Goal: Task Accomplishment & Management: Complete application form

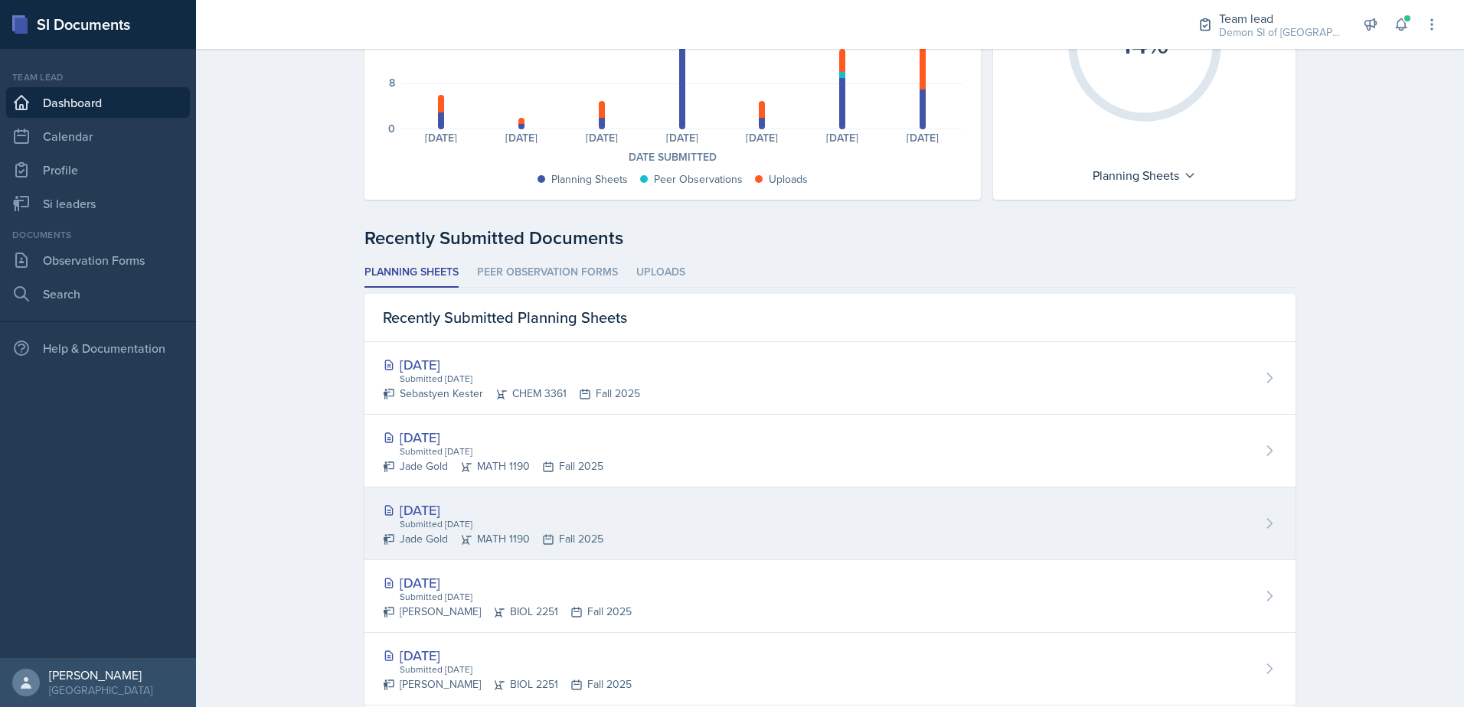
scroll to position [230, 0]
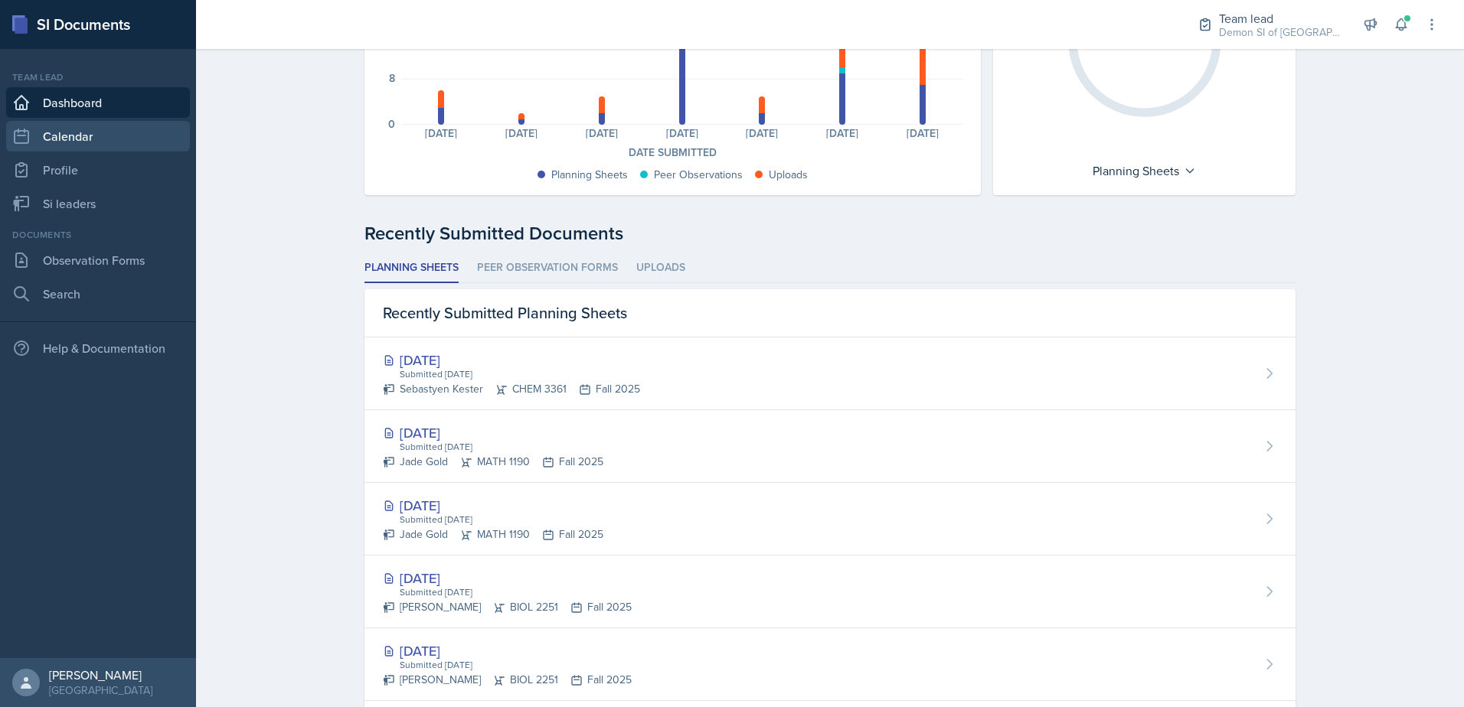
click at [69, 141] on link "Calendar" at bounding box center [98, 136] width 184 height 31
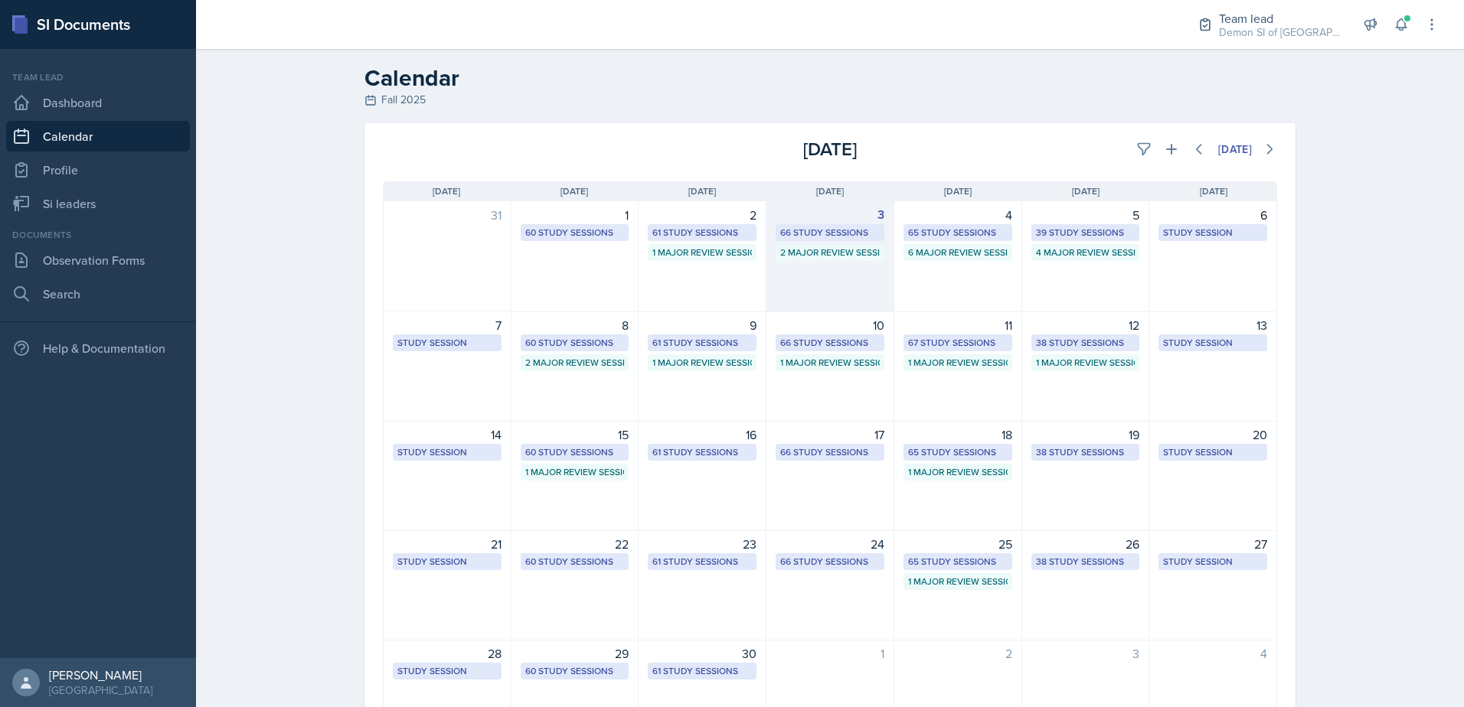
click at [802, 230] on div "66 Study Sessions" at bounding box center [830, 233] width 100 height 14
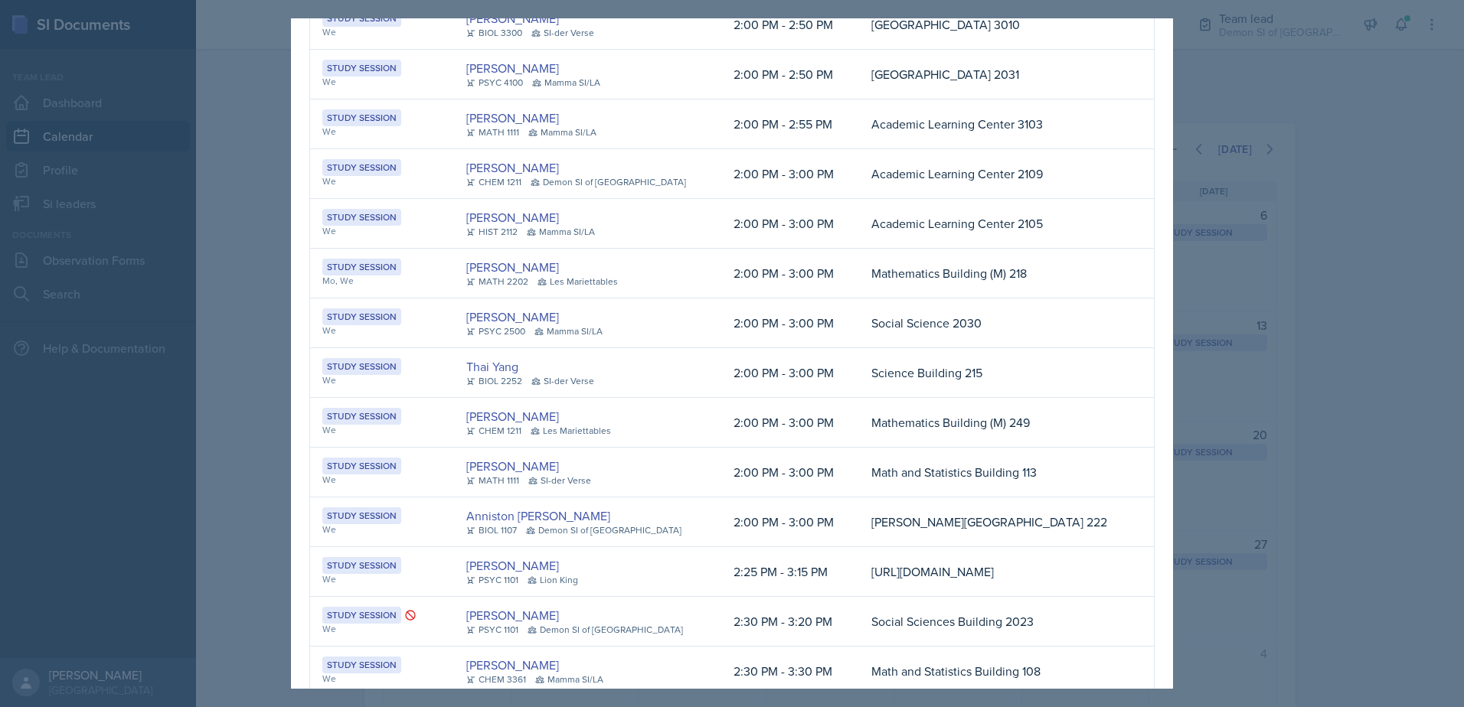
scroll to position [842, 0]
click at [267, 143] on div at bounding box center [732, 353] width 1464 height 707
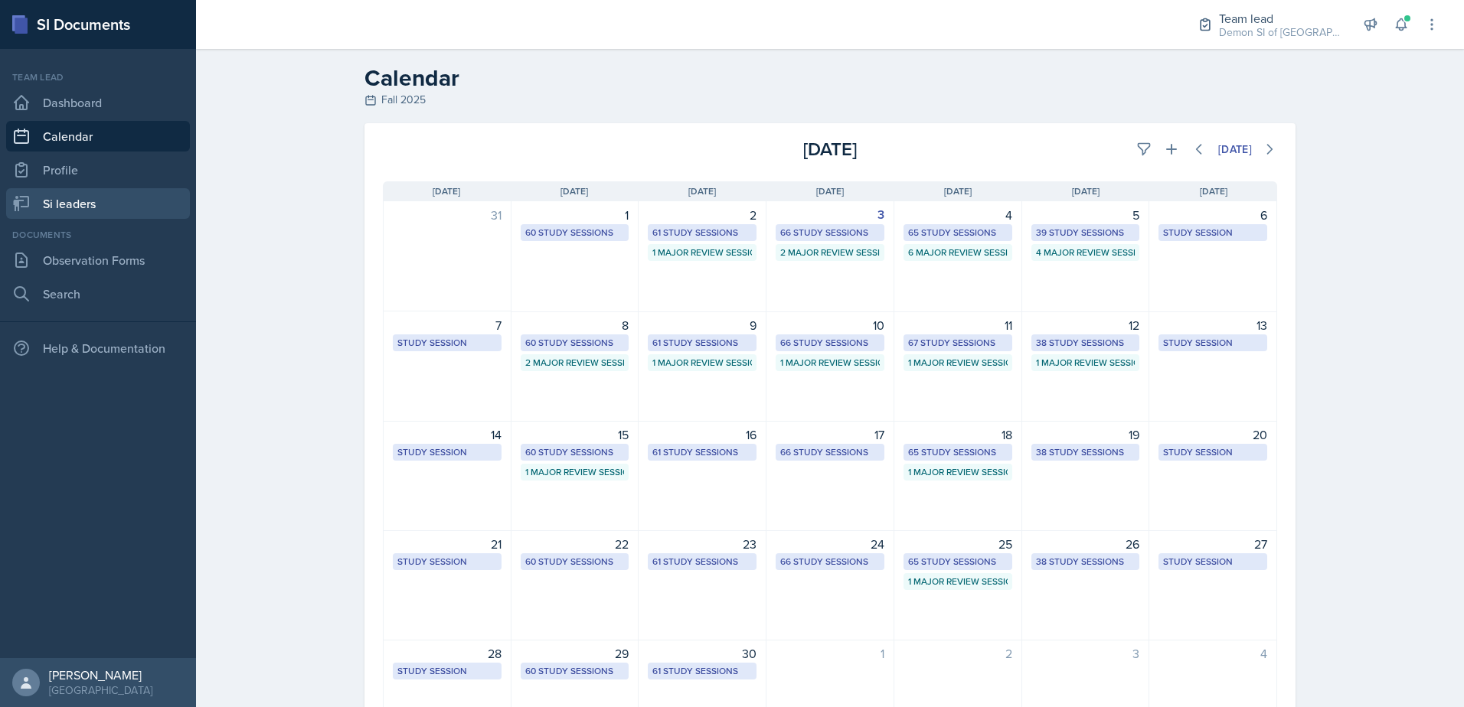
click at [128, 197] on link "Si leaders" at bounding box center [98, 203] width 184 height 31
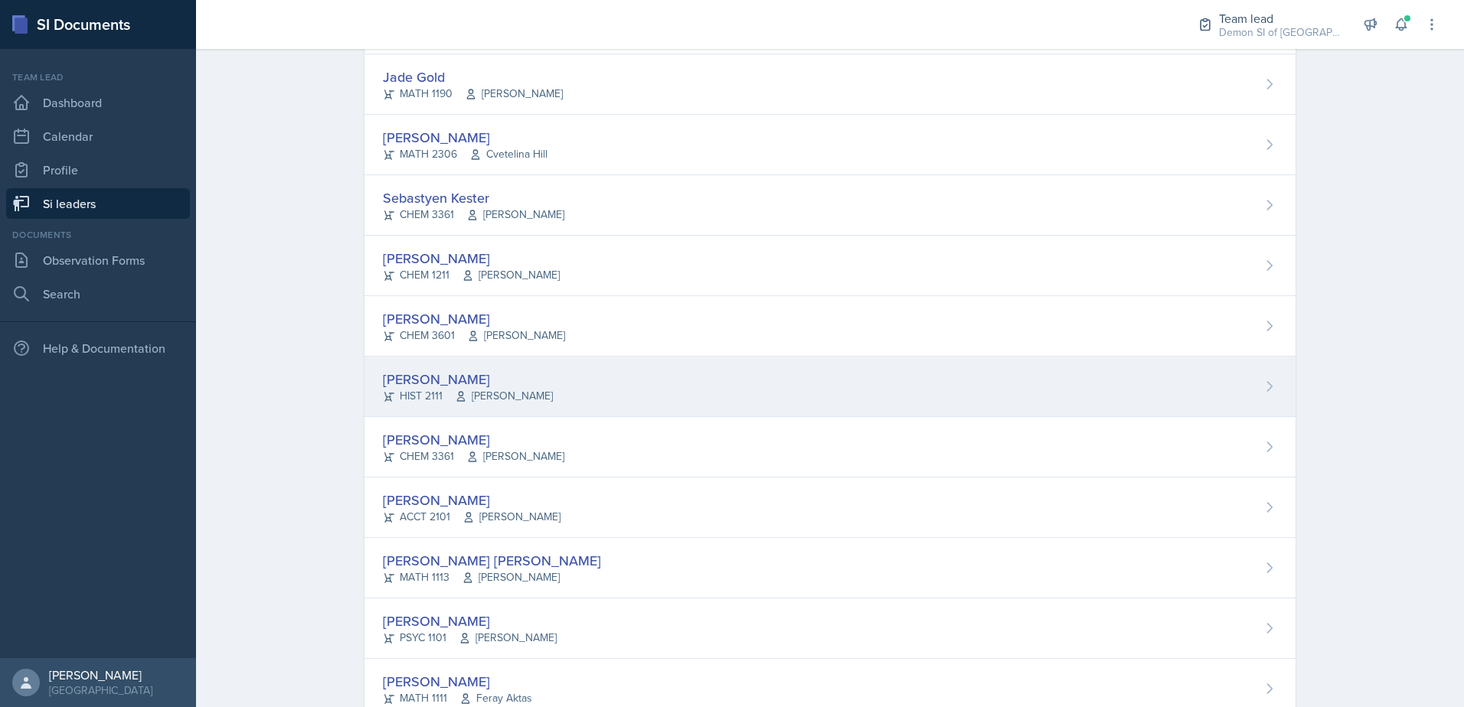
scroll to position [766, 0]
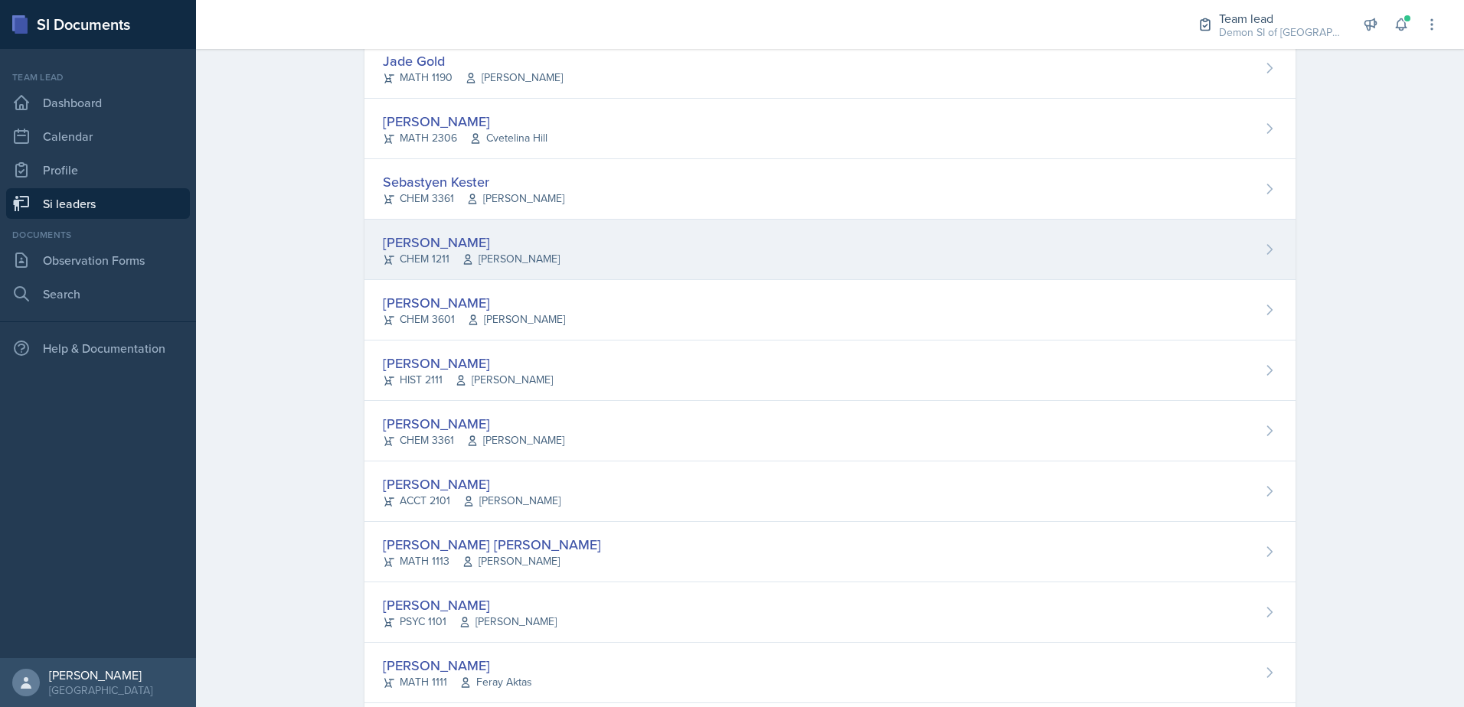
click at [457, 242] on div "[PERSON_NAME]" at bounding box center [471, 242] width 177 height 21
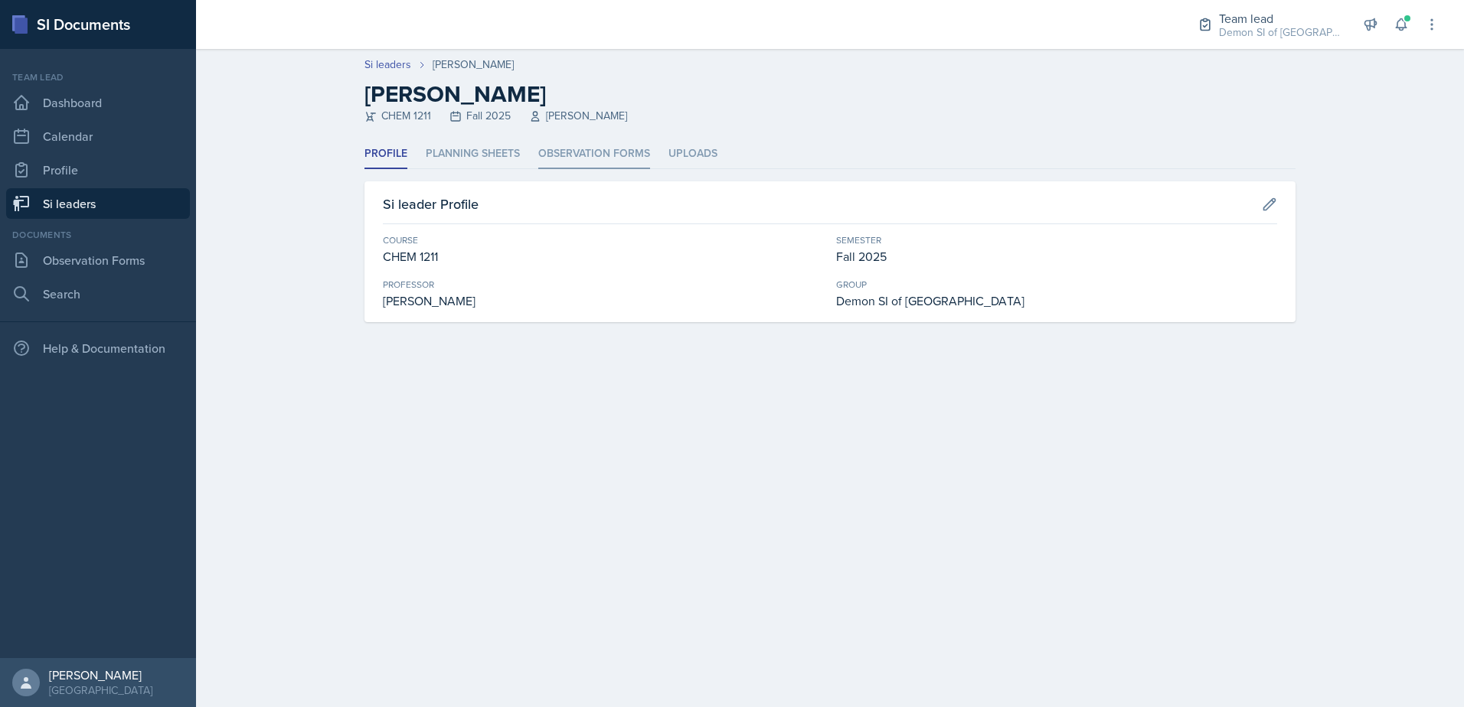
click at [611, 153] on li "Observation Forms" at bounding box center [594, 154] width 112 height 30
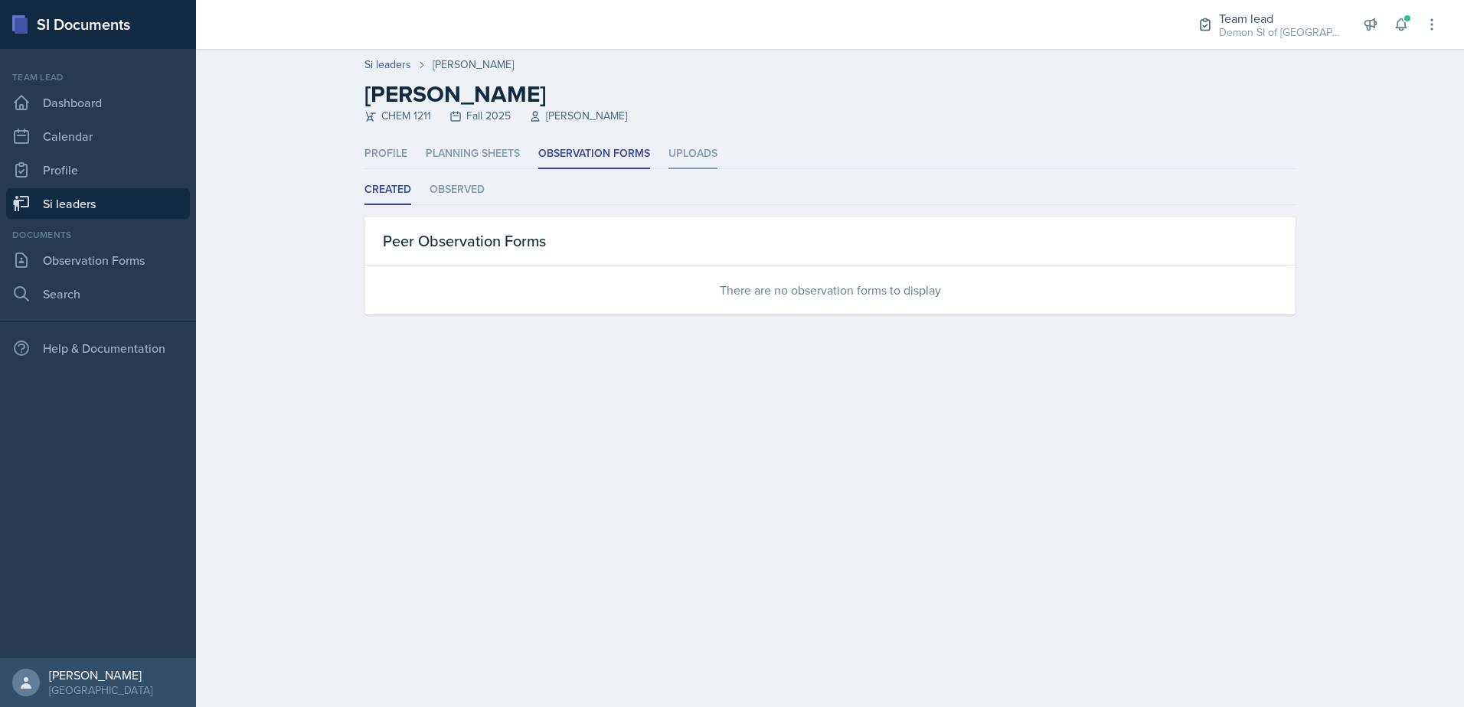
click at [697, 155] on li "Uploads" at bounding box center [692, 154] width 49 height 30
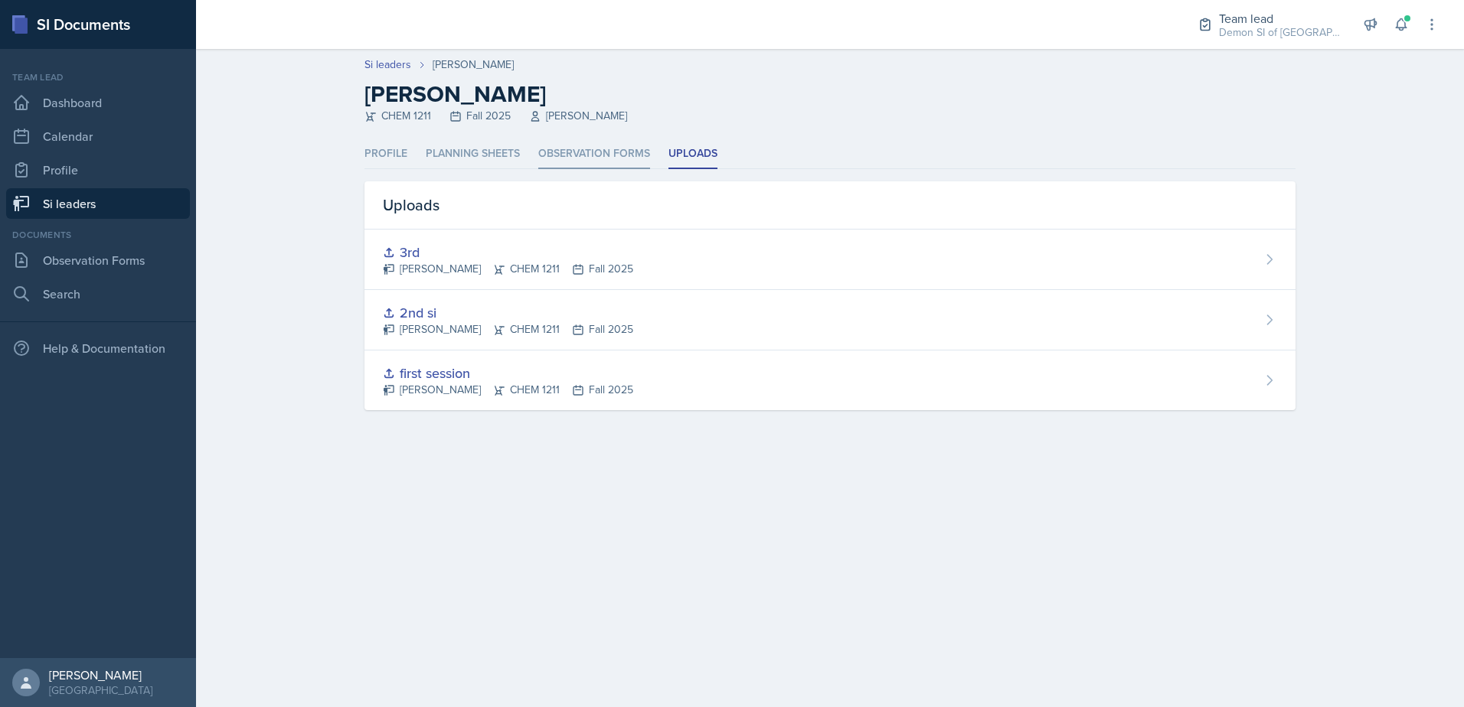
click at [594, 155] on li "Observation Forms" at bounding box center [594, 154] width 112 height 30
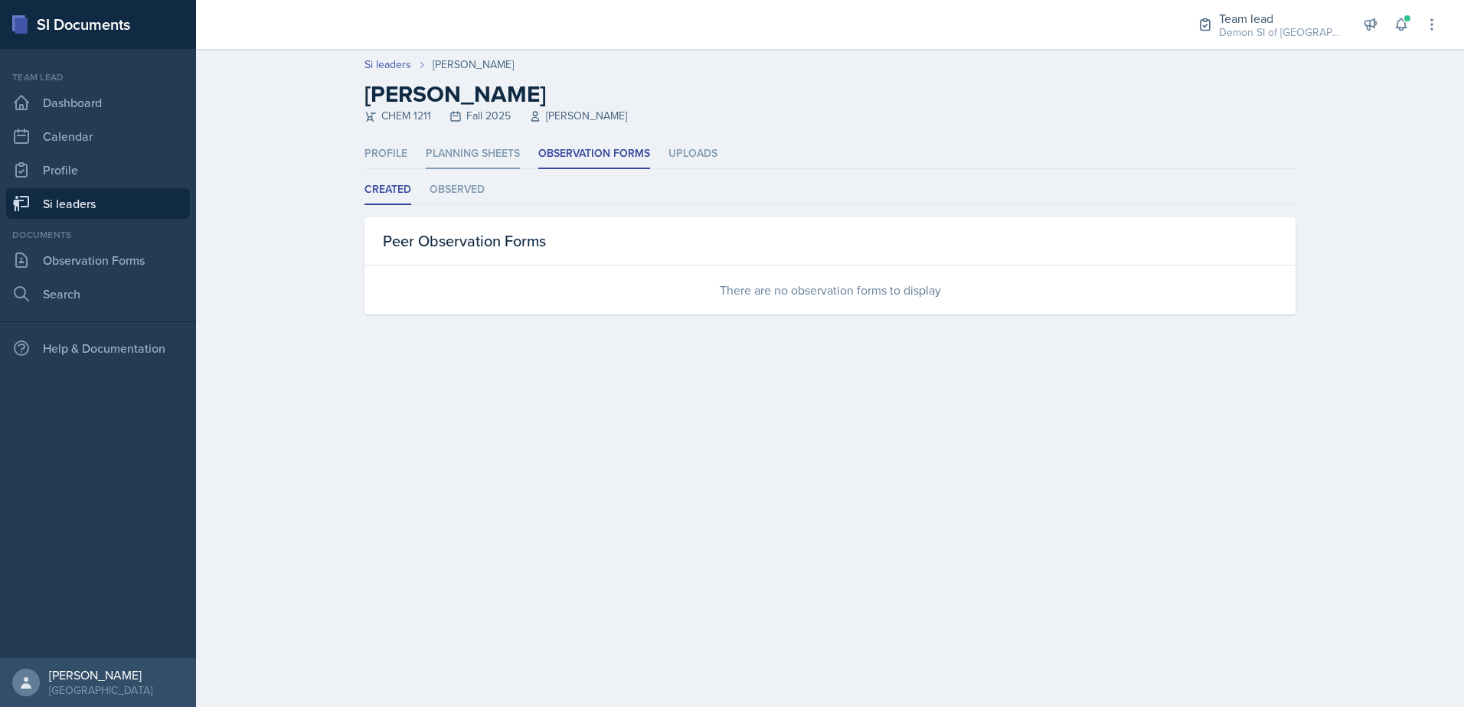
click at [492, 155] on li "Planning Sheets" at bounding box center [473, 154] width 94 height 30
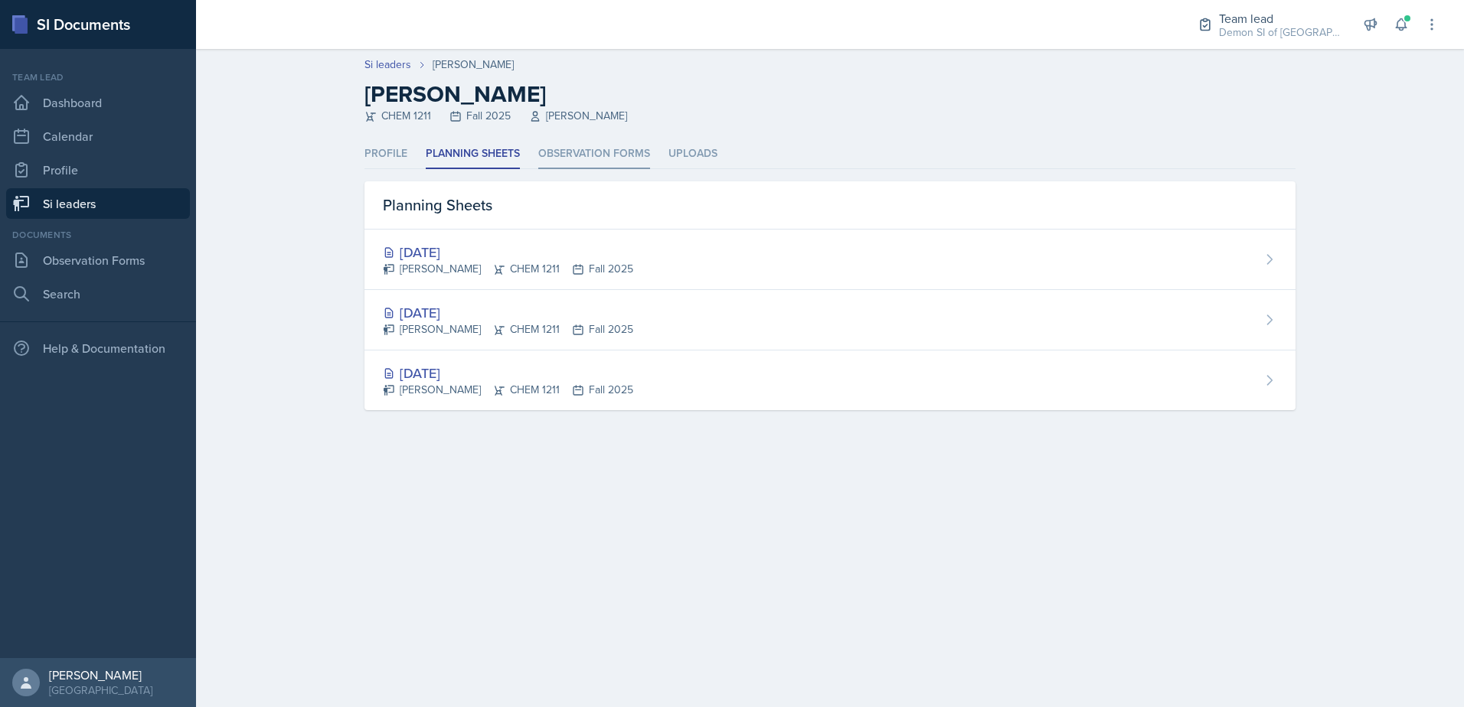
click at [573, 154] on li "Observation Forms" at bounding box center [594, 154] width 112 height 30
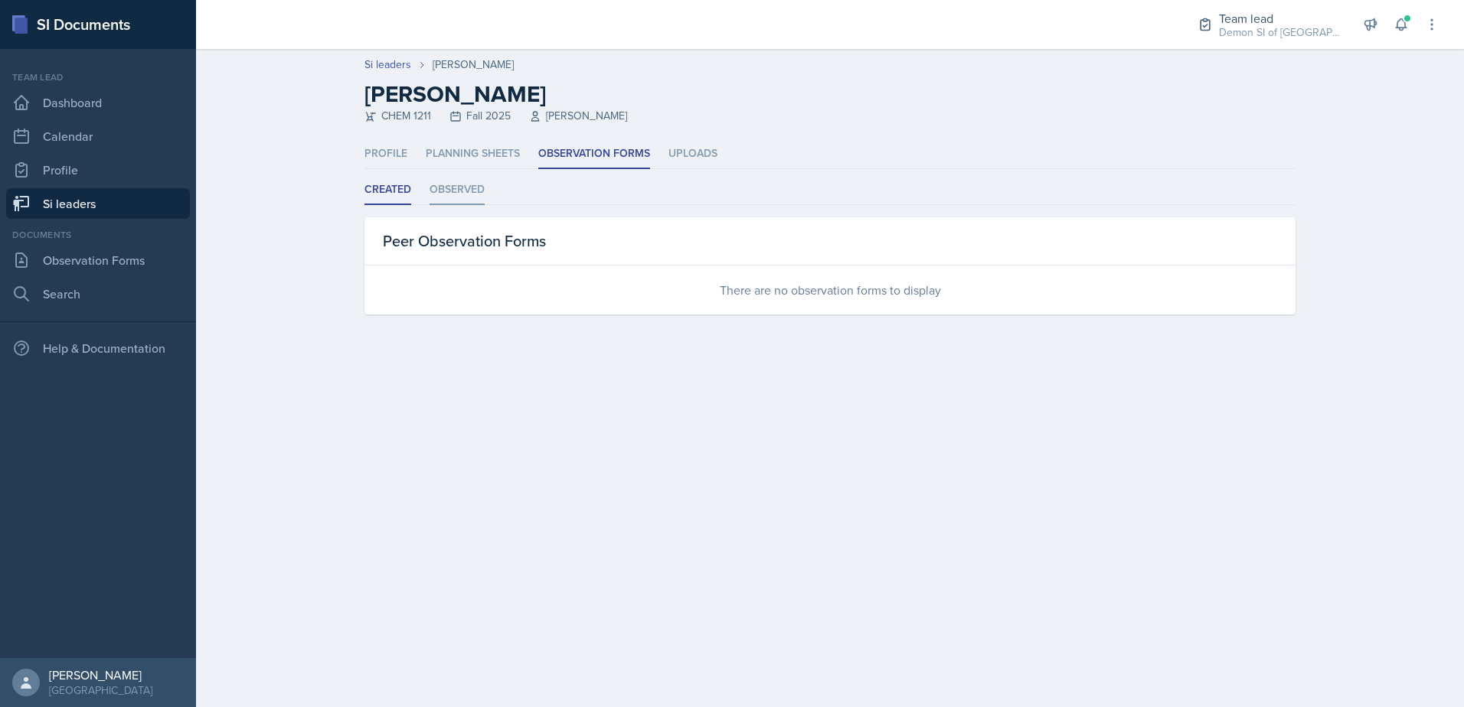
click at [462, 185] on li "Observed" at bounding box center [457, 190] width 55 height 30
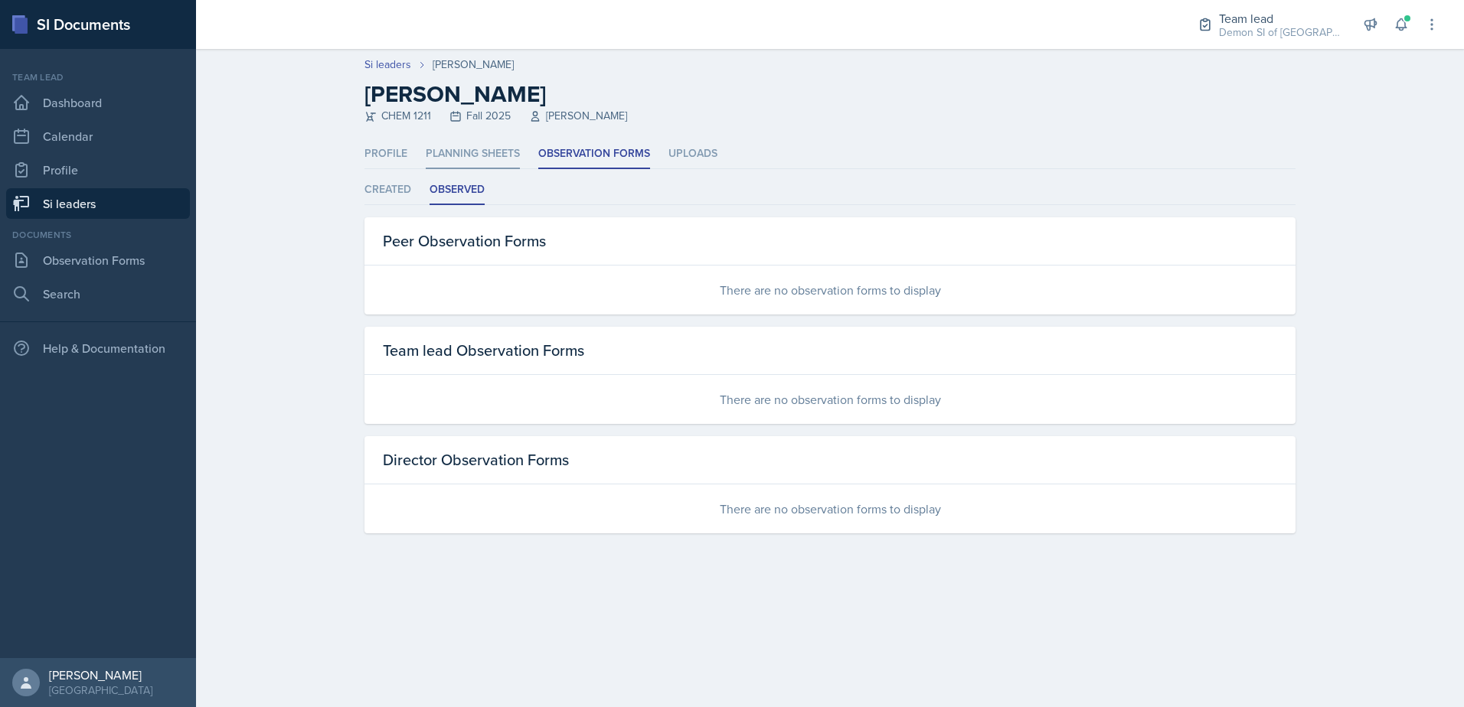
click at [488, 158] on li "Planning Sheets" at bounding box center [473, 154] width 94 height 30
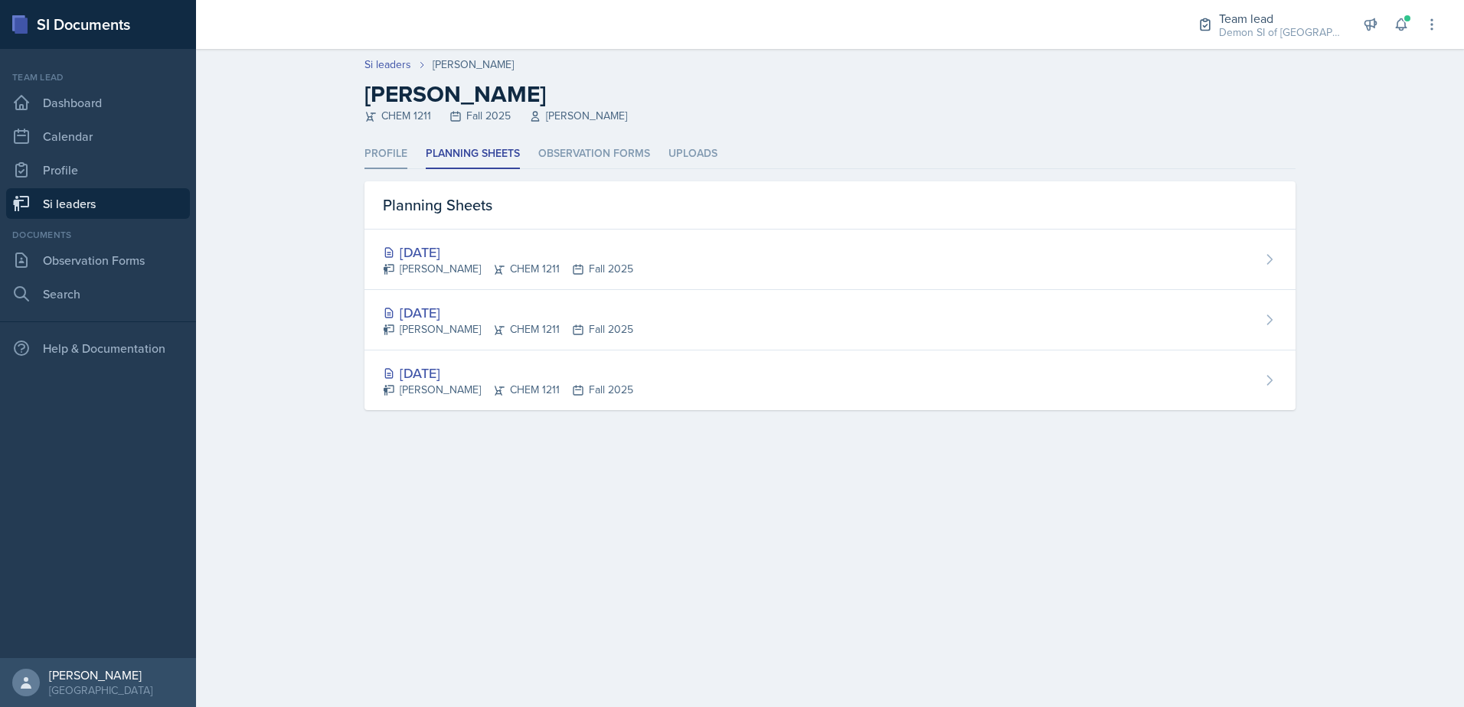
click at [402, 153] on li "Profile" at bounding box center [385, 154] width 43 height 30
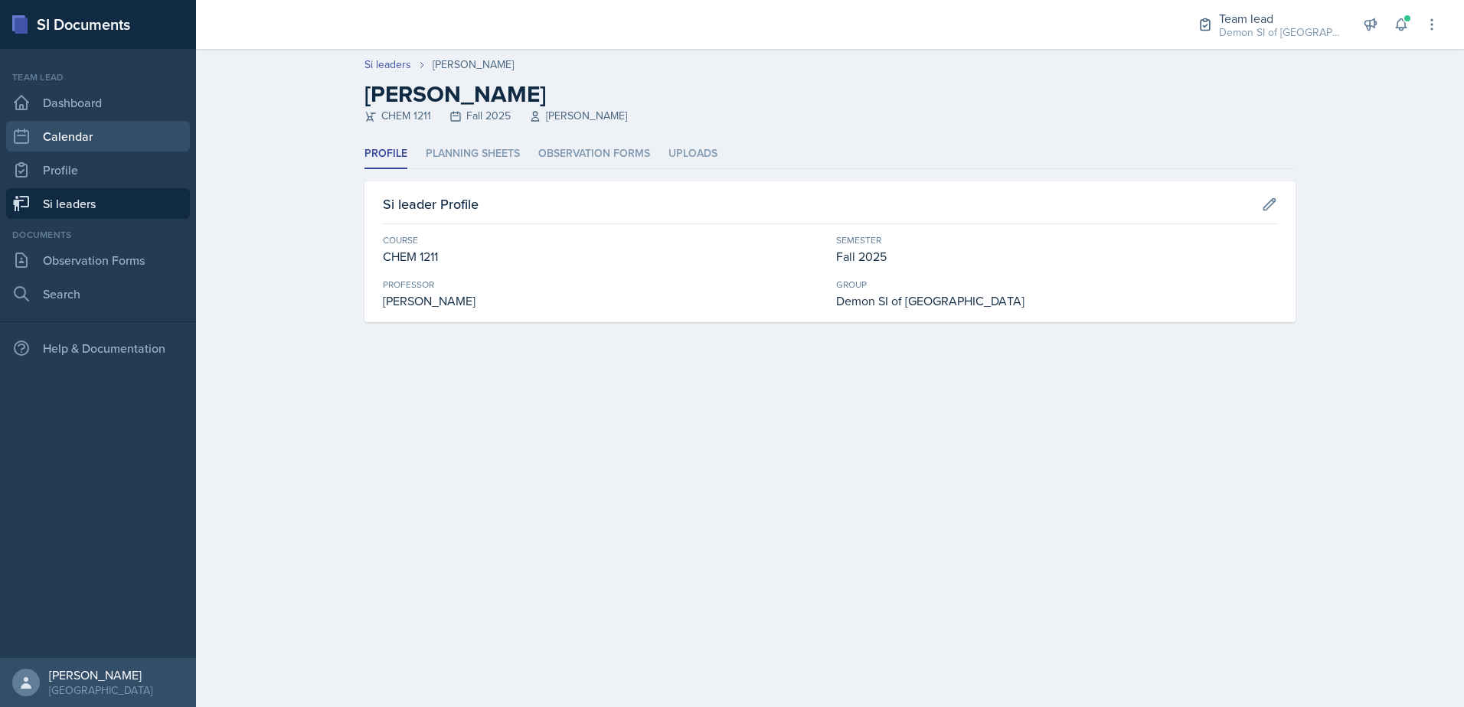
click at [141, 136] on link "Calendar" at bounding box center [98, 136] width 184 height 31
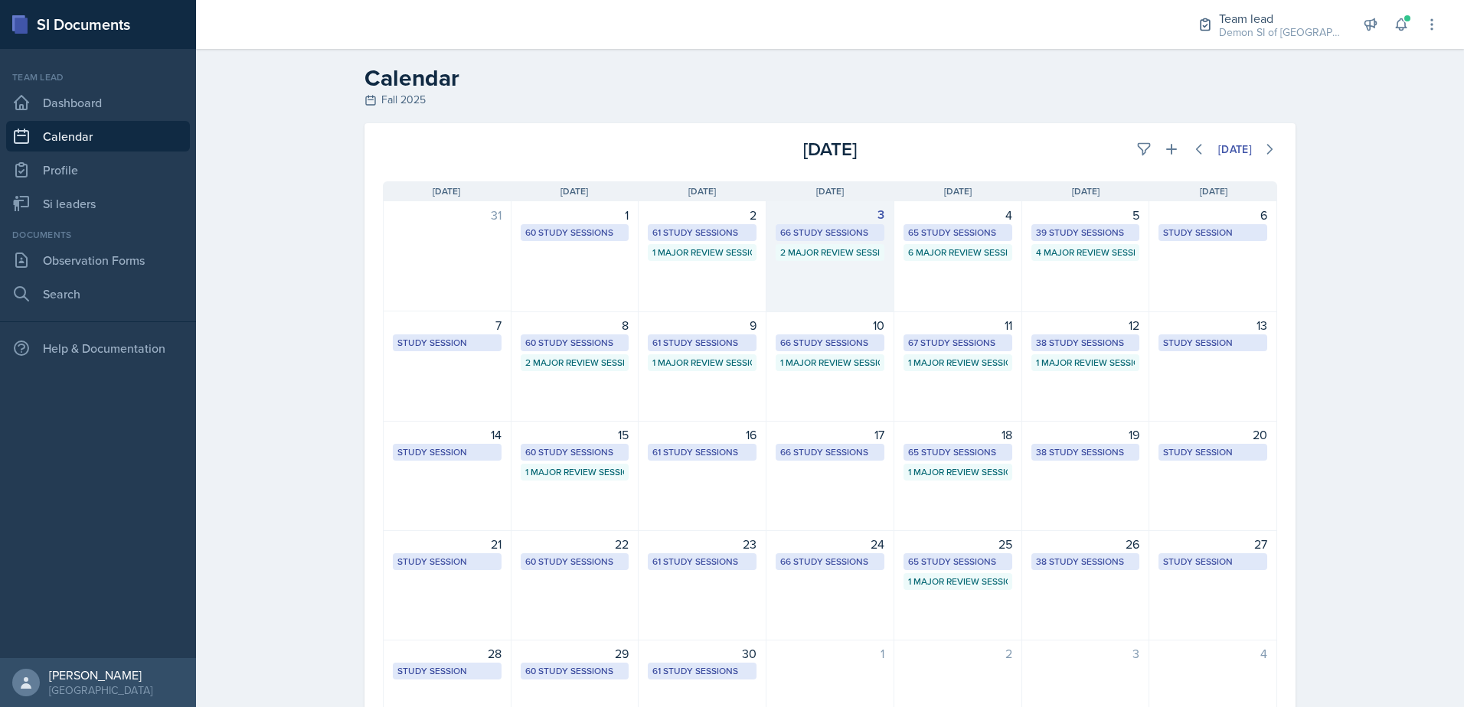
click at [812, 229] on div "66 Study Sessions" at bounding box center [830, 233] width 100 height 14
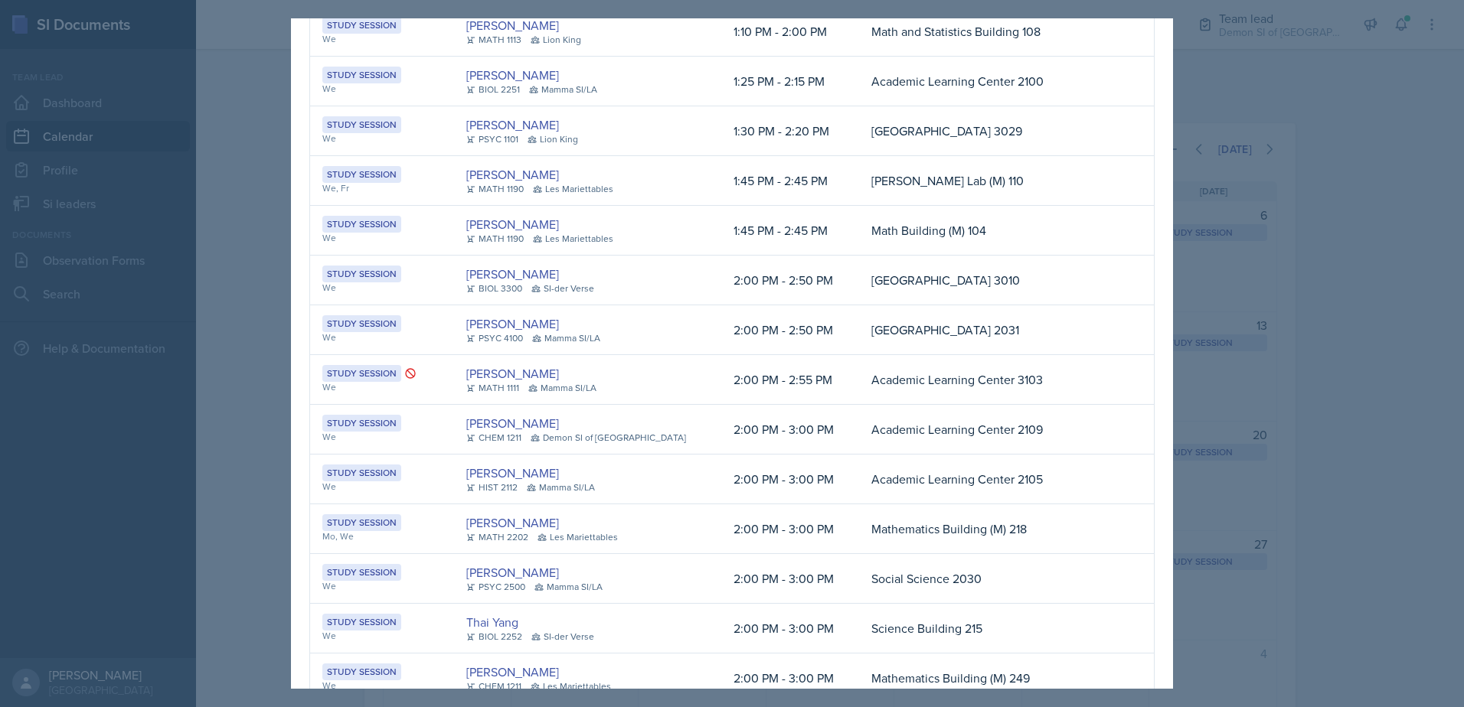
scroll to position [612, 0]
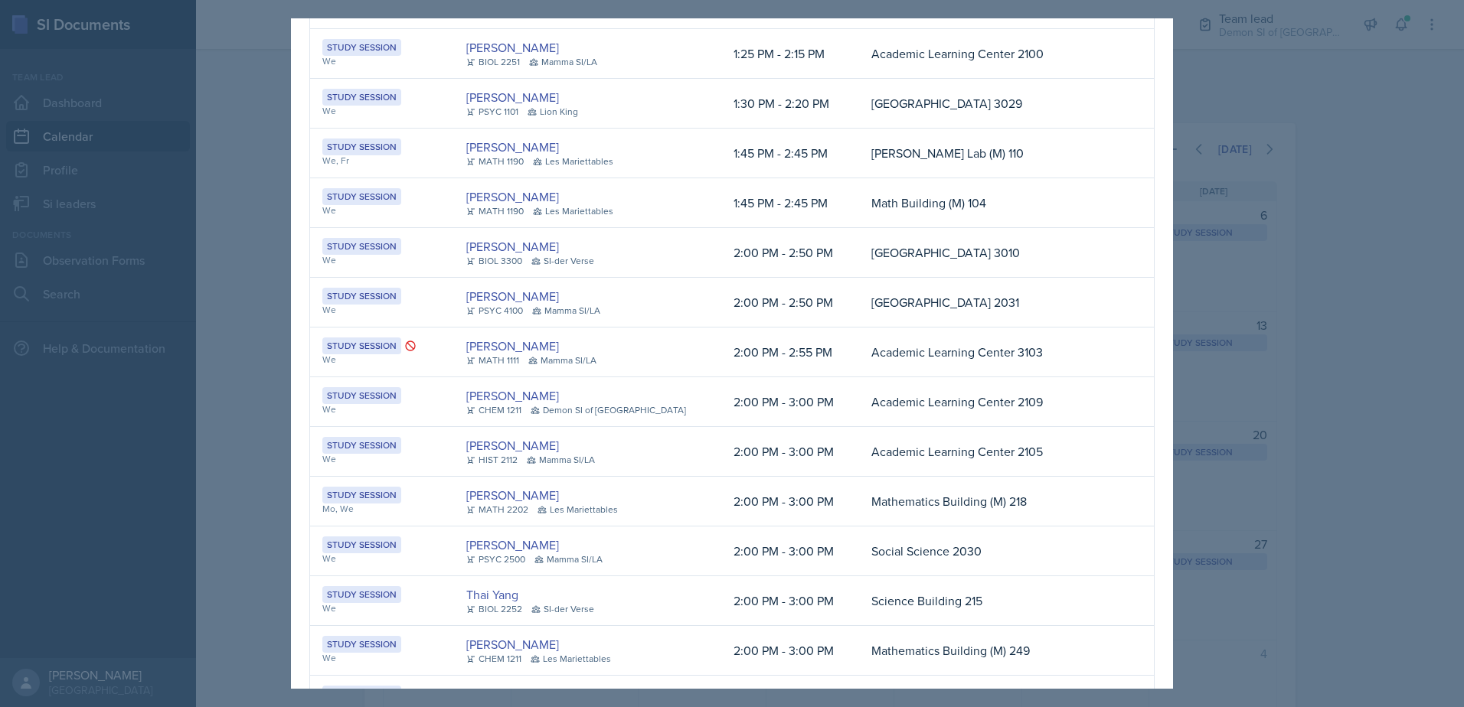
click at [500, 405] on link "[PERSON_NAME]" at bounding box center [512, 396] width 93 height 18
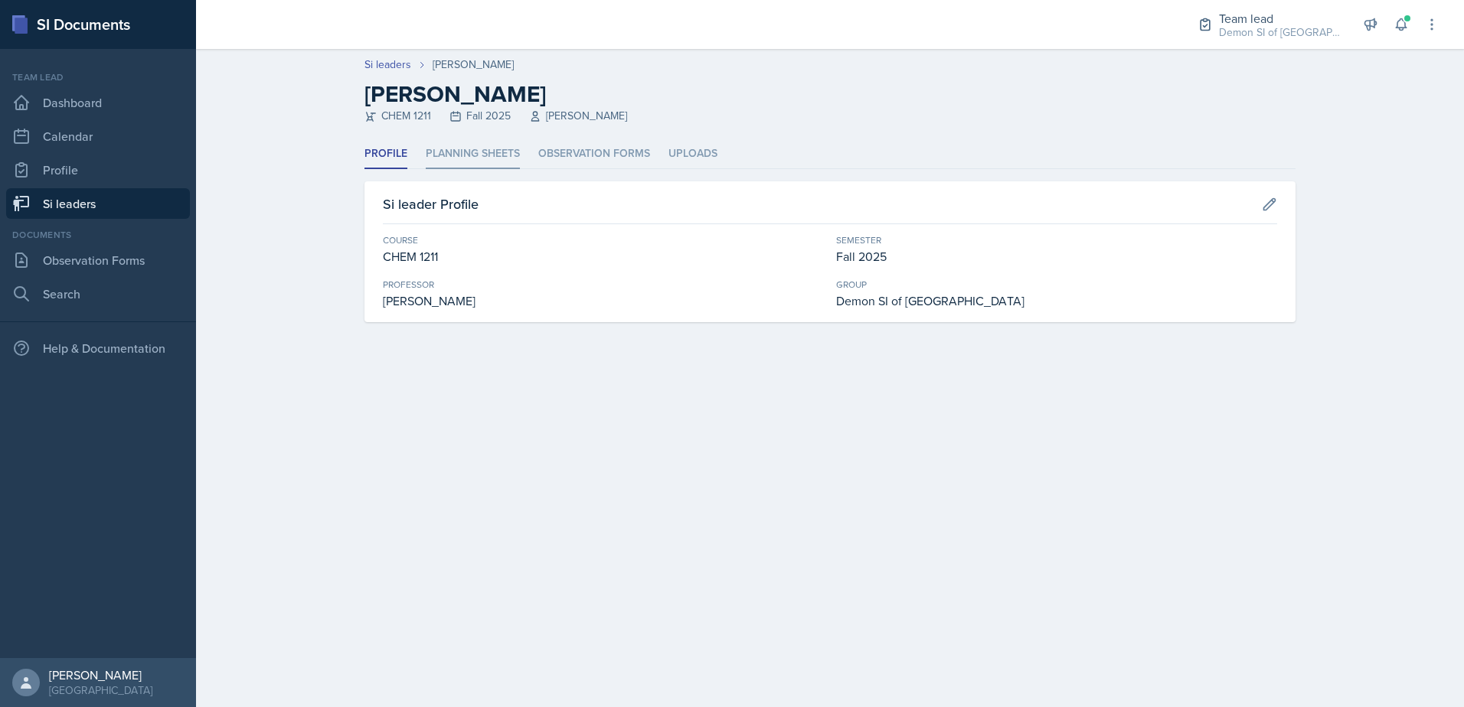
click at [492, 152] on li "Planning Sheets" at bounding box center [473, 154] width 94 height 30
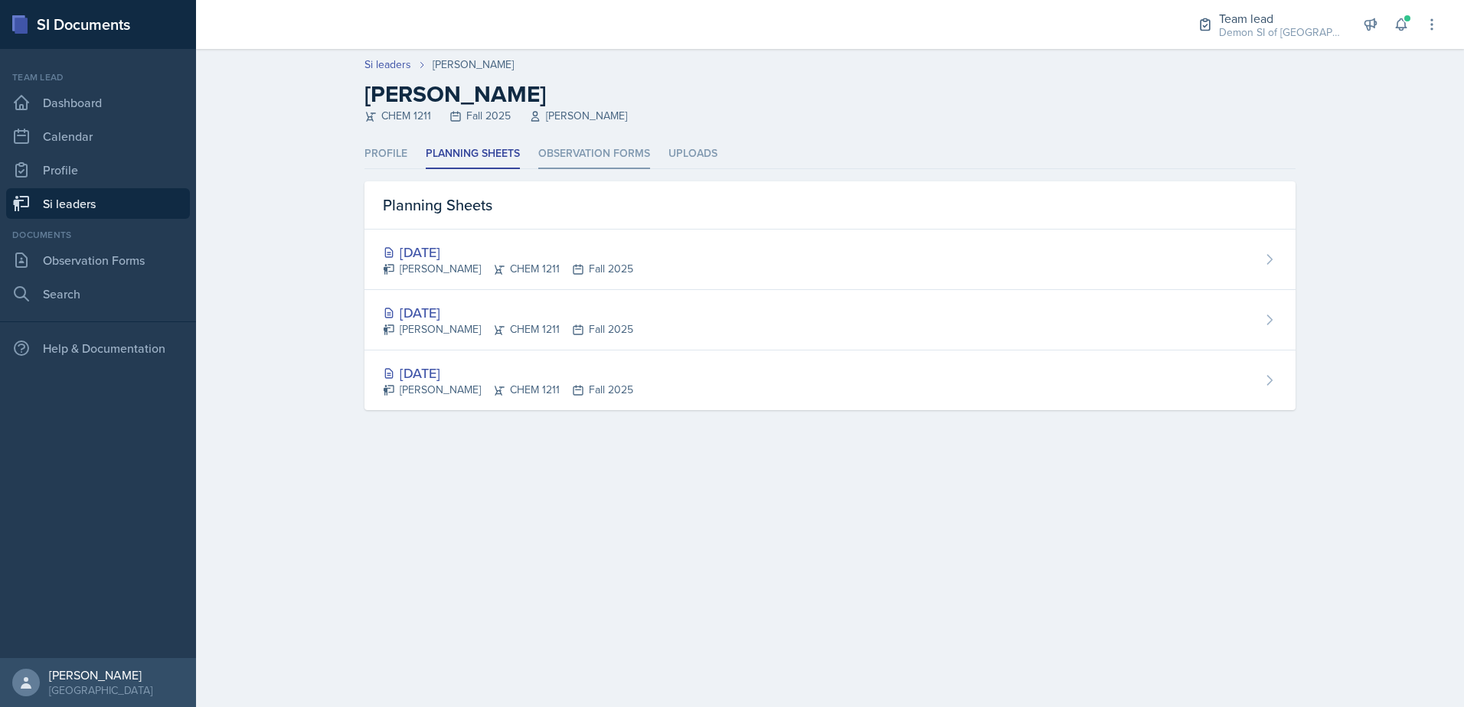
click at [600, 152] on li "Observation Forms" at bounding box center [594, 154] width 112 height 30
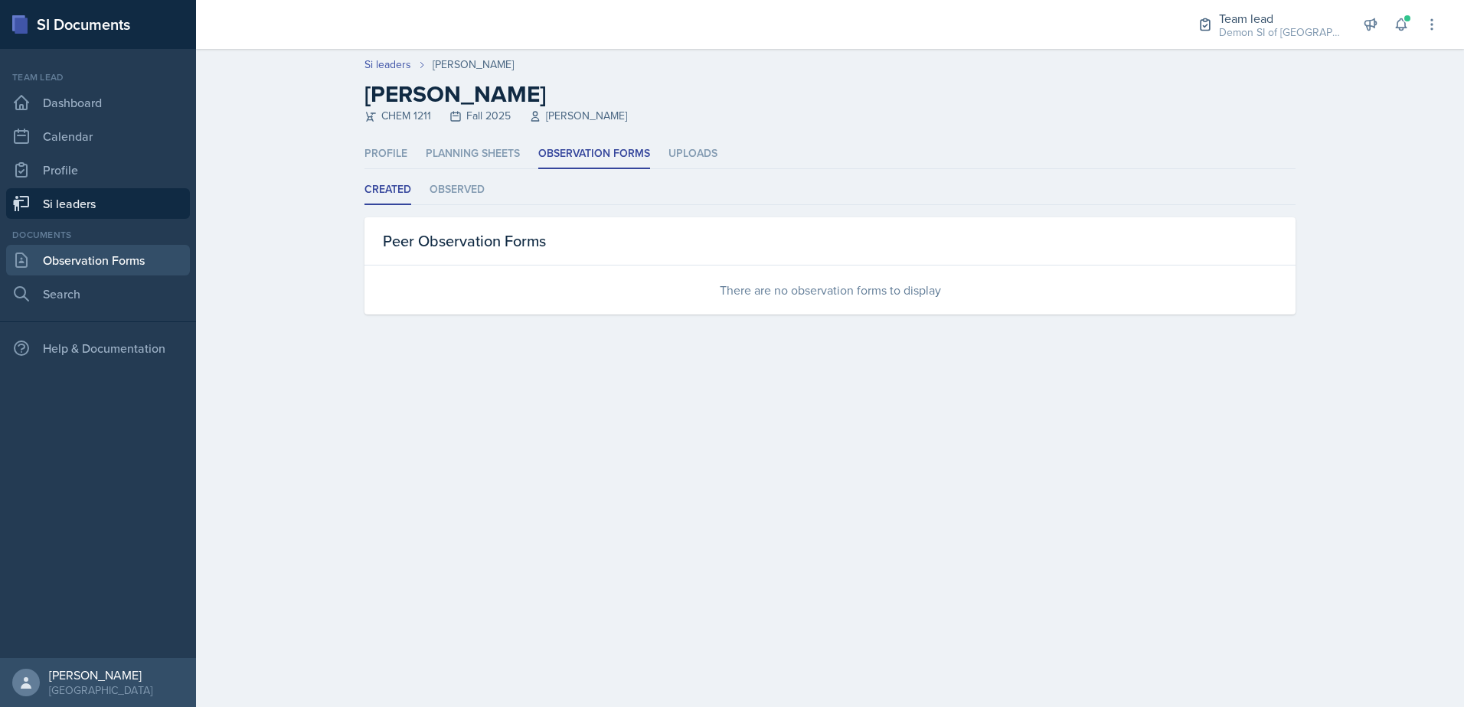
click at [162, 263] on link "Observation Forms" at bounding box center [98, 260] width 184 height 31
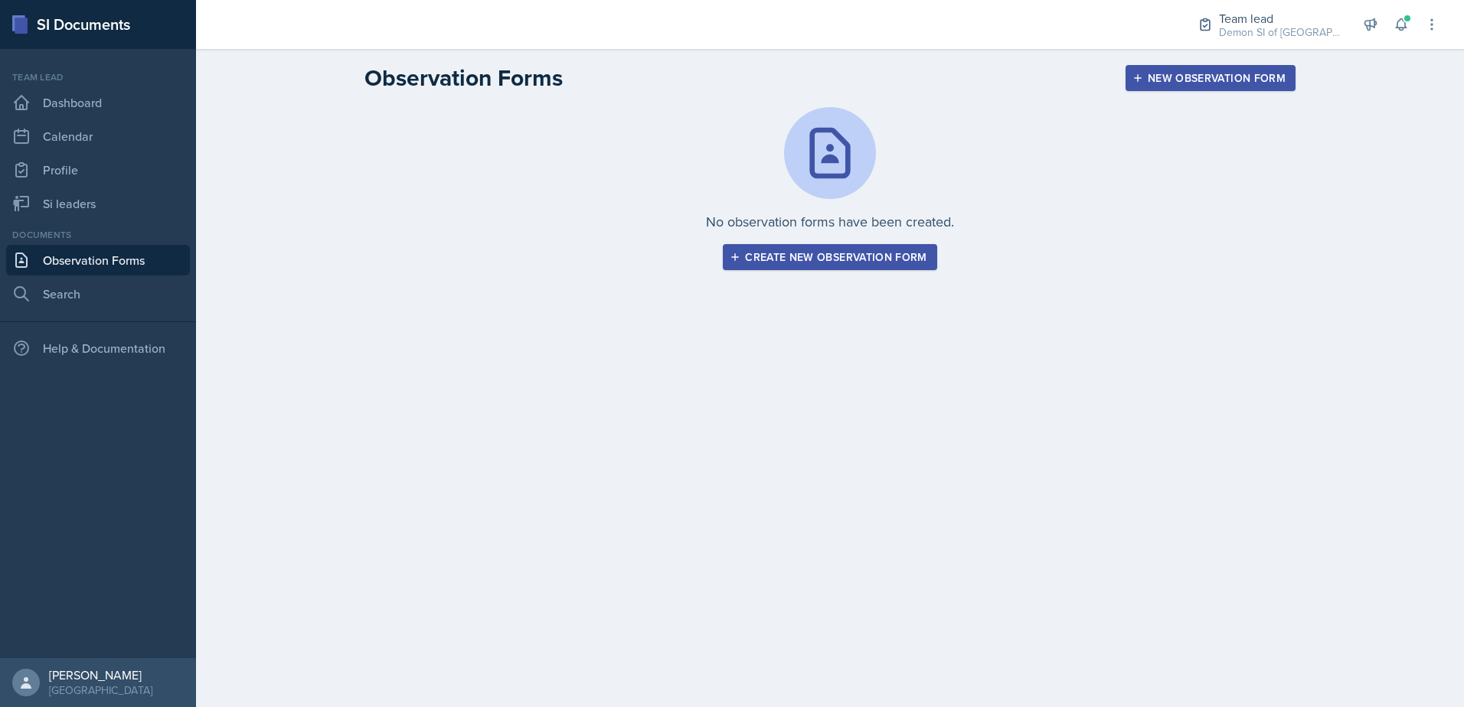
click at [897, 263] on div "Create new observation form" at bounding box center [830, 257] width 194 height 12
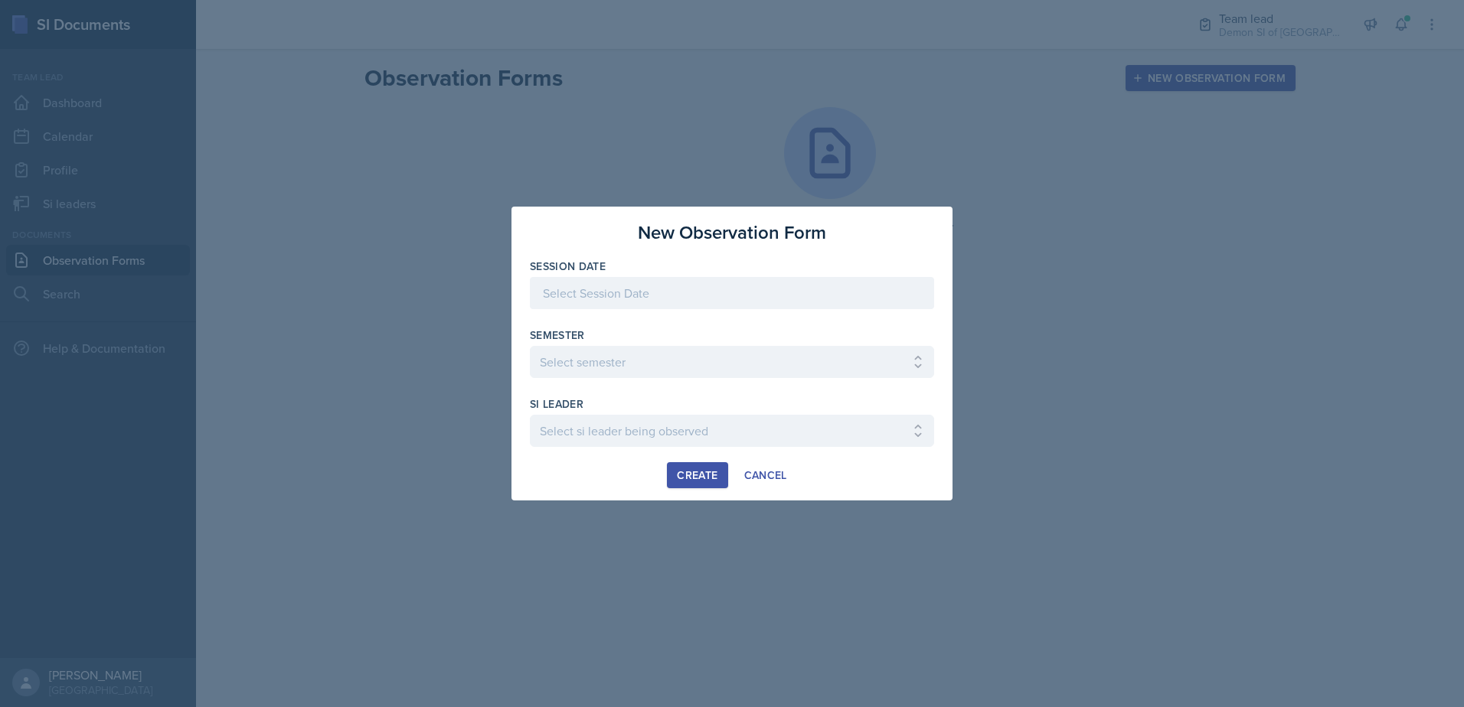
click at [711, 307] on div at bounding box center [732, 293] width 404 height 32
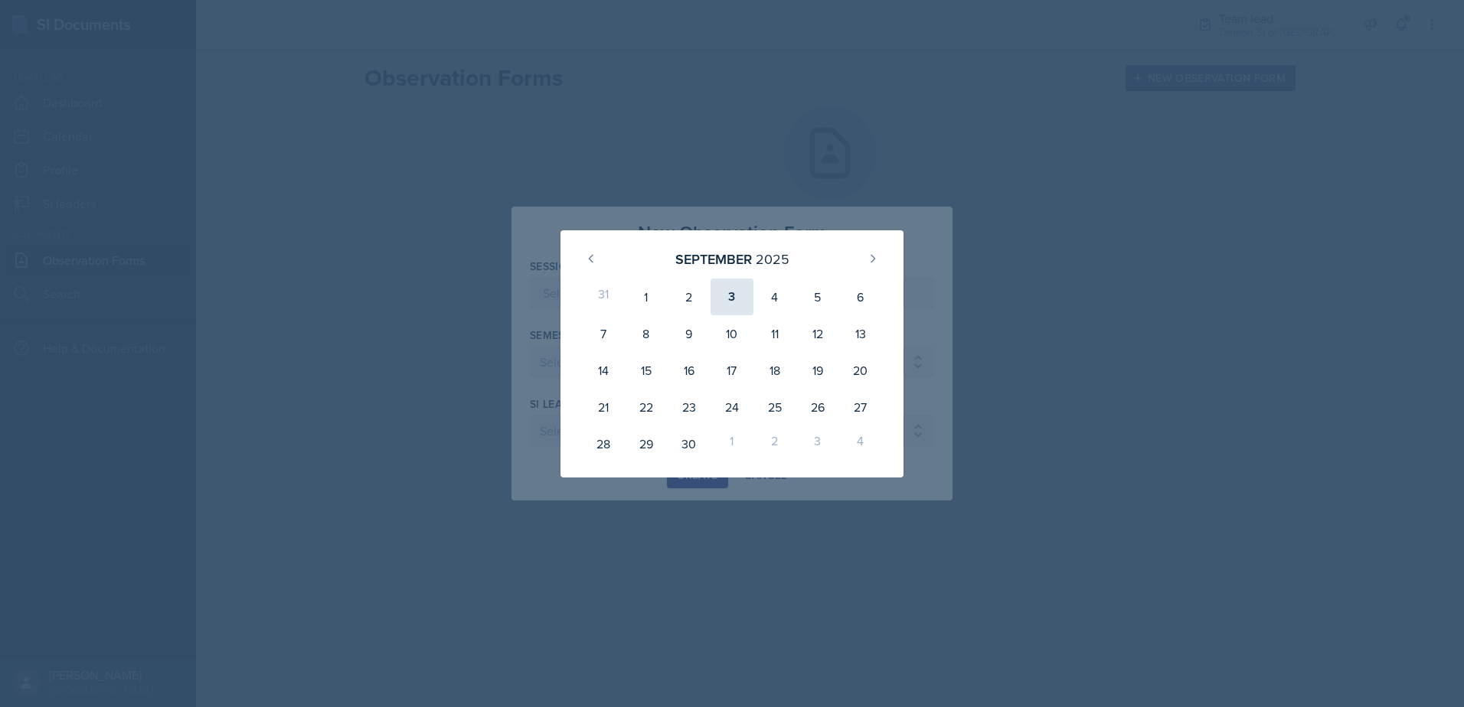
click at [729, 302] on div "3" at bounding box center [731, 297] width 43 height 37
type input "[DATE]"
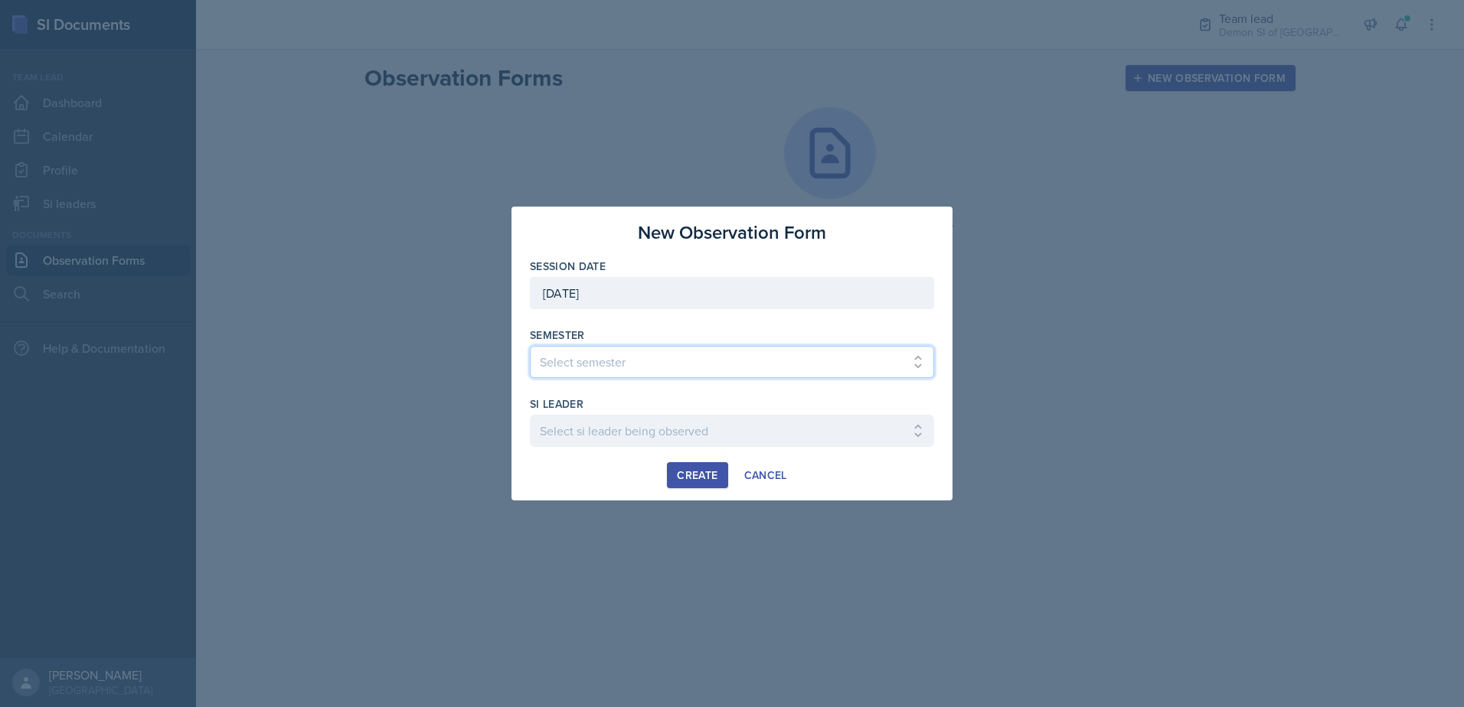
click at [699, 353] on select "Select semester All Spring 2021 Summer 2021 Spring 2022 Fall 2020 Fall 2021 Fal…" at bounding box center [732, 362] width 404 height 32
select select "2bed604d-1099-4043-b1bc-2365e8740244"
click at [530, 346] on select "Select semester All Spring 2021 Summer 2021 Spring 2022 Fall 2020 Fall 2021 Fal…" at bounding box center [732, 362] width 404 height 32
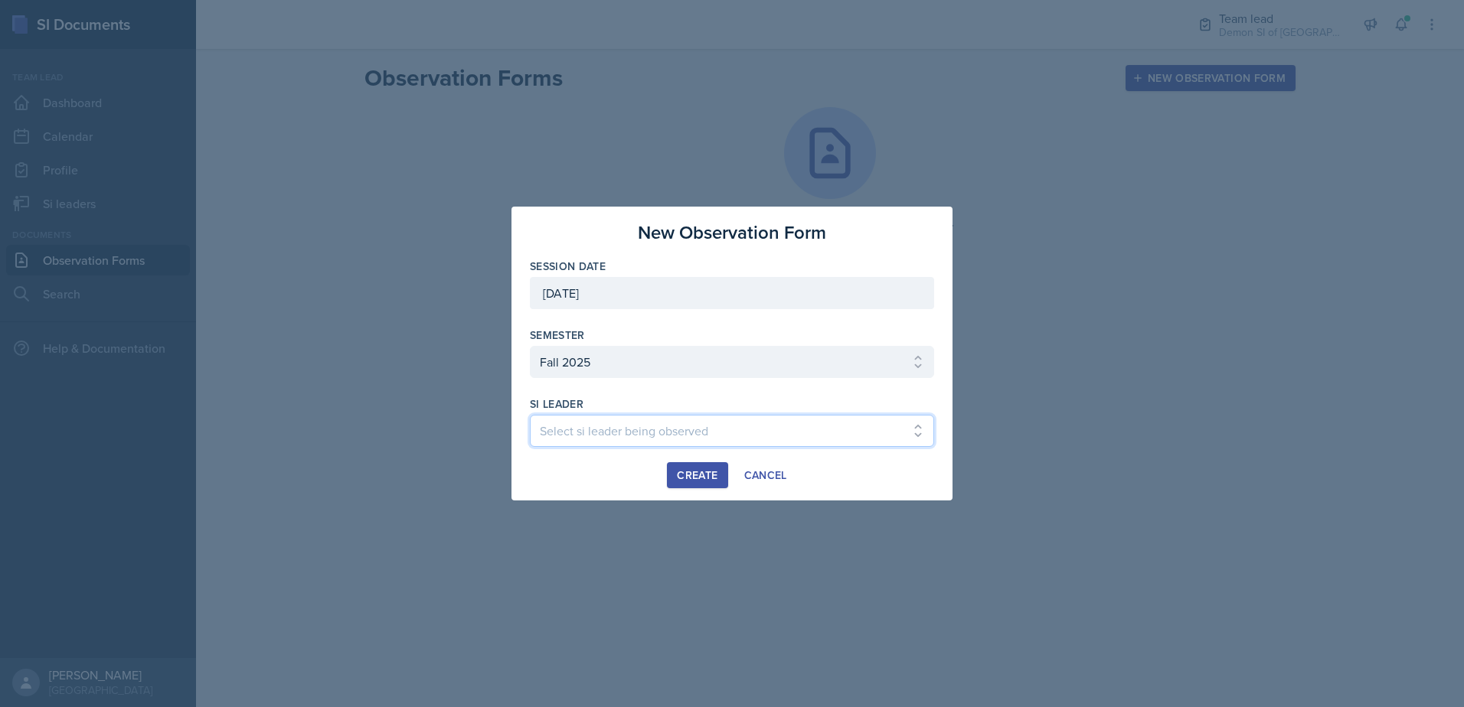
click at [578, 443] on select "Select si leader being observed [PERSON_NAME] / MATH 1190 / Les Mariettables [P…" at bounding box center [732, 431] width 404 height 32
click at [875, 433] on select "Select si leader being observed [PERSON_NAME] / MATH 1190 / Les Mariettables [P…" at bounding box center [732, 431] width 404 height 32
select select "3865883a-f033-460f-bfe0-57a93bee73f0"
click at [530, 415] on select "Select si leader being observed [PERSON_NAME] / MATH 1190 / Les Mariettables [P…" at bounding box center [732, 431] width 404 height 32
click at [698, 465] on button "Create" at bounding box center [697, 475] width 60 height 26
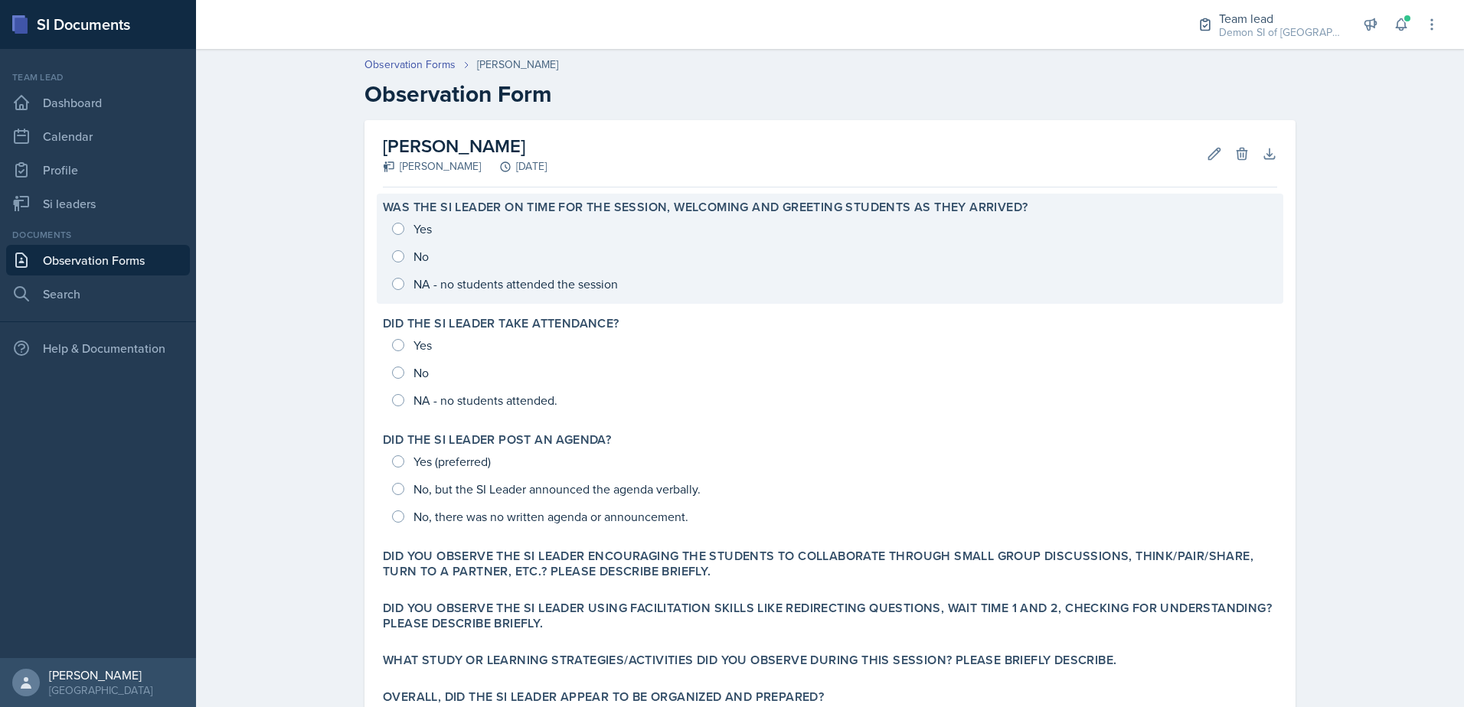
click at [398, 235] on div "Yes No NA - no students attended the session" at bounding box center [830, 256] width 894 height 83
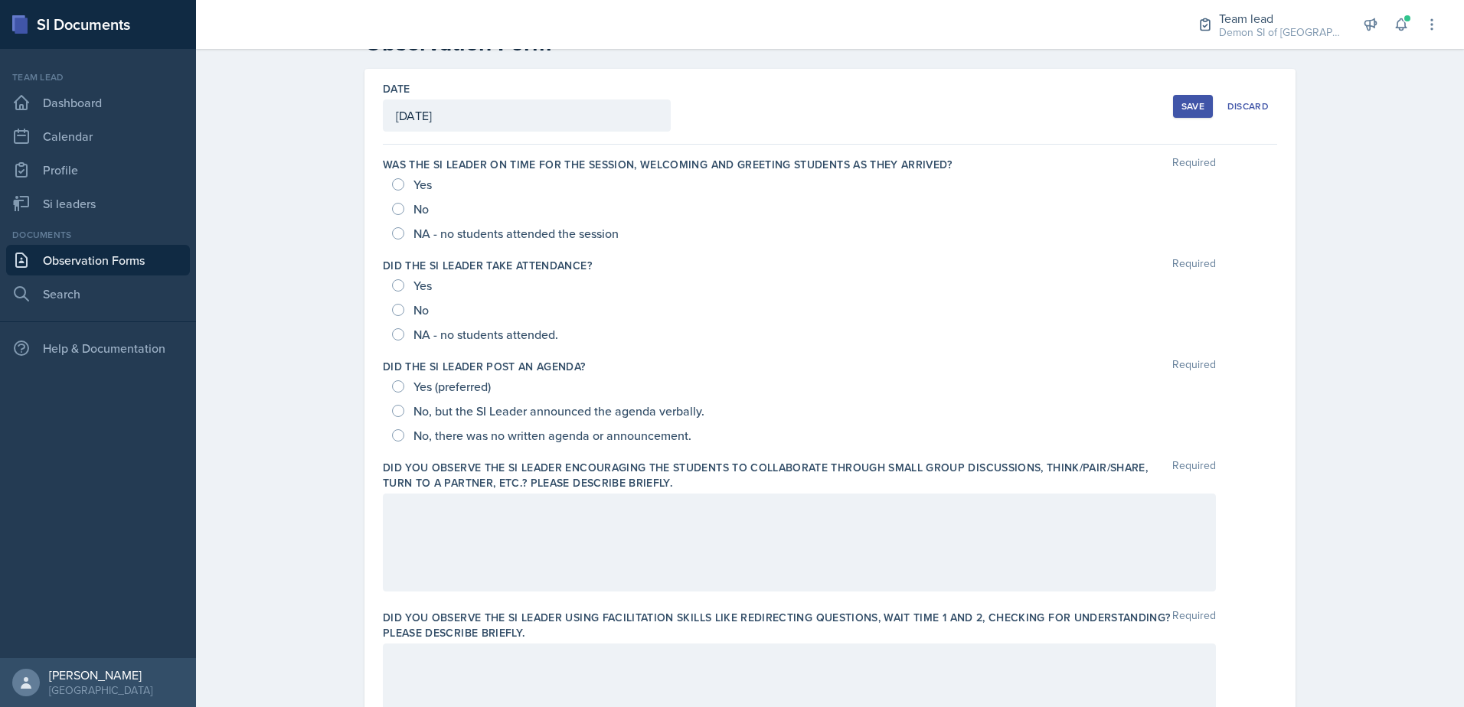
scroll to position [77, 0]
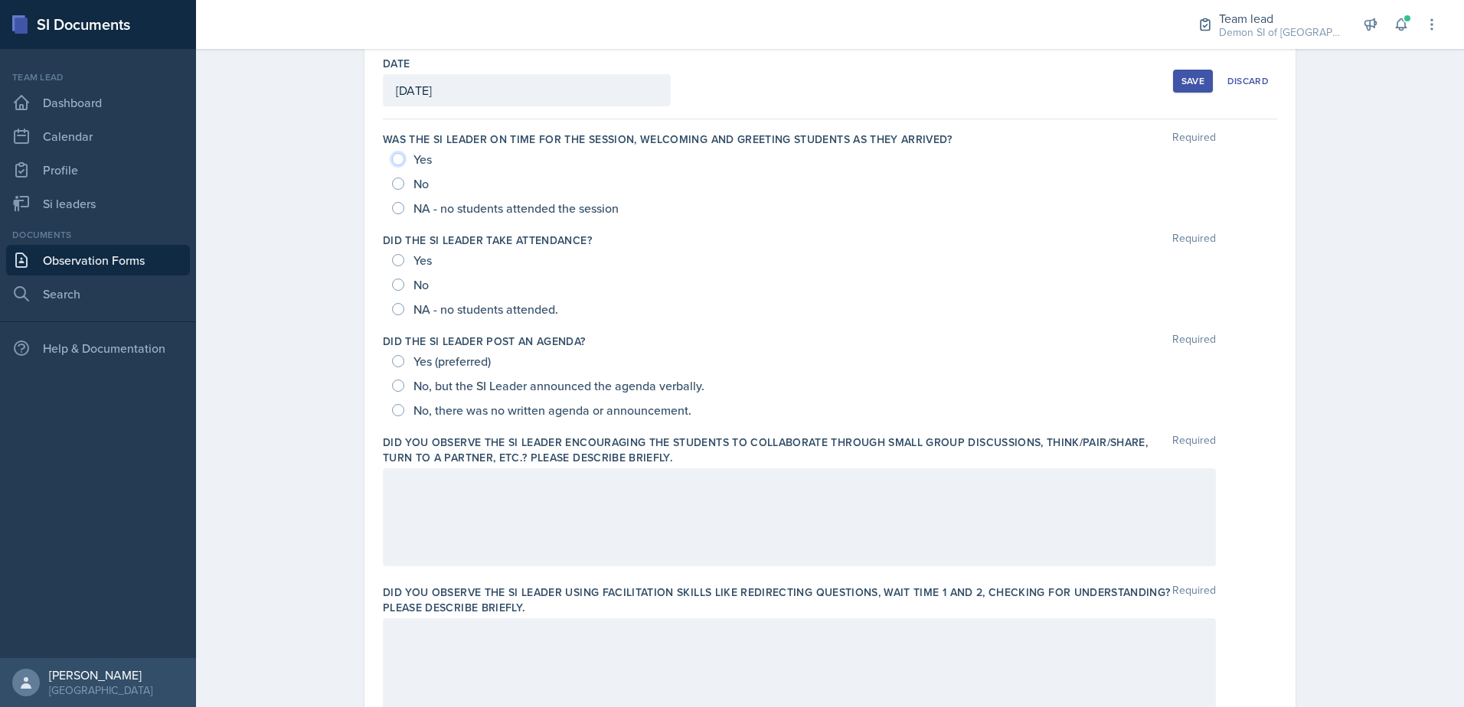
click at [397, 156] on input "Yes" at bounding box center [398, 159] width 12 height 12
radio input "true"
click at [396, 263] on input "Yes" at bounding box center [398, 260] width 12 height 12
radio input "true"
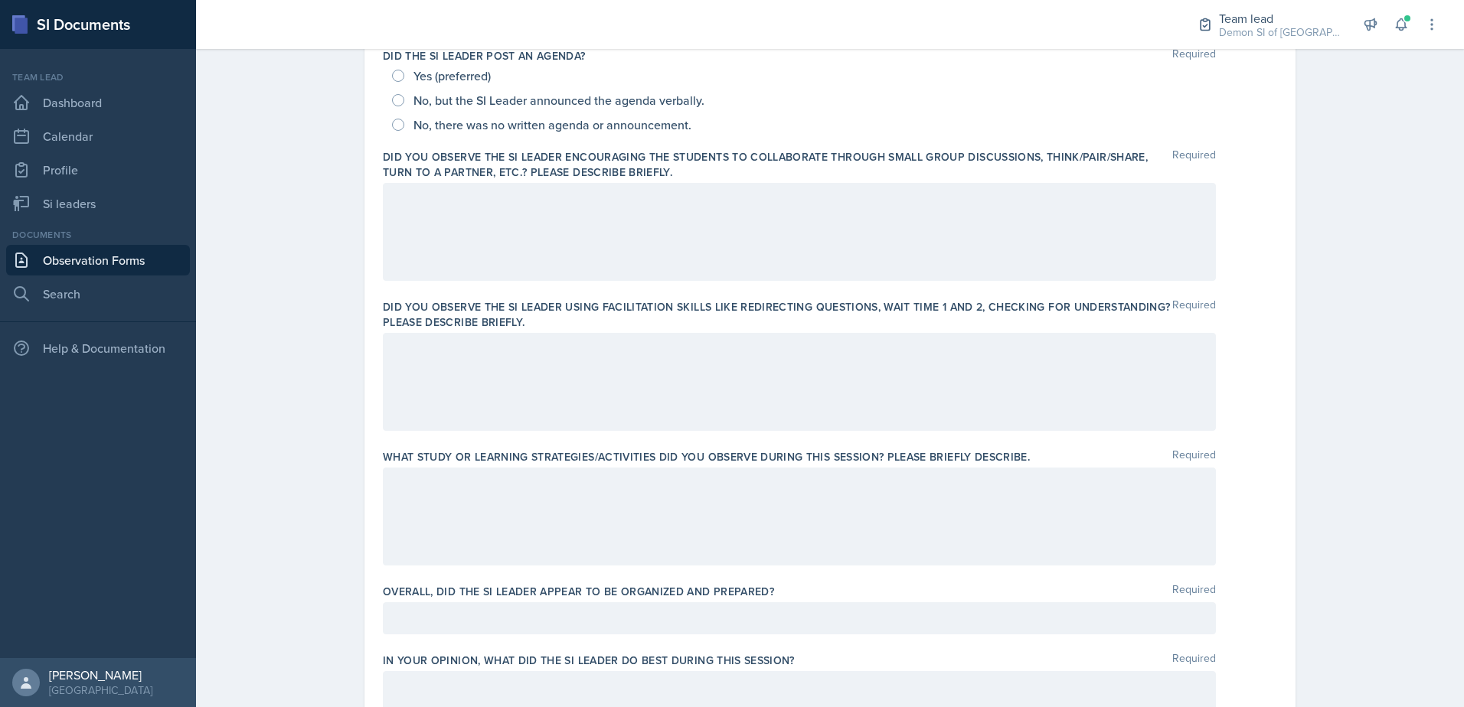
scroll to position [230, 0]
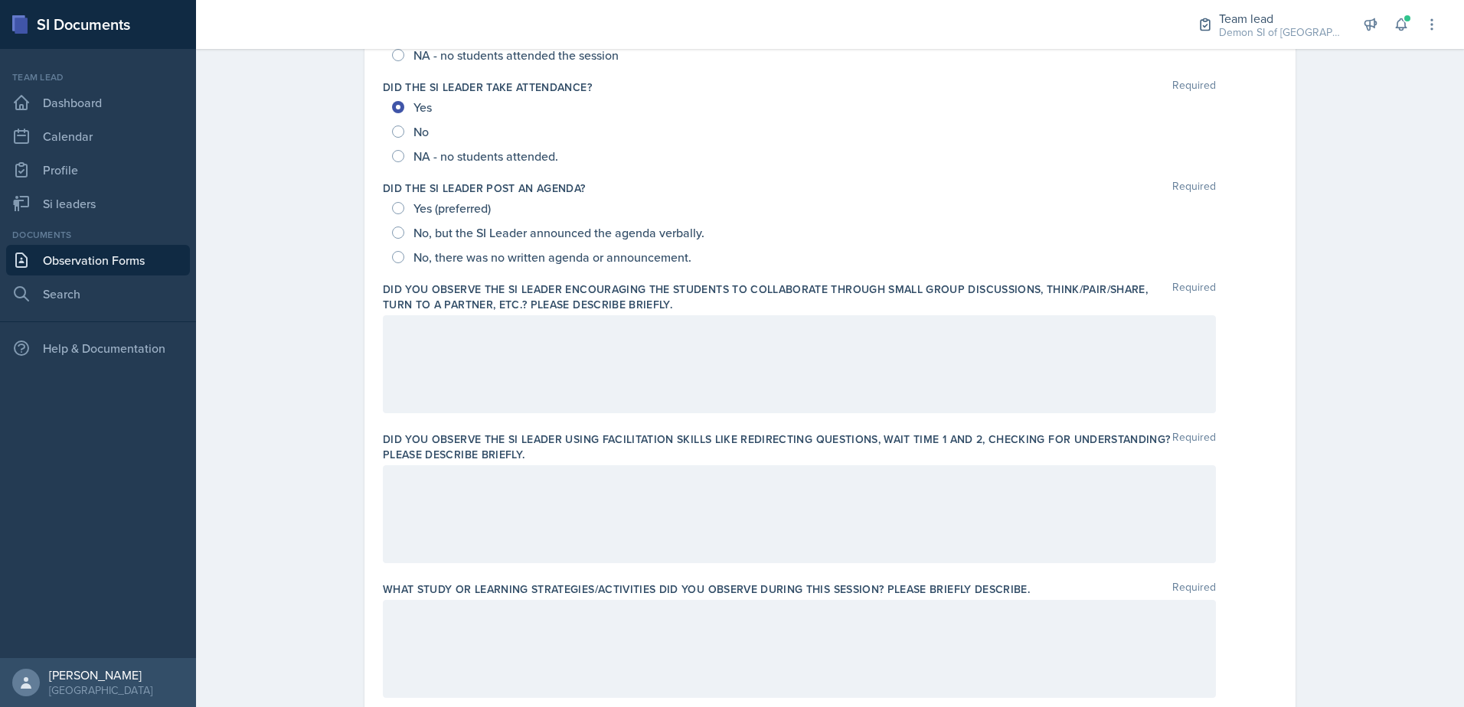
click at [397, 202] on div "Yes (preferred)" at bounding box center [443, 208] width 102 height 24
click at [397, 206] on input "Yes (preferred)" at bounding box center [398, 208] width 12 height 12
radio input "true"
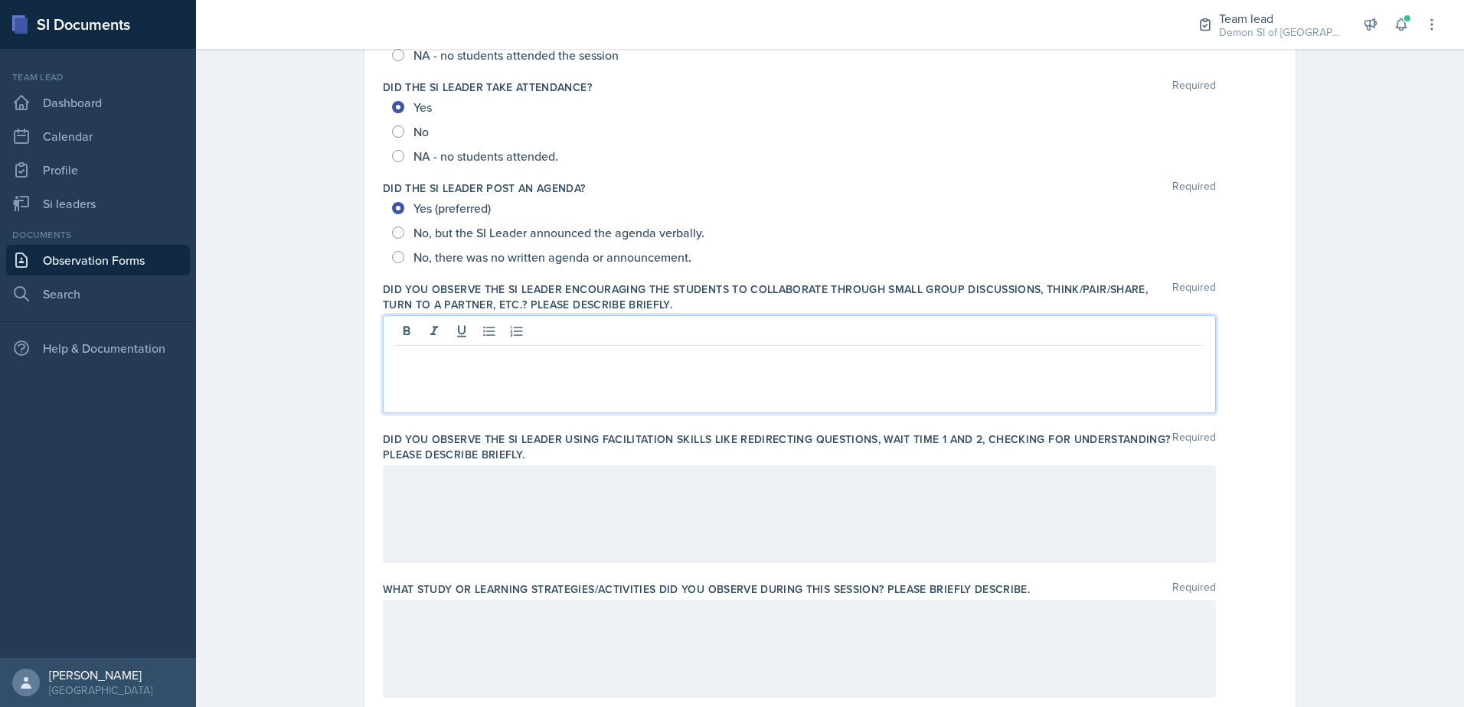
click at [486, 349] on p at bounding box center [799, 358] width 807 height 18
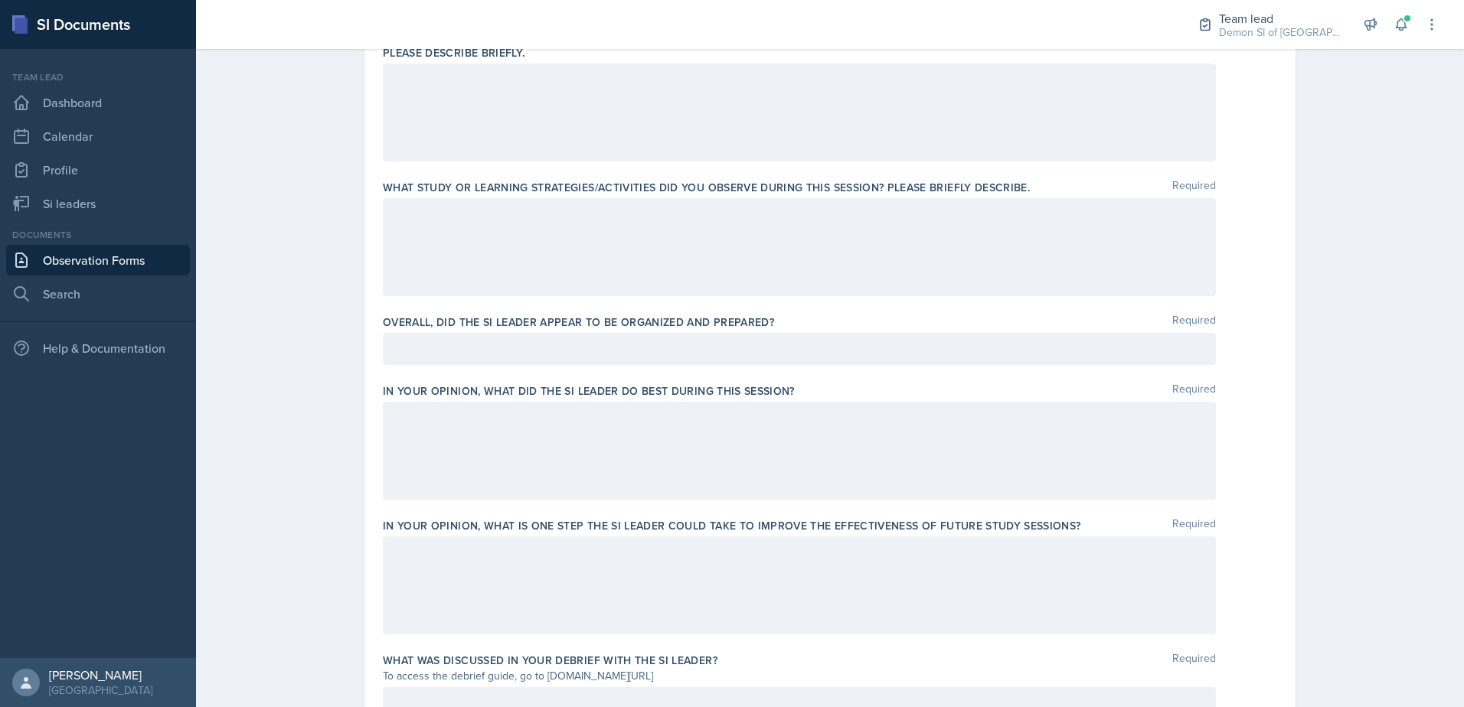
scroll to position [792, 0]
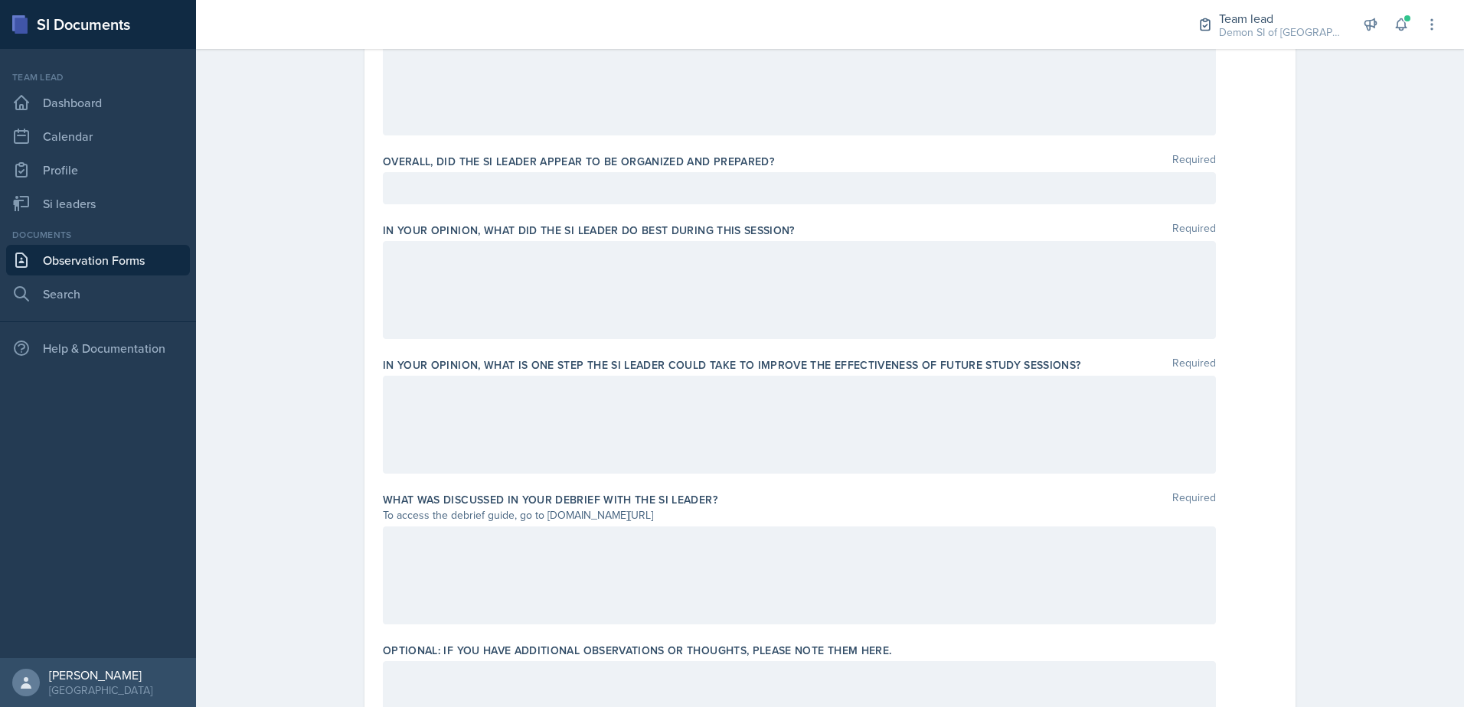
click at [552, 282] on div at bounding box center [799, 290] width 833 height 98
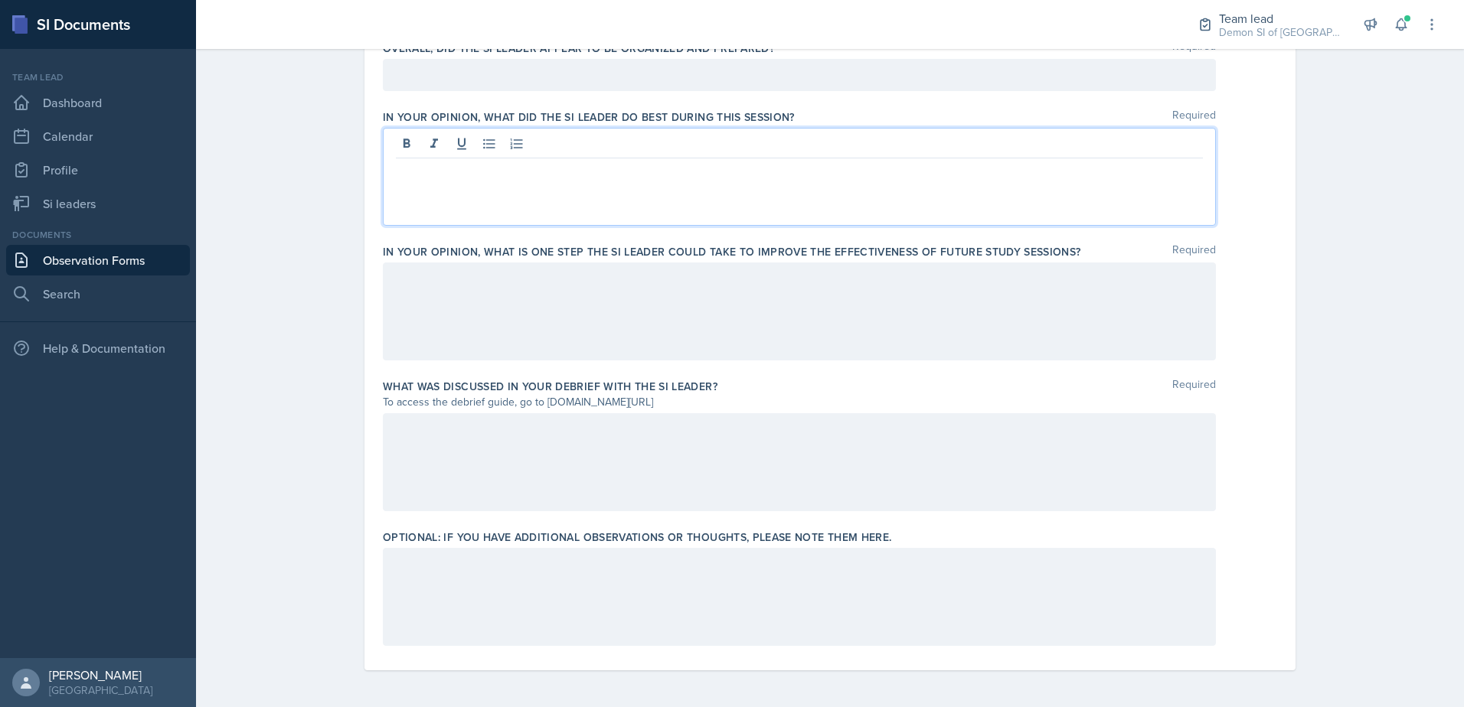
scroll to position [829, 0]
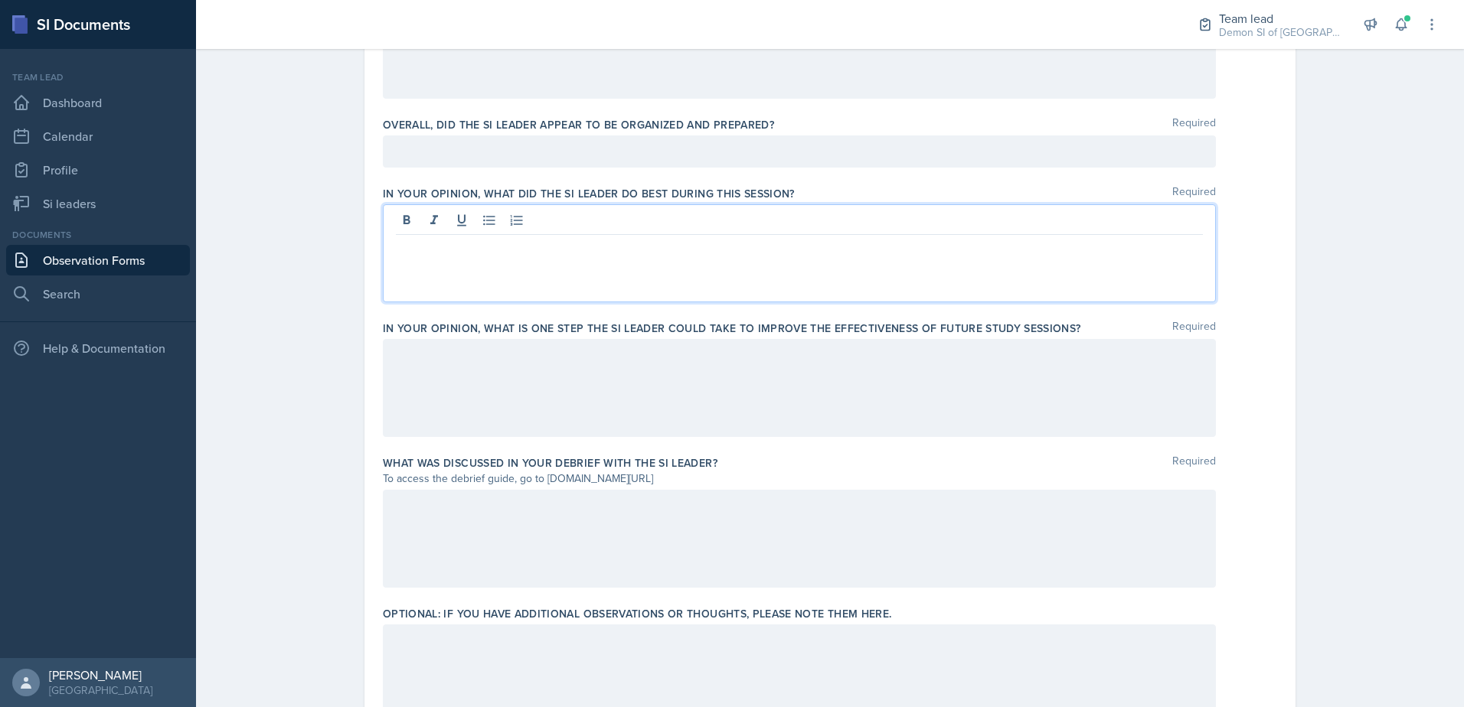
click at [665, 481] on div "To access the debrief guide, go to [DOMAIN_NAME][URL]" at bounding box center [799, 479] width 833 height 16
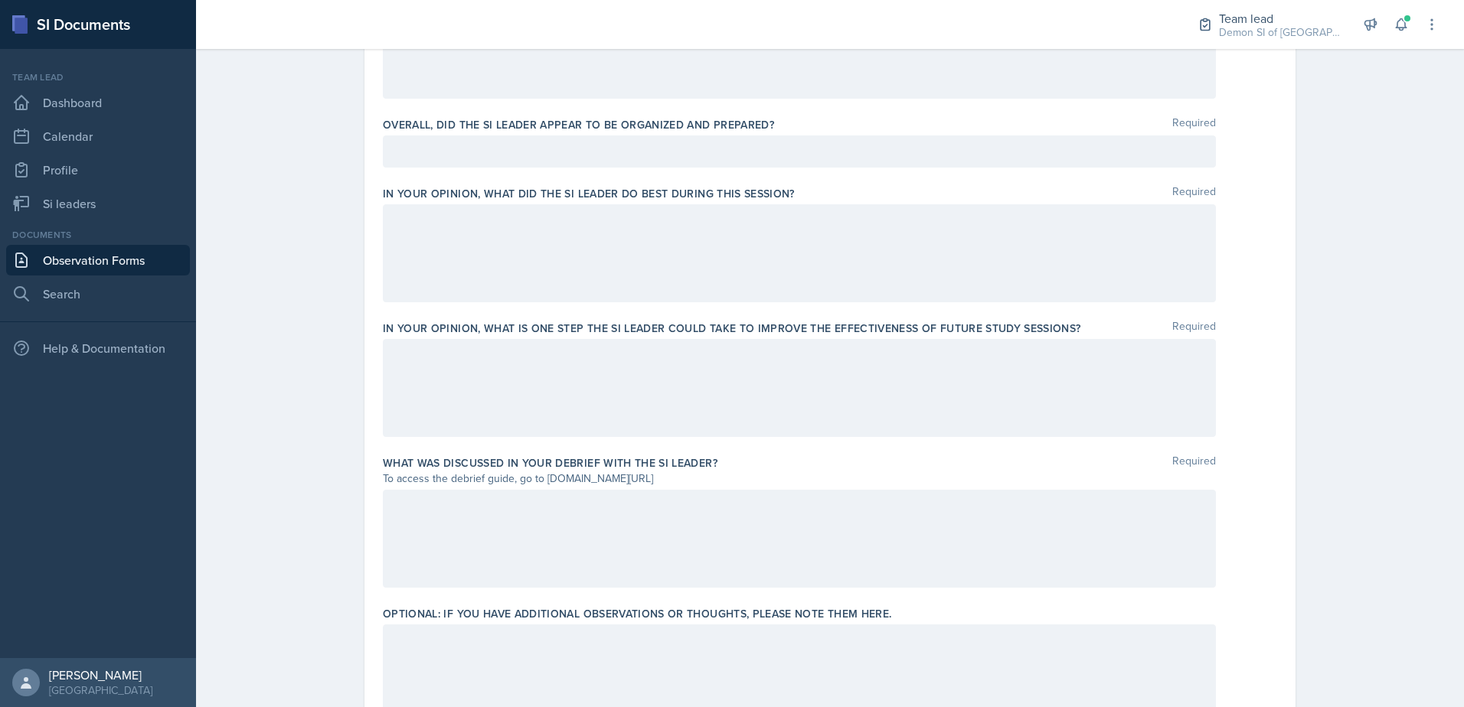
drag, startPoint x: 542, startPoint y: 482, endPoint x: 705, endPoint y: 479, distance: 163.1
click at [705, 479] on div "To access the debrief guide, go to [DOMAIN_NAME][URL]" at bounding box center [799, 479] width 833 height 16
drag, startPoint x: 705, startPoint y: 479, endPoint x: 670, endPoint y: 473, distance: 35.7
copy div "[DOMAIN_NAME][URL]"
click at [573, 554] on div at bounding box center [799, 539] width 833 height 98
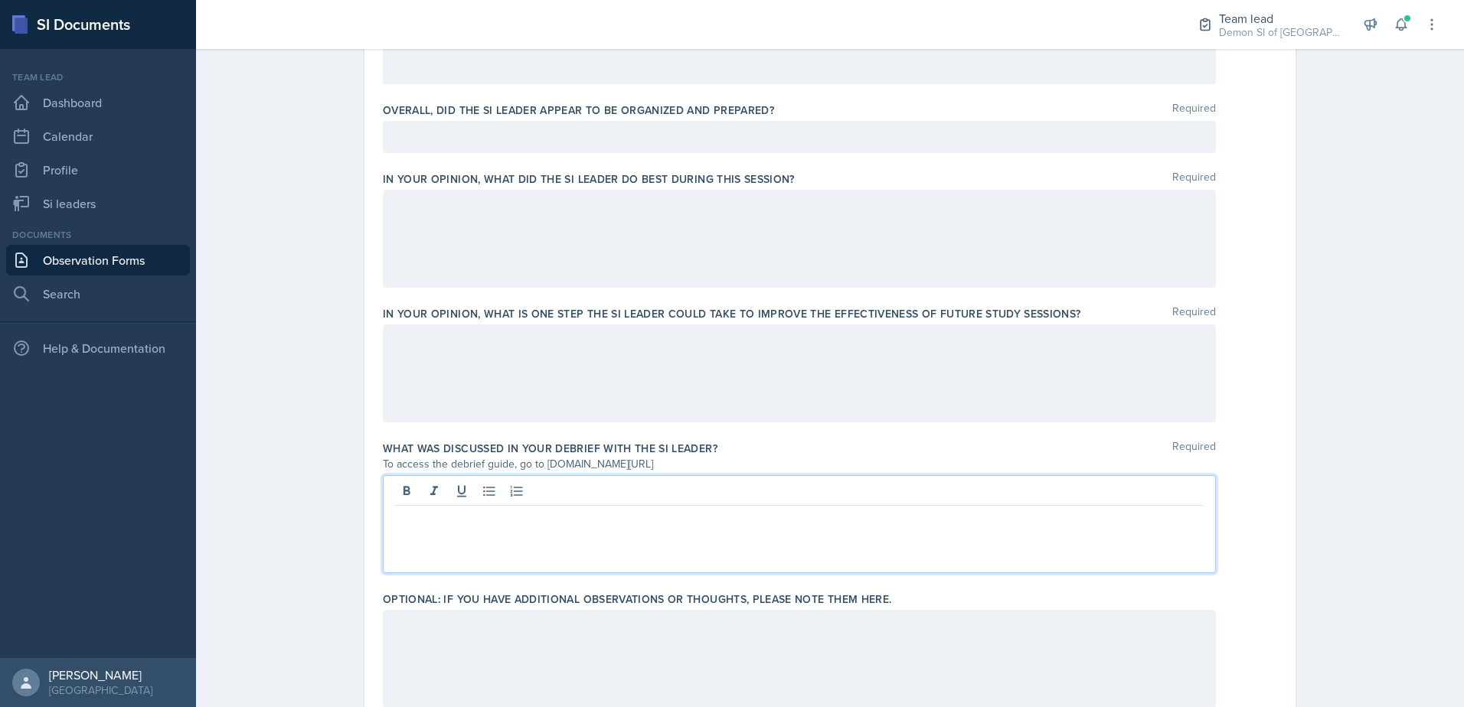
scroll to position [906, 0]
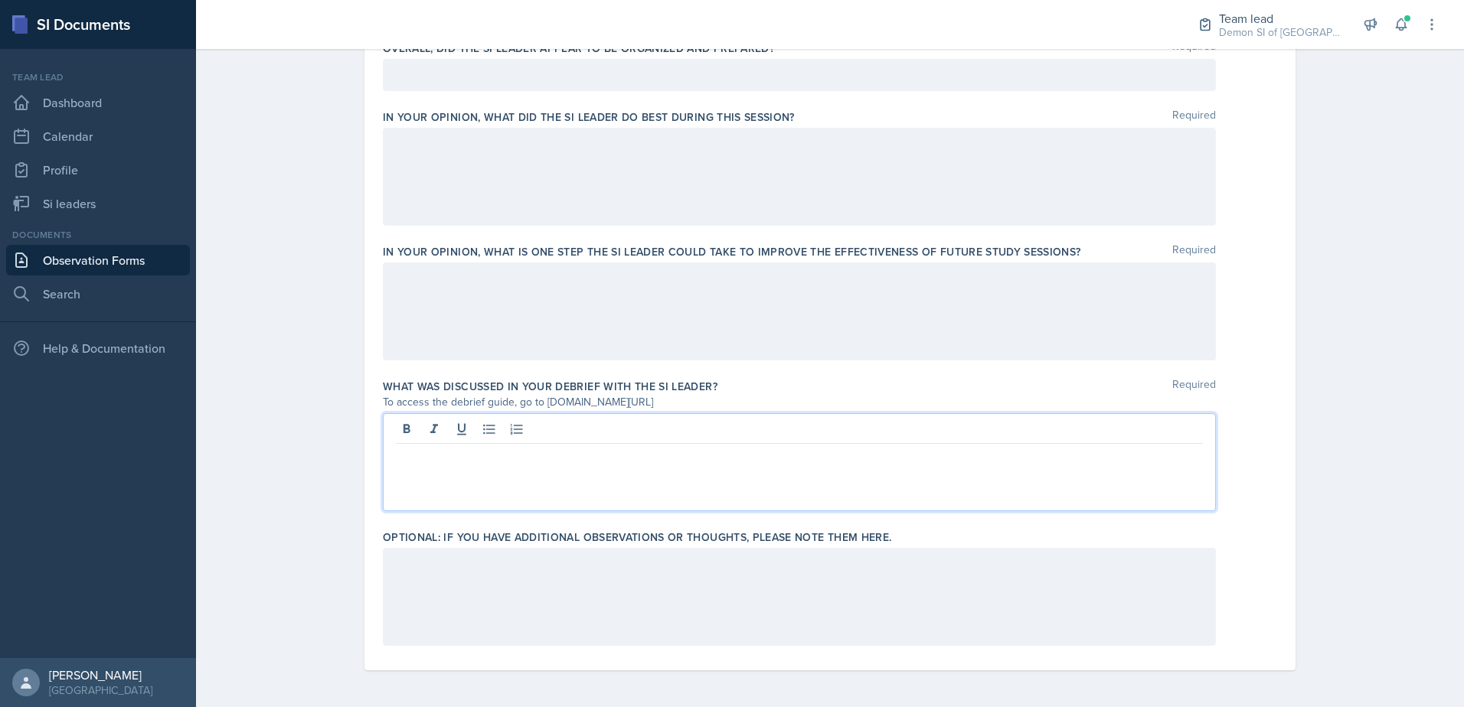
click at [549, 599] on div at bounding box center [799, 597] width 833 height 98
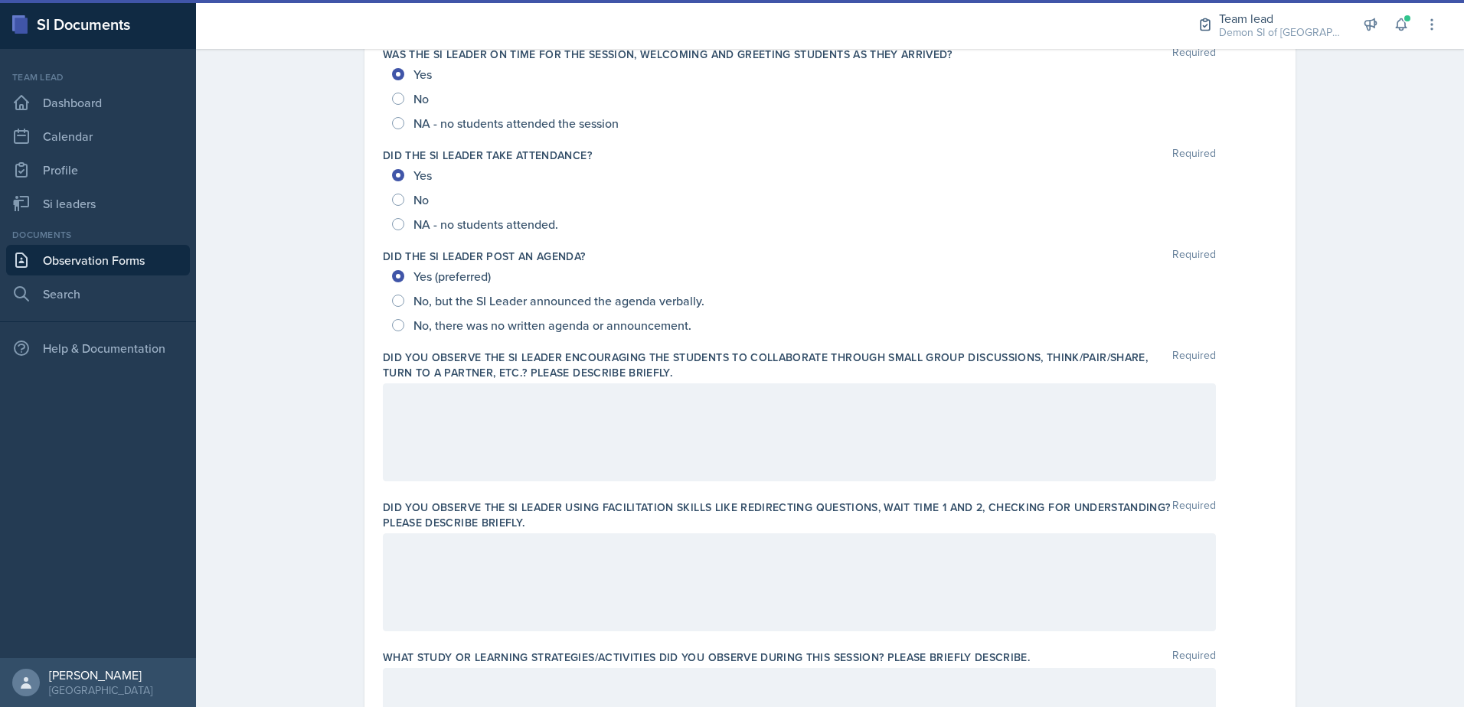
scroll to position [0, 0]
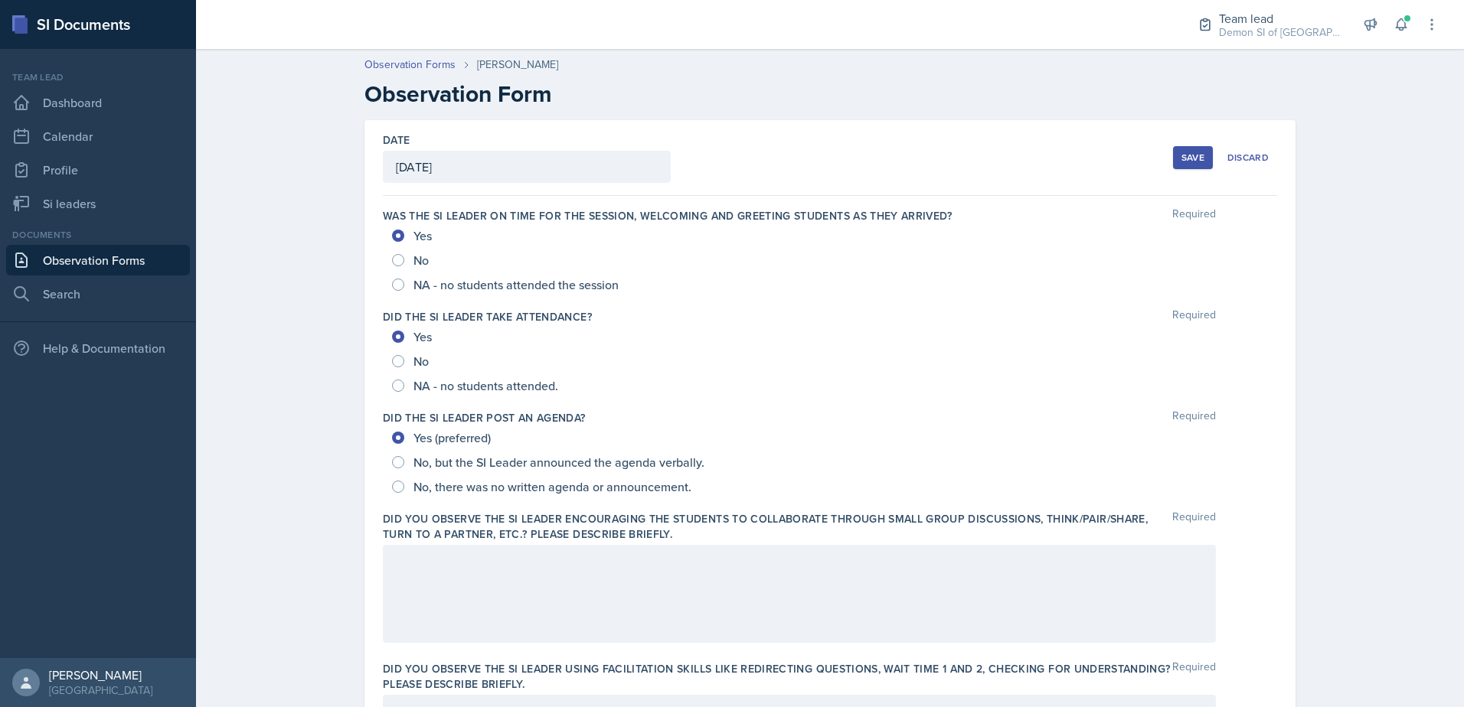
click at [524, 571] on div at bounding box center [799, 594] width 833 height 98
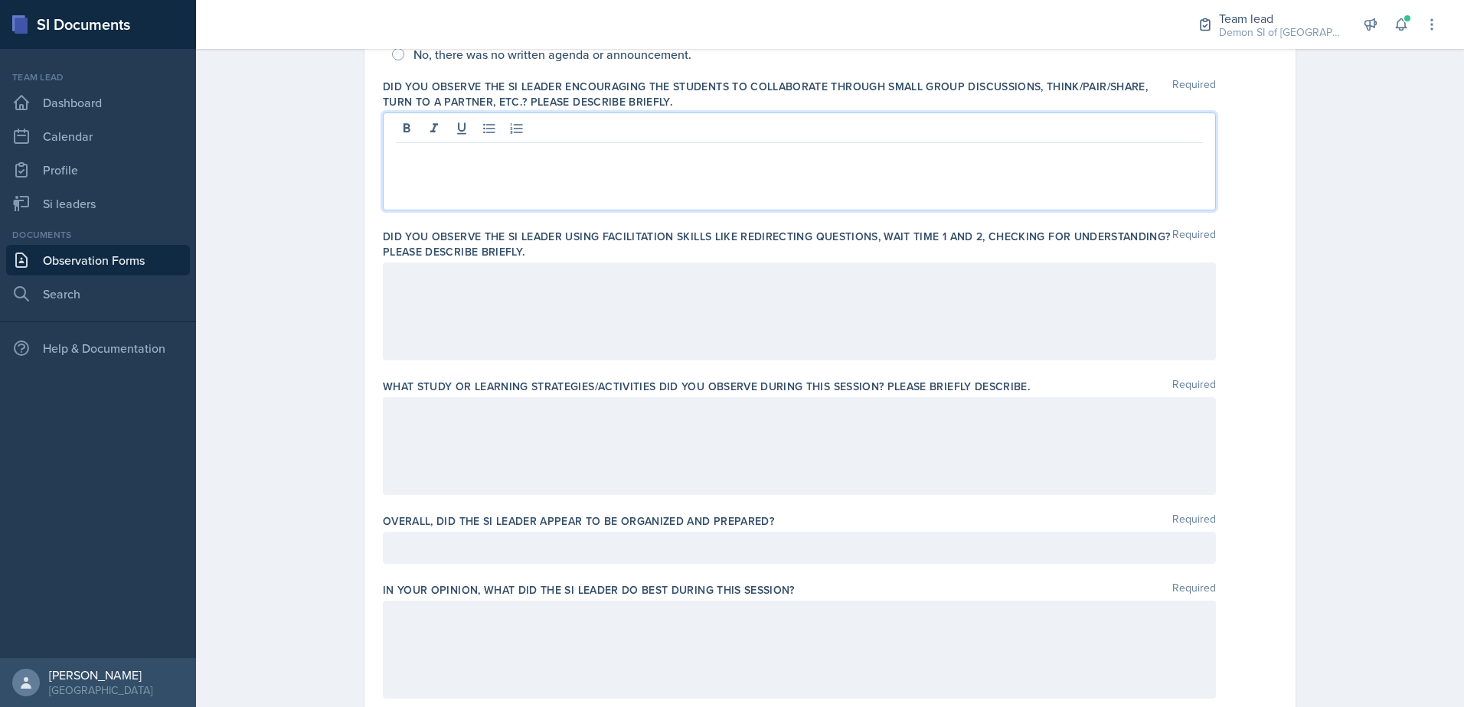
scroll to position [459, 0]
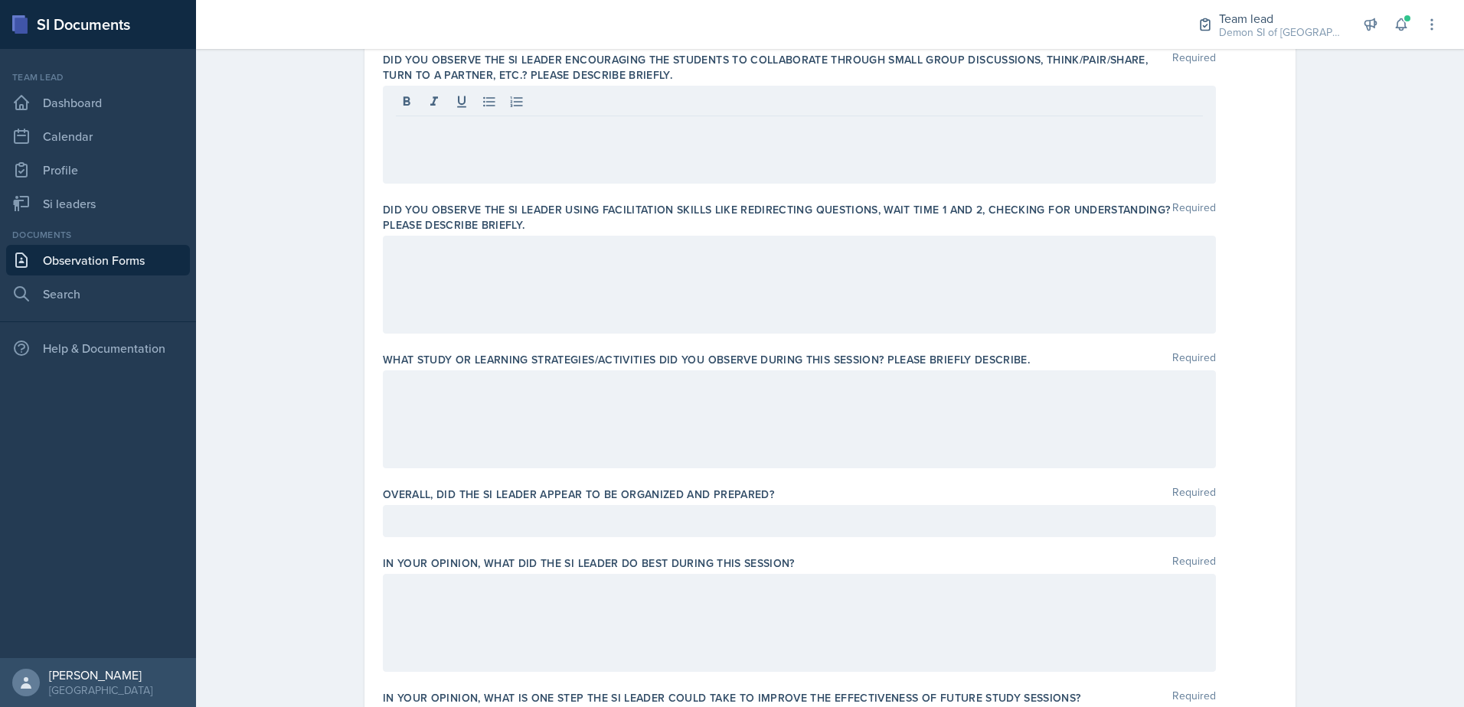
click at [472, 292] on div at bounding box center [799, 285] width 833 height 98
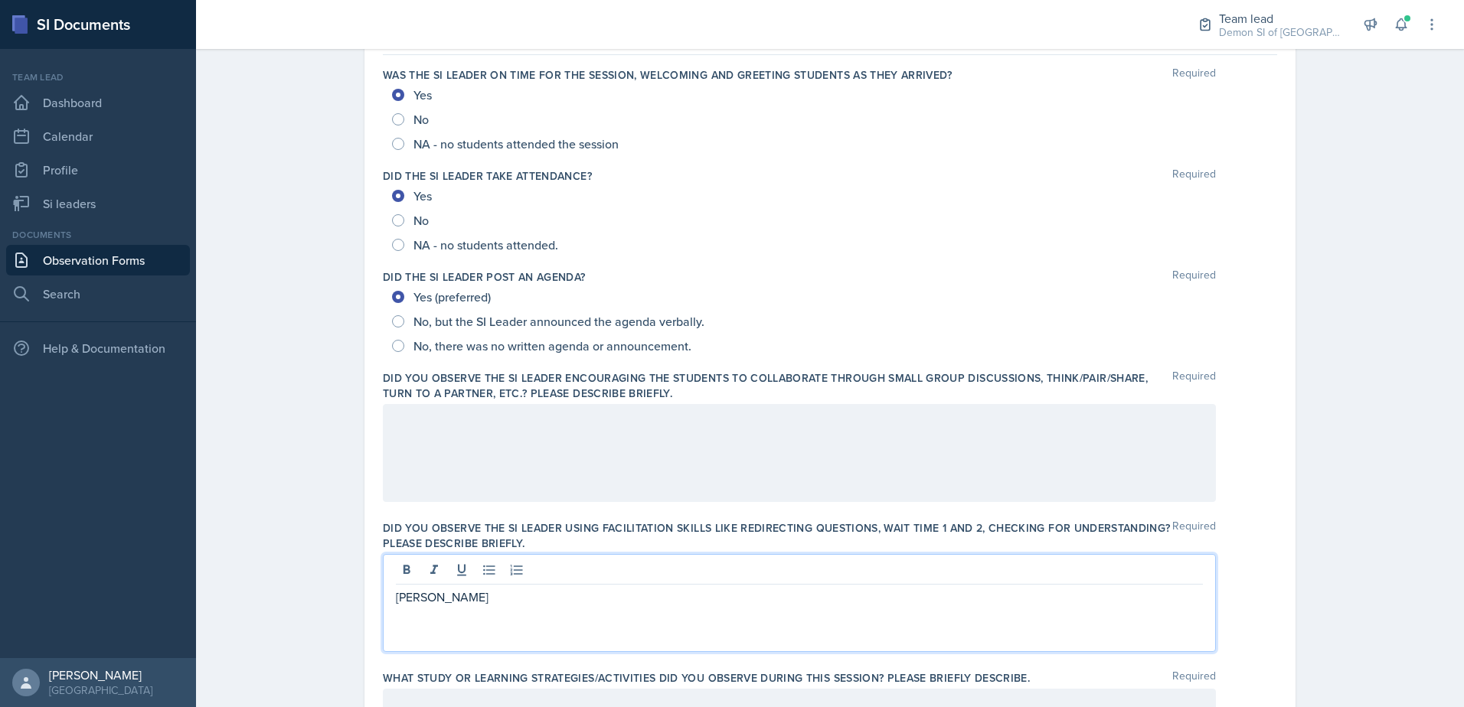
scroll to position [153, 0]
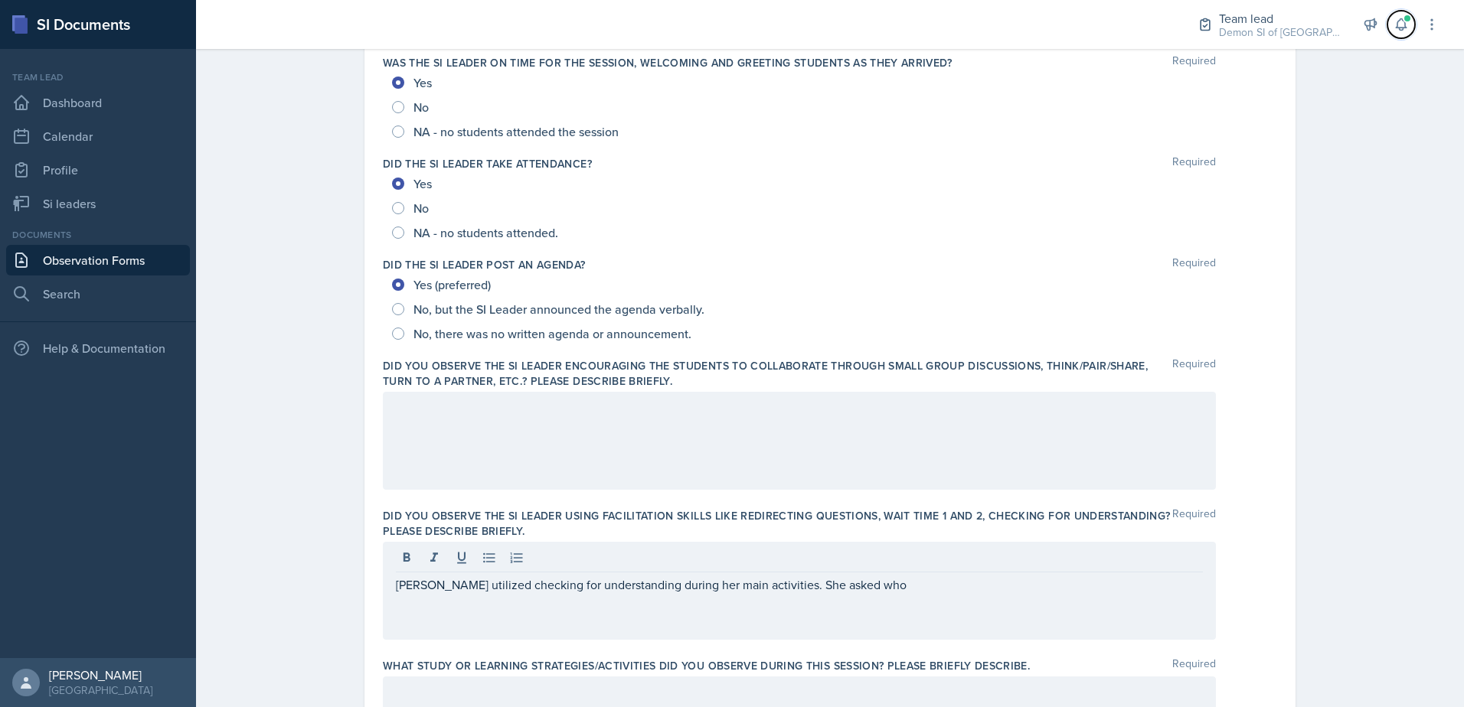
click at [1400, 24] on icon at bounding box center [1400, 24] width 15 height 15
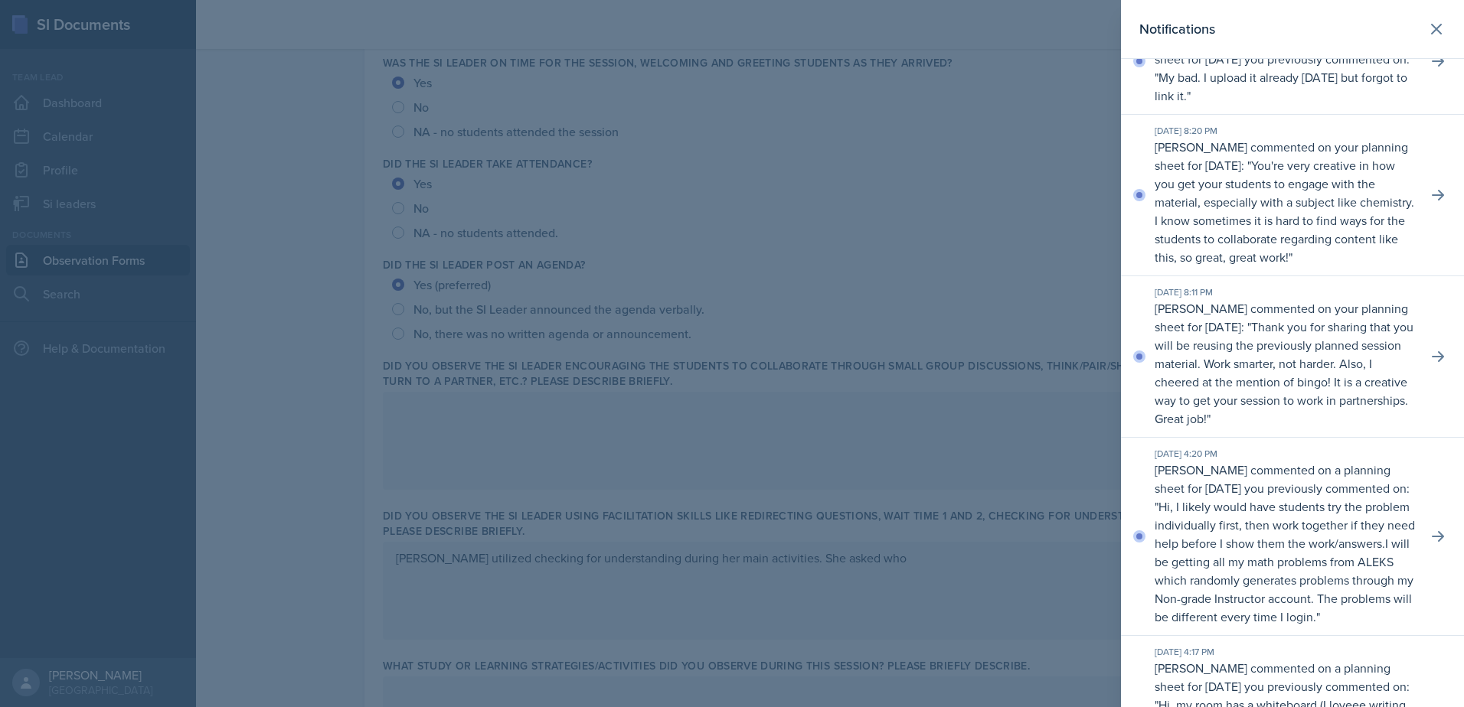
scroll to position [77, 0]
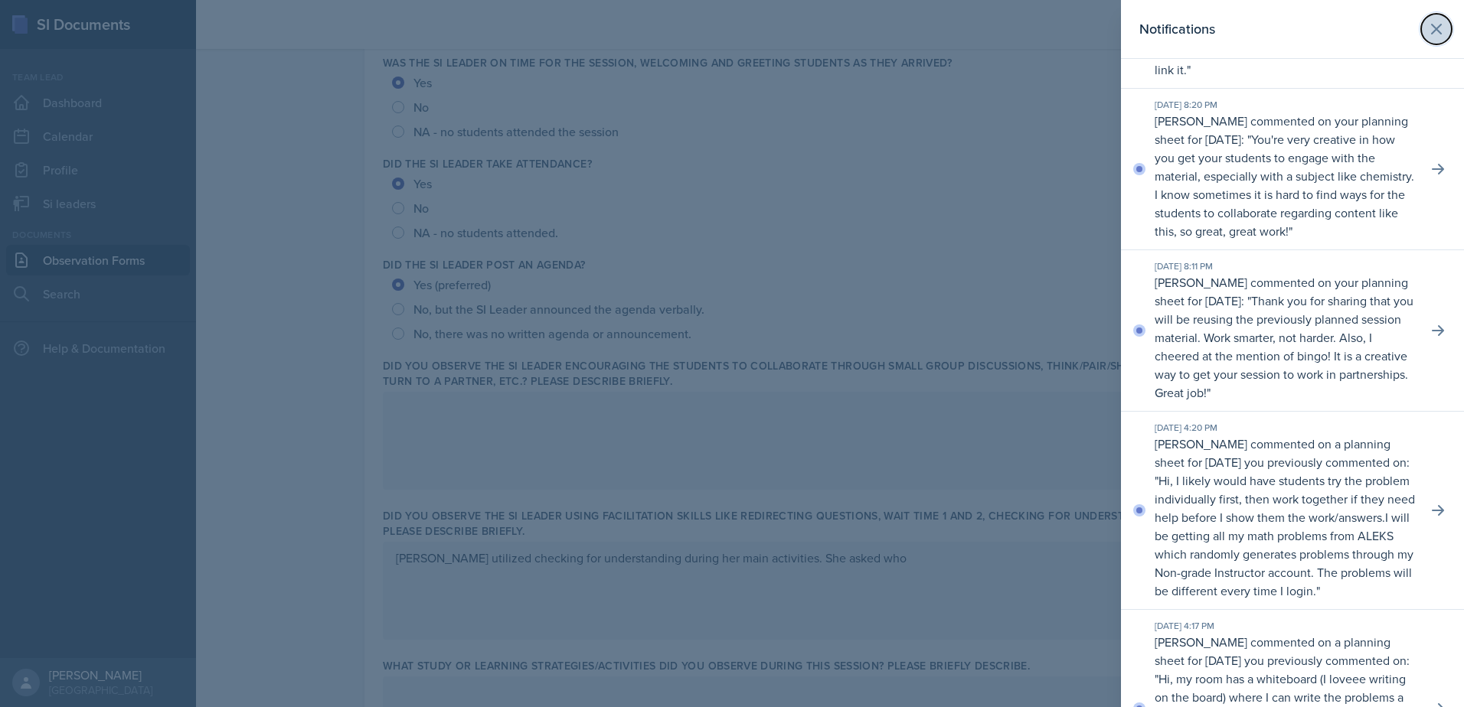
click at [1427, 34] on icon at bounding box center [1436, 29] width 18 height 18
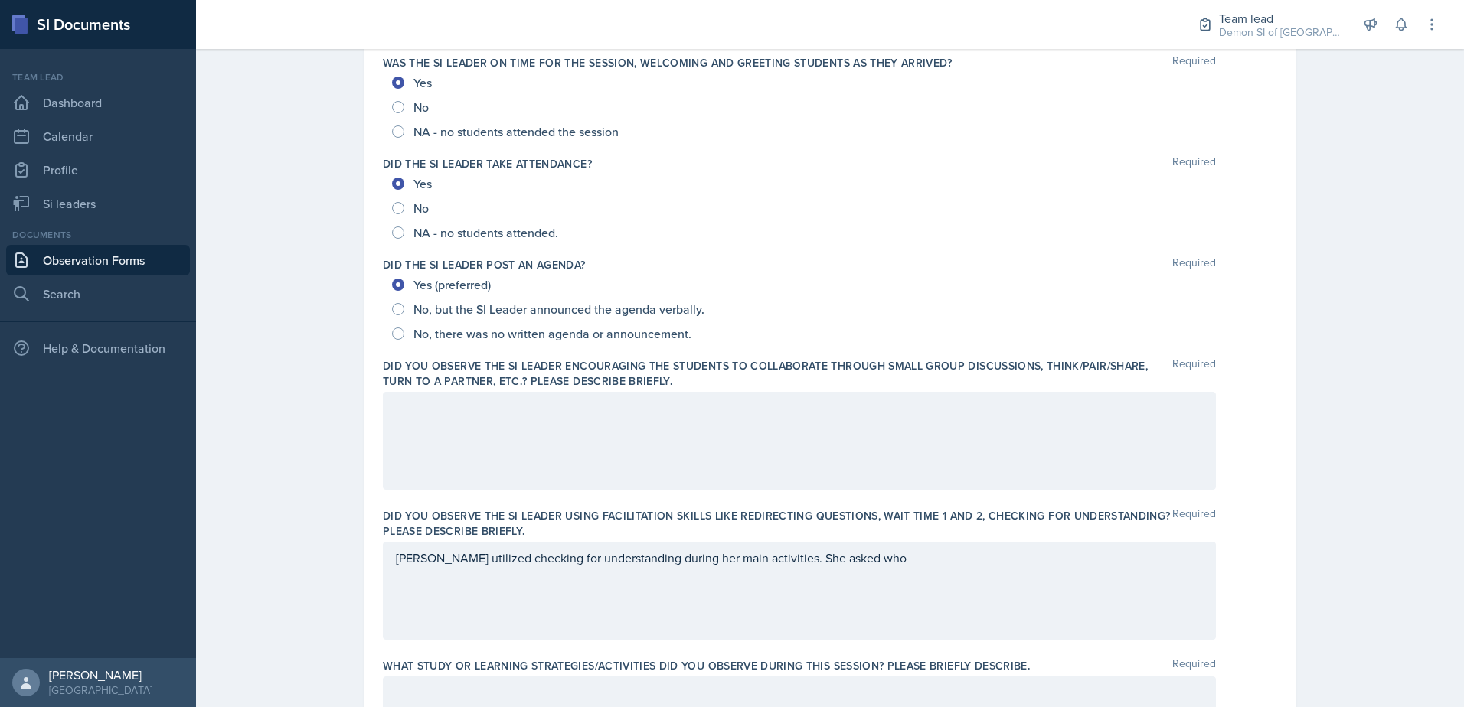
click at [867, 560] on div "[PERSON_NAME] utilized checking for understanding during her main activities. S…" at bounding box center [799, 591] width 833 height 98
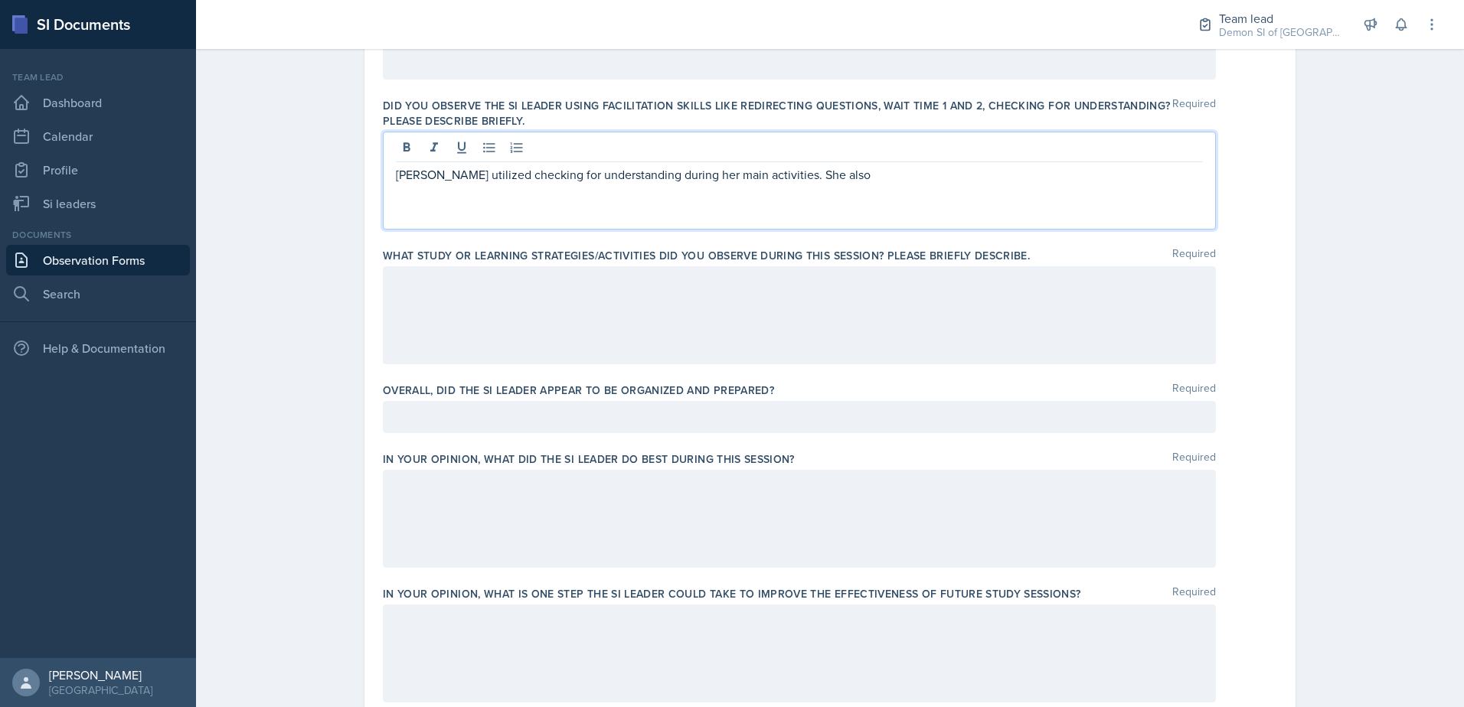
scroll to position [536, 0]
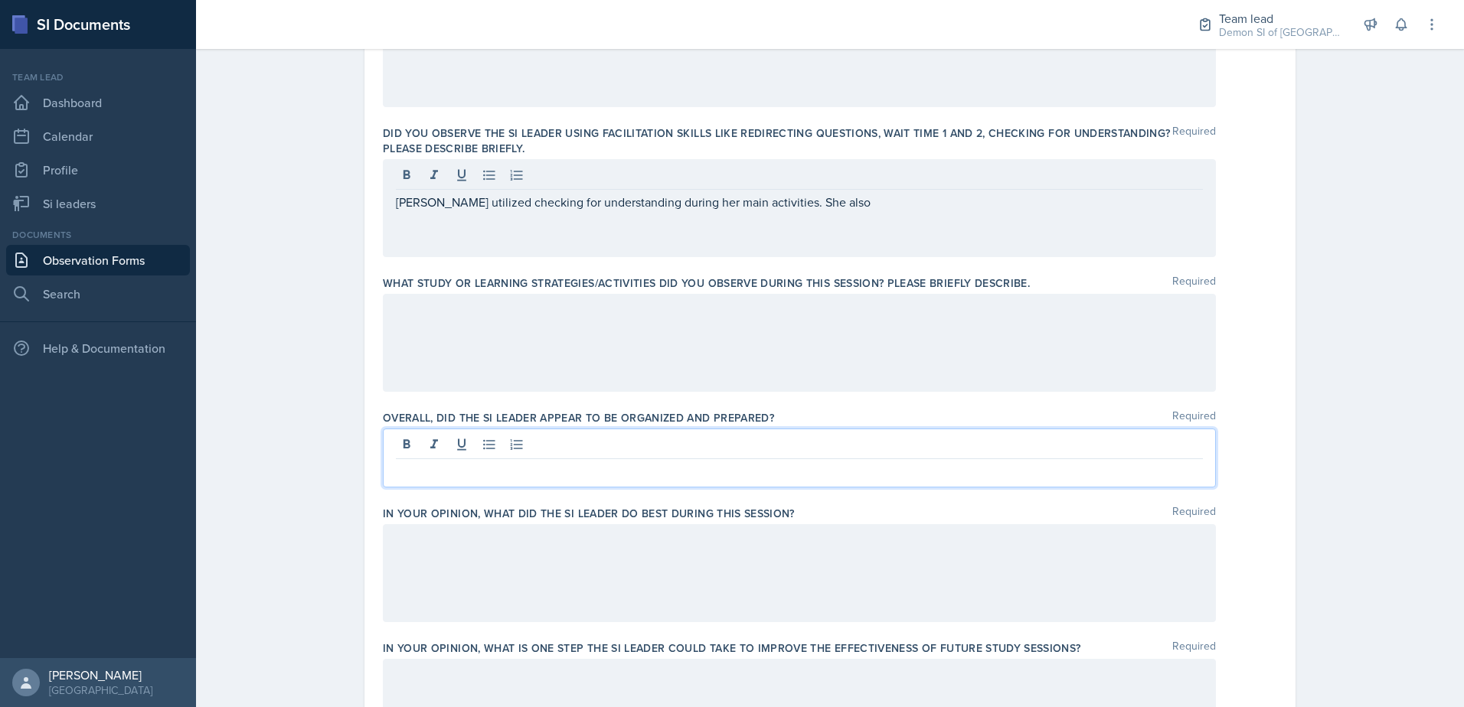
click at [738, 462] on p at bounding box center [799, 471] width 807 height 18
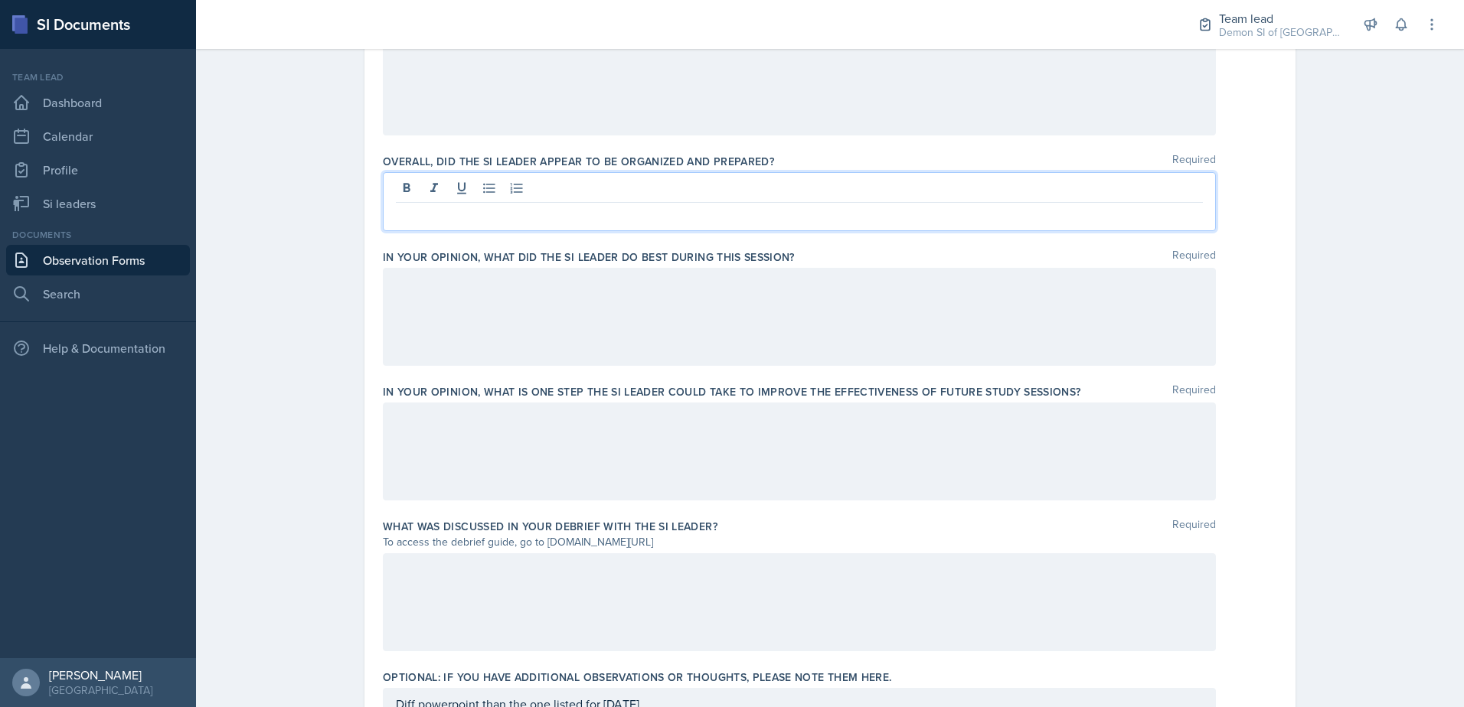
scroll to position [869, 0]
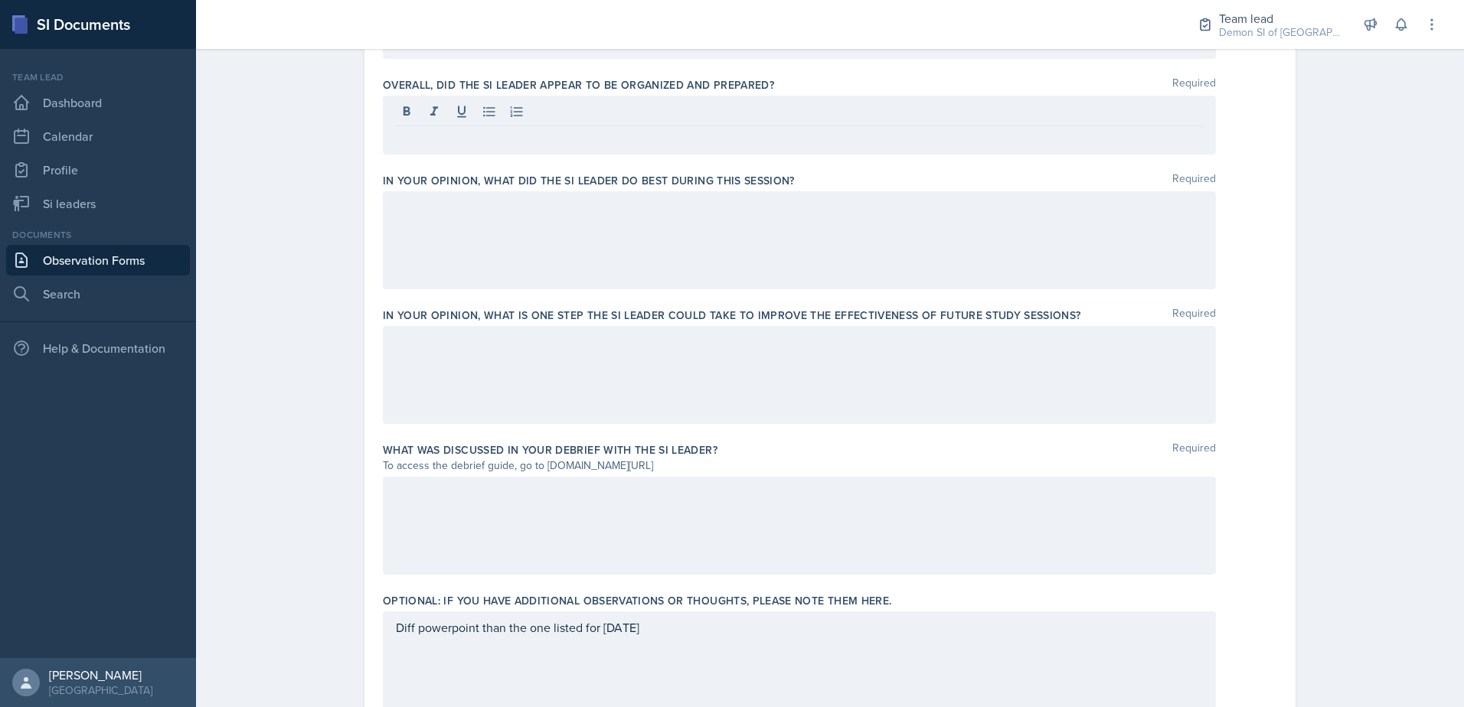
click at [598, 368] on div at bounding box center [799, 375] width 833 height 98
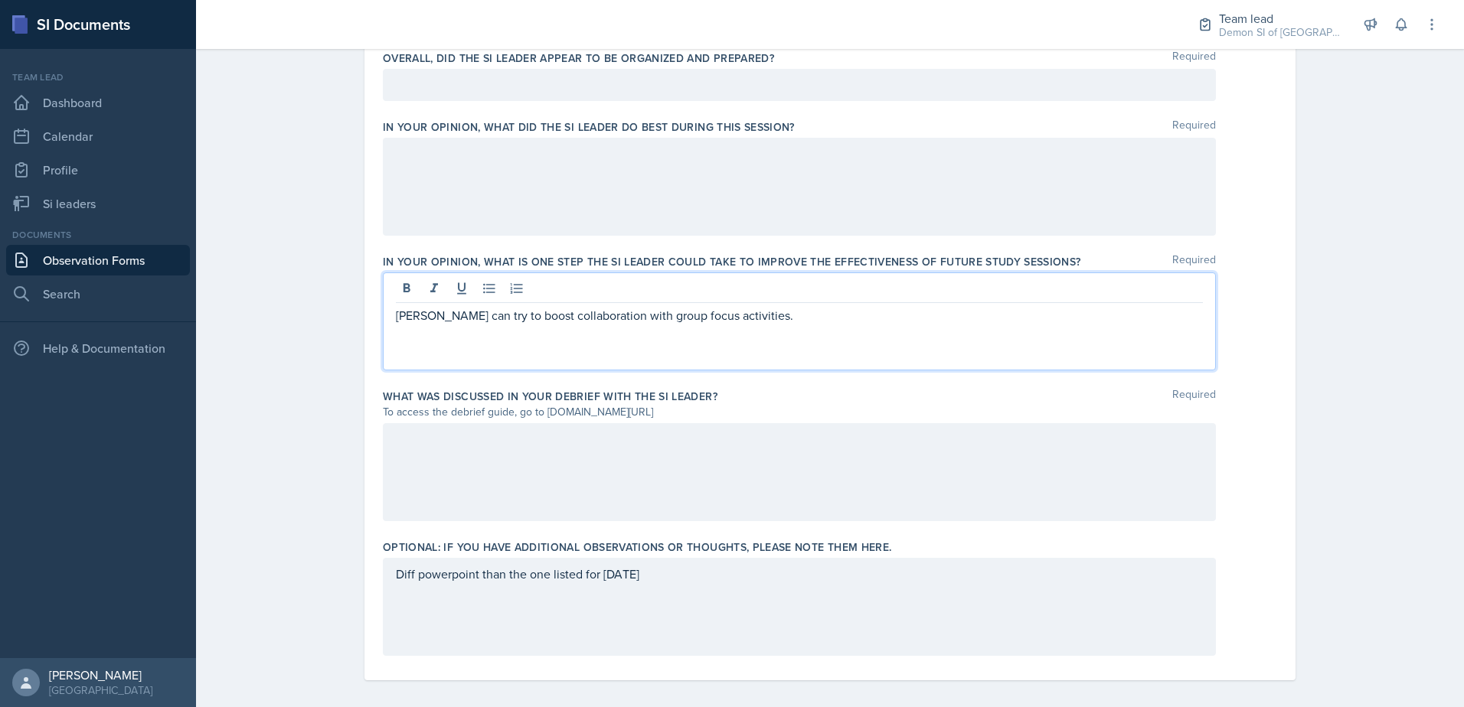
click at [665, 315] on p "[PERSON_NAME] can try to boost collaboration with group focus activities." at bounding box center [799, 315] width 807 height 18
click at [790, 318] on p "[PERSON_NAME] can try to boost collaboration with group-focused activities." at bounding box center [799, 315] width 807 height 18
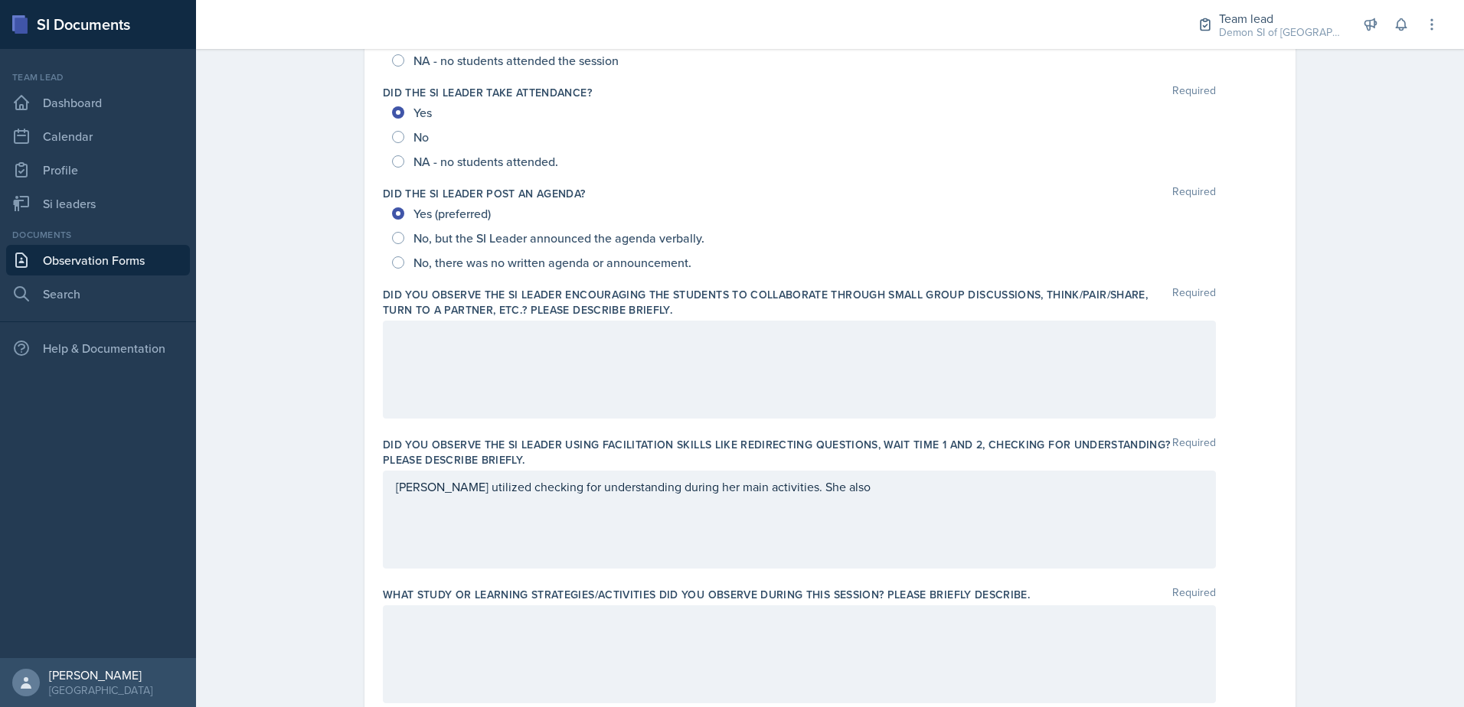
scroll to position [230, 0]
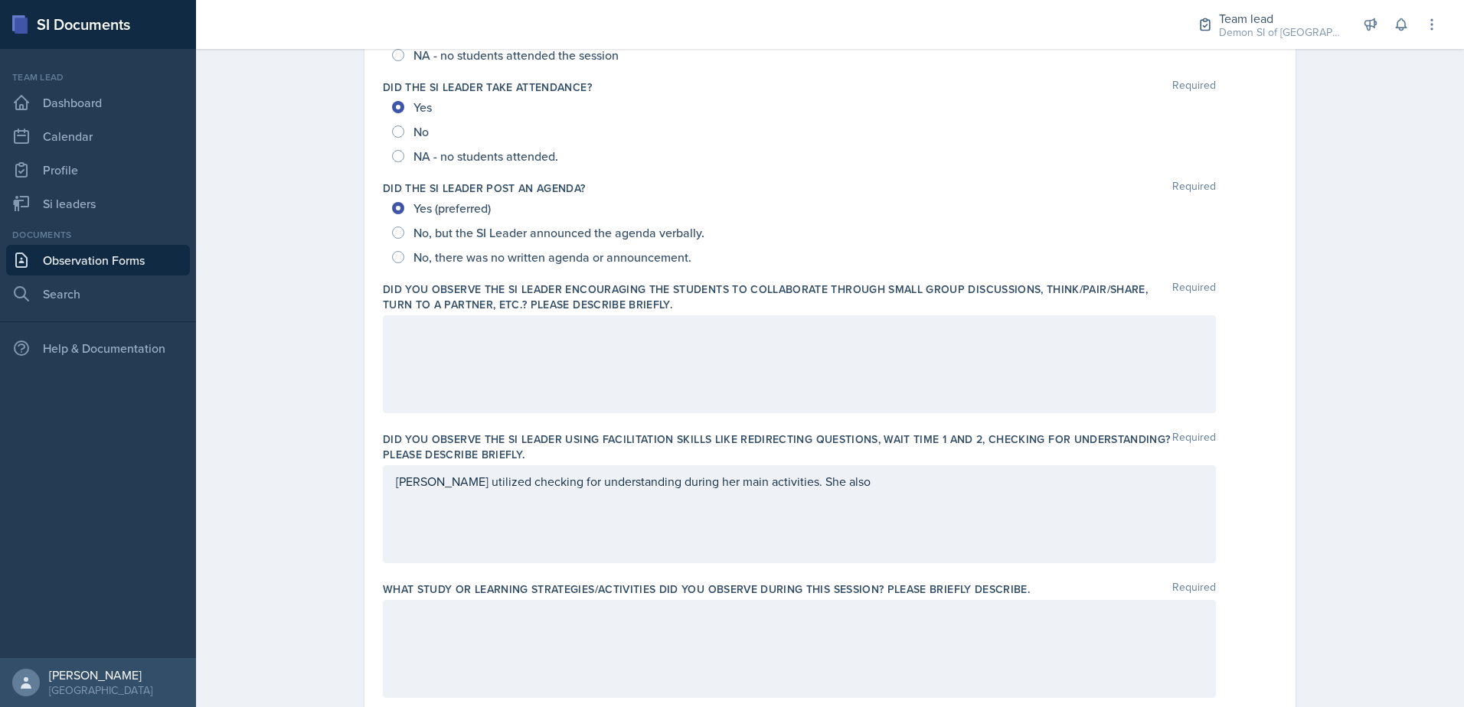
click at [556, 379] on div at bounding box center [799, 364] width 833 height 98
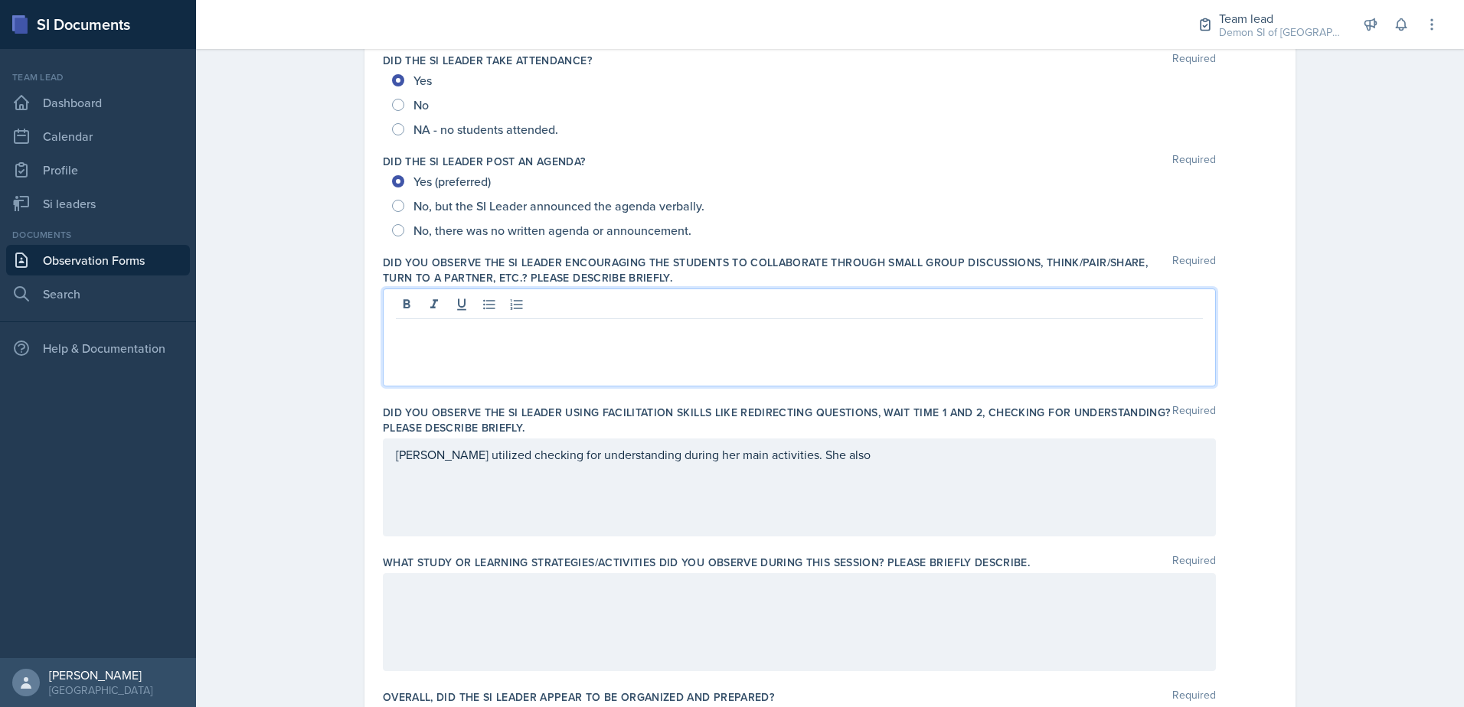
click at [583, 362] on div at bounding box center [799, 338] width 833 height 98
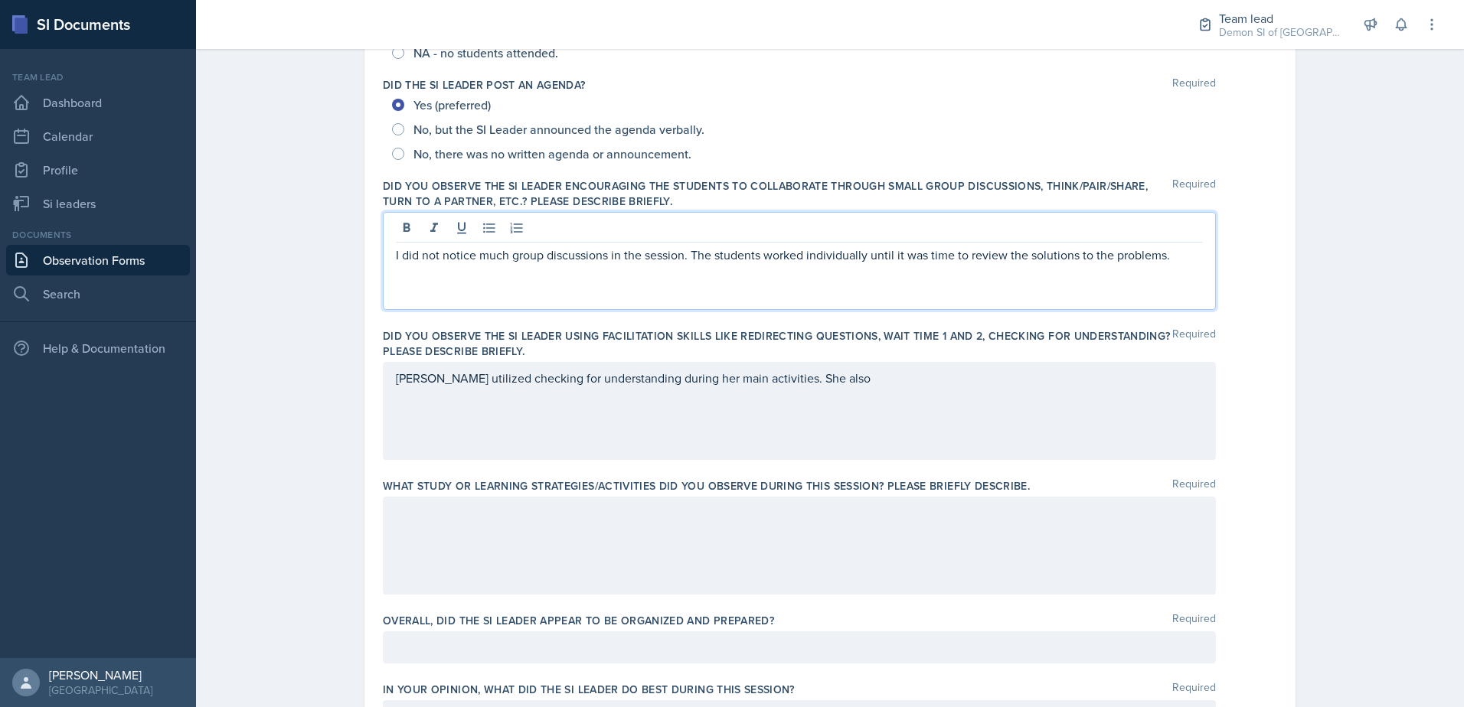
click at [755, 386] on div "[PERSON_NAME] utilized checking for understanding during her main activities. S…" at bounding box center [799, 411] width 833 height 98
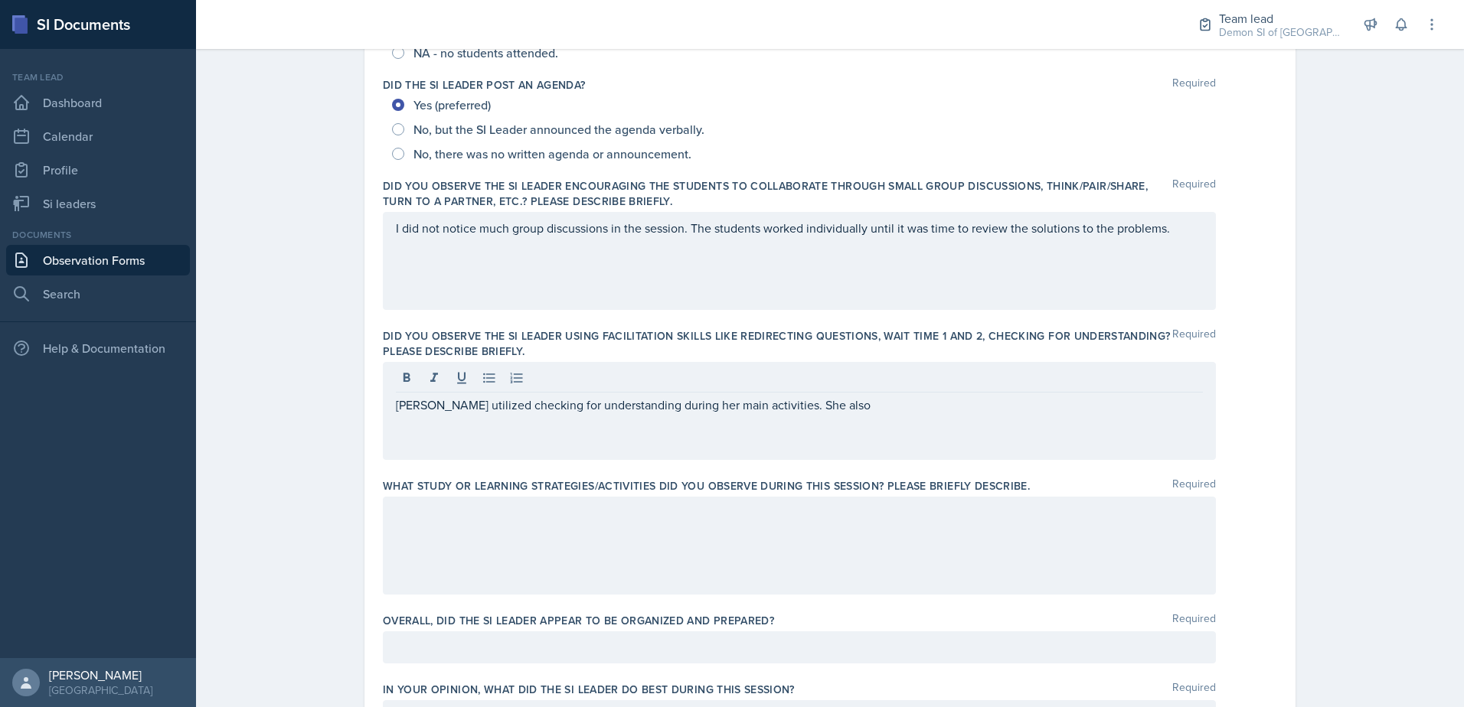
click at [843, 417] on div "[PERSON_NAME] utilized checking for understanding during her main activities. S…" at bounding box center [799, 411] width 833 height 98
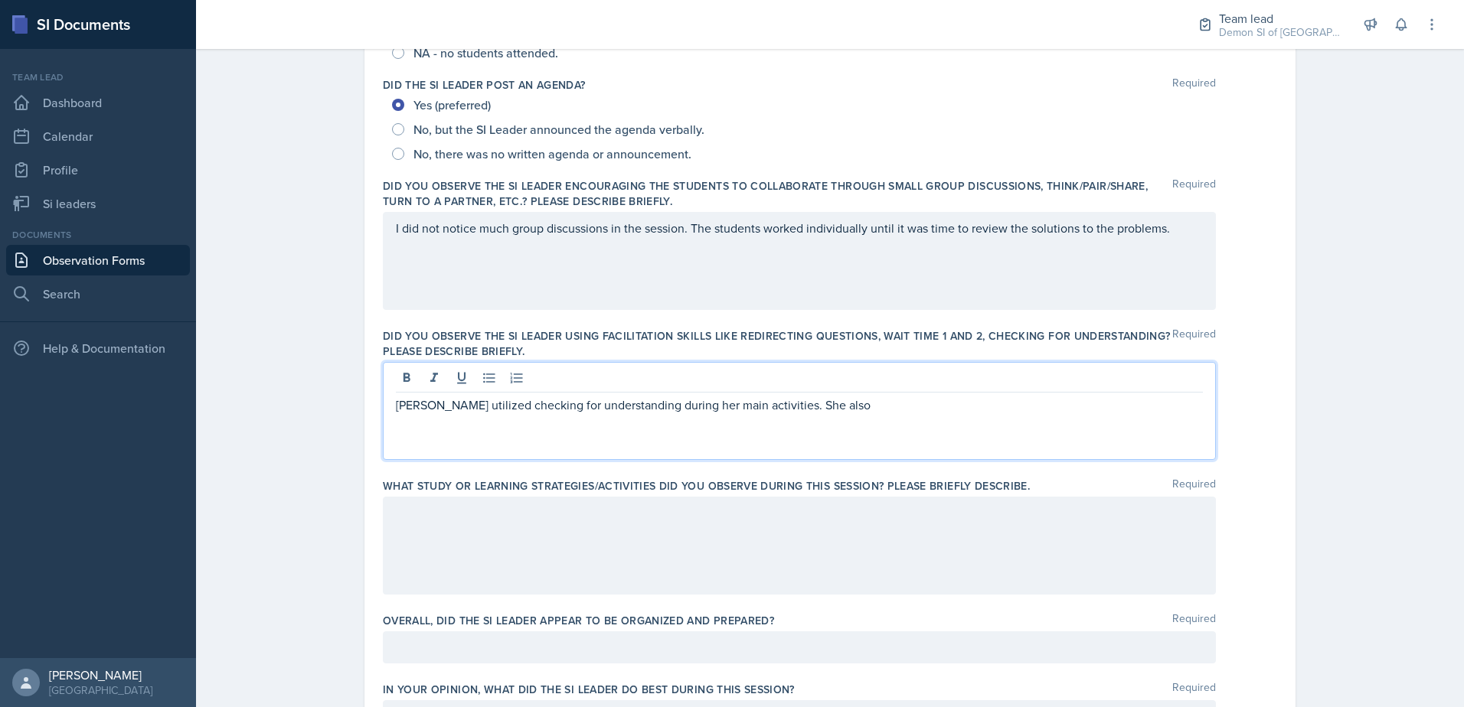
click at [842, 407] on p "[PERSON_NAME] utilized checking for understanding during her main activities. S…" at bounding box center [799, 405] width 807 height 18
drag, startPoint x: 781, startPoint y: 403, endPoint x: 888, endPoint y: 416, distance: 108.0
click at [888, 416] on div "[PERSON_NAME] utilized checking for understanding during her main activities. S…" at bounding box center [799, 411] width 833 height 98
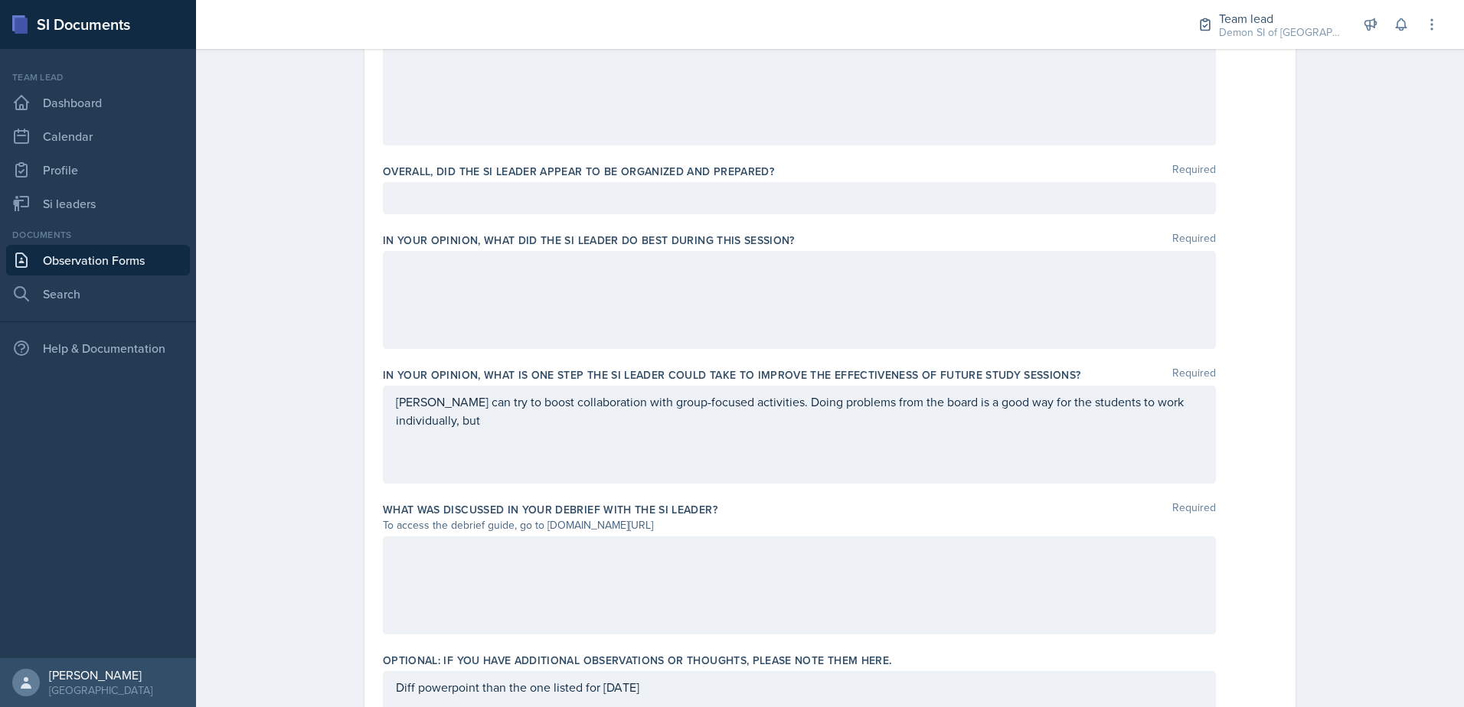
scroll to position [792, 0]
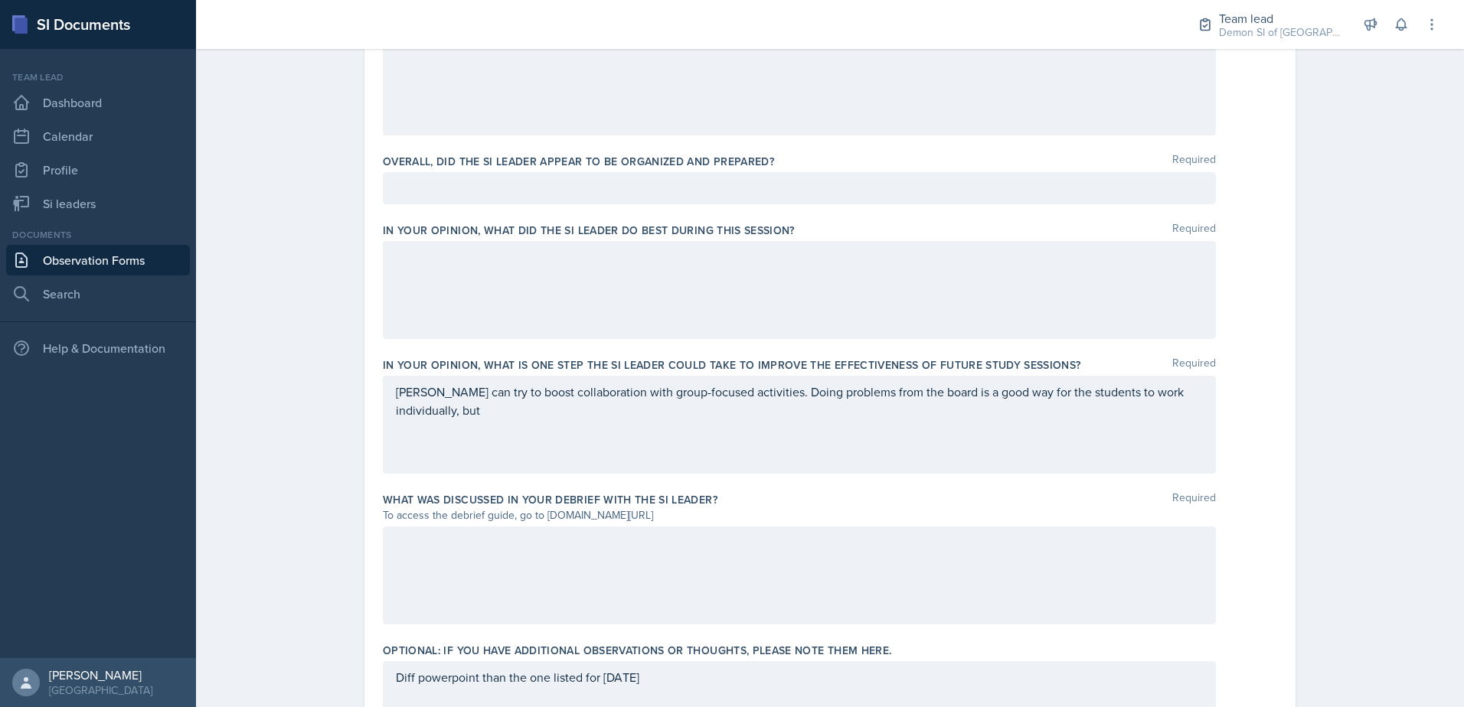
click at [614, 312] on div at bounding box center [799, 290] width 833 height 98
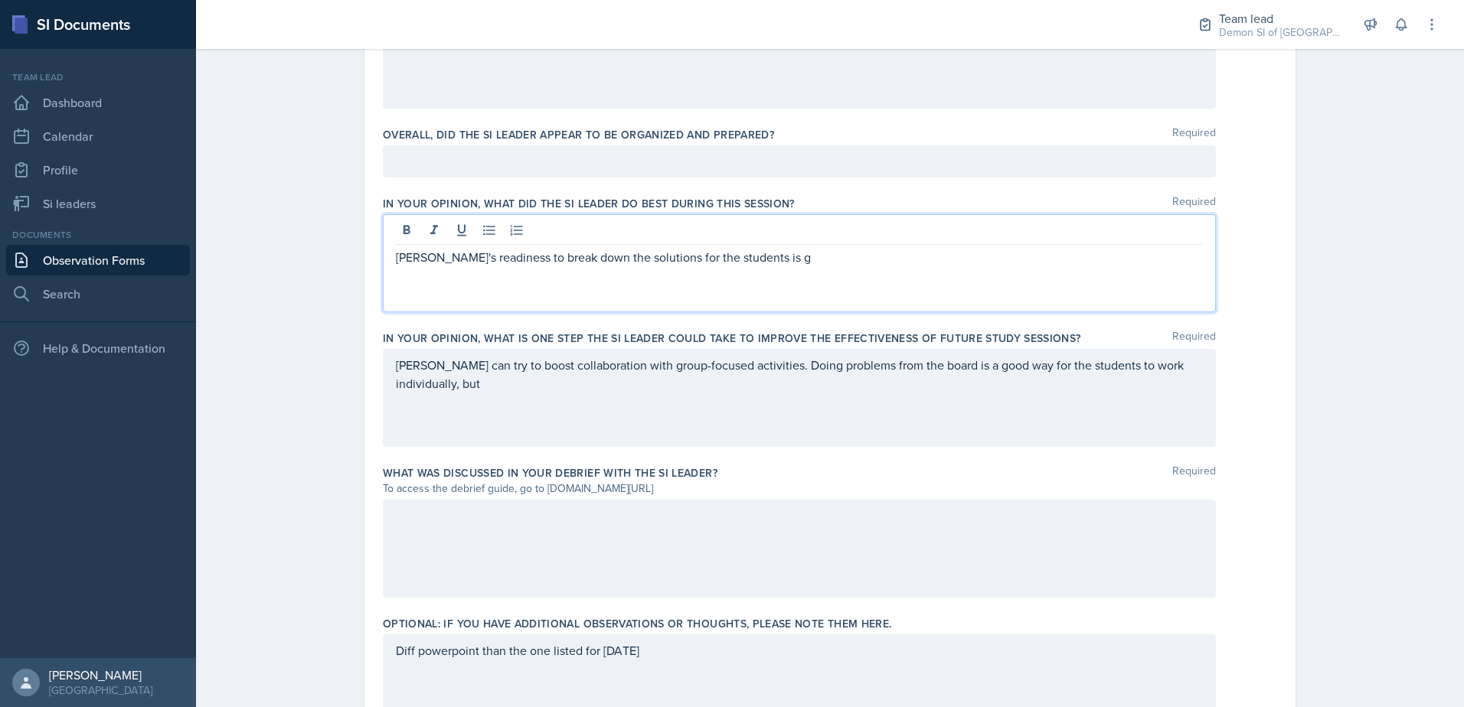
click at [387, 261] on div "[PERSON_NAME]'s readiness to break down the solutions for the students is g" at bounding box center [799, 263] width 833 height 98
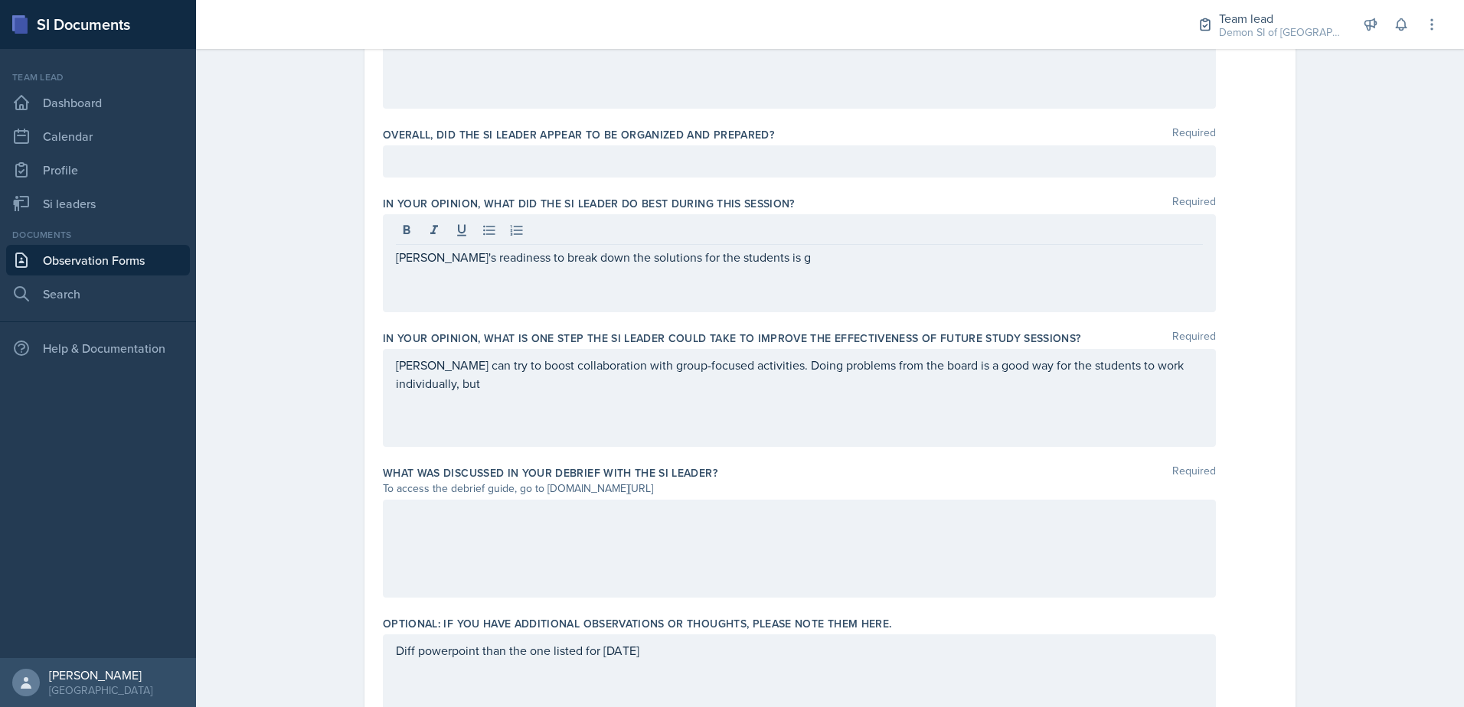
click at [387, 253] on div "[PERSON_NAME]'s readiness to break down the solutions for the students is g" at bounding box center [799, 263] width 833 height 98
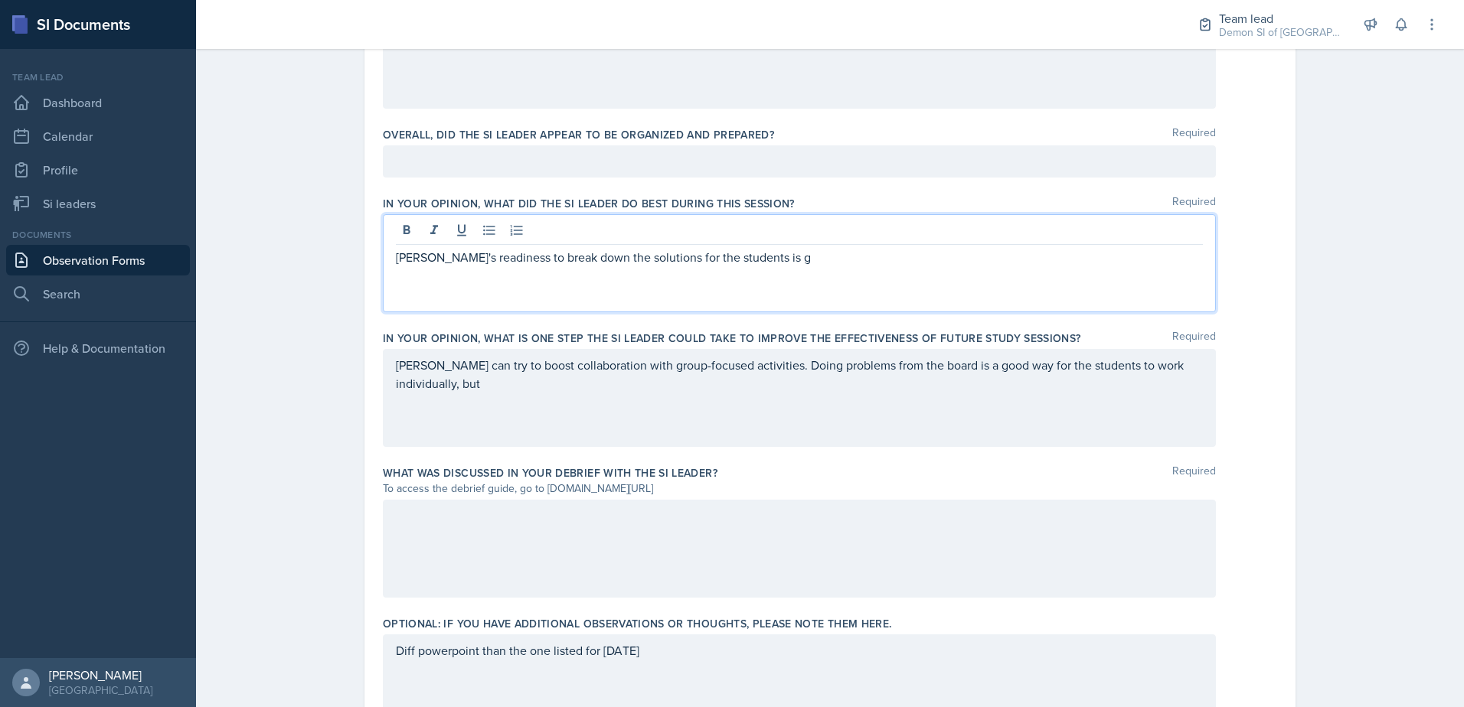
click at [396, 259] on p "[PERSON_NAME]'s readiness to break down the solutions for the students is g" at bounding box center [799, 257] width 807 height 18
drag, startPoint x: 799, startPoint y: 260, endPoint x: 860, endPoint y: 261, distance: 60.5
click at [858, 265] on p "I admire [PERSON_NAME]'s readiness to break down the solutions for the students…" at bounding box center [799, 257] width 807 height 18
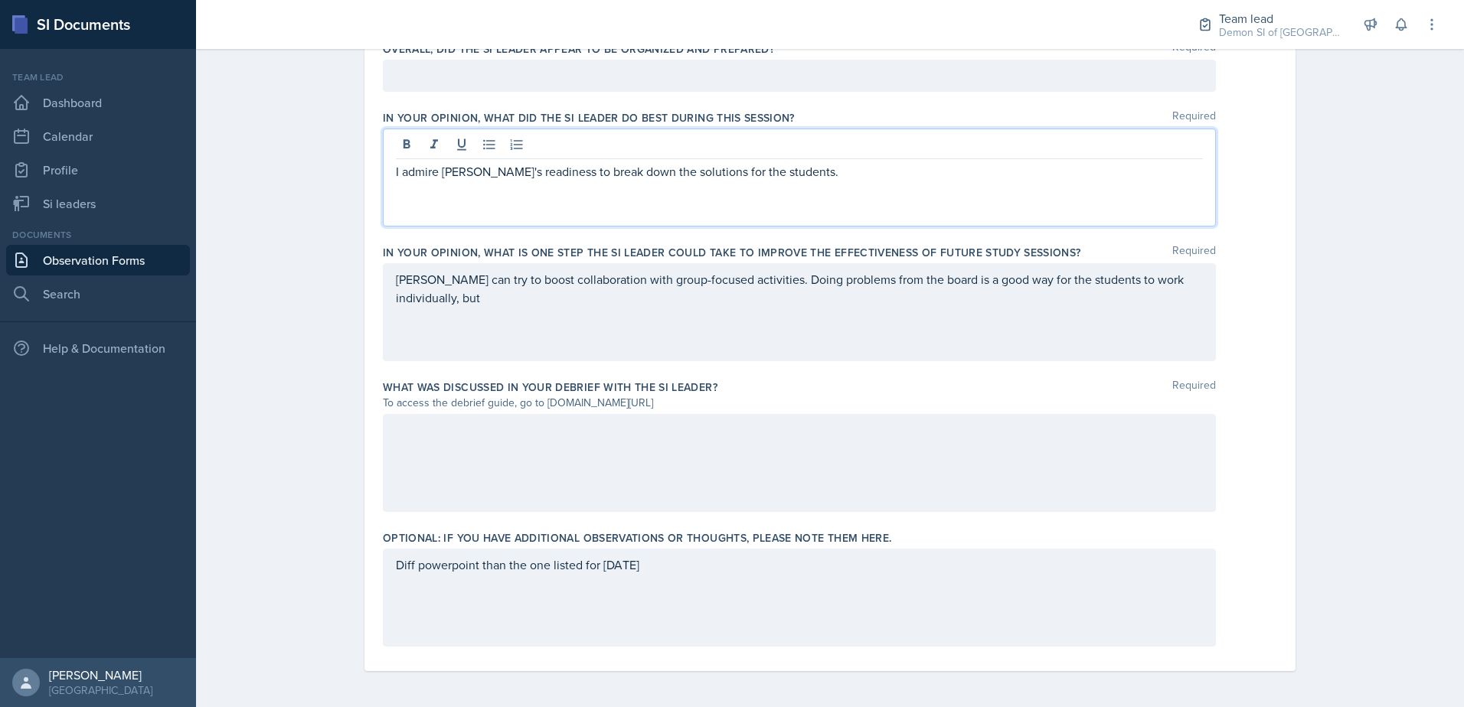
scroll to position [906, 0]
click at [658, 434] on div at bounding box center [799, 462] width 833 height 98
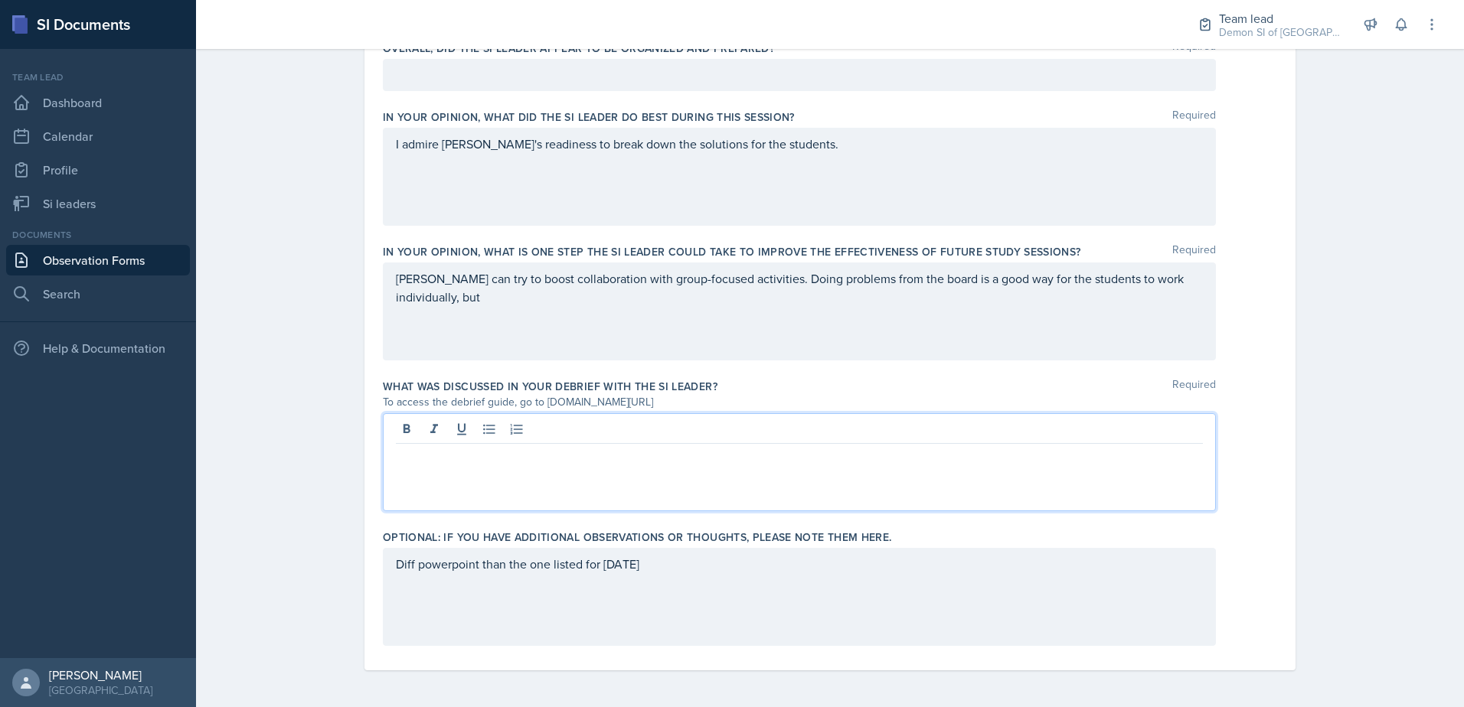
click at [623, 610] on div "Diff powerpoint than the one listed for [DATE]" at bounding box center [799, 597] width 833 height 98
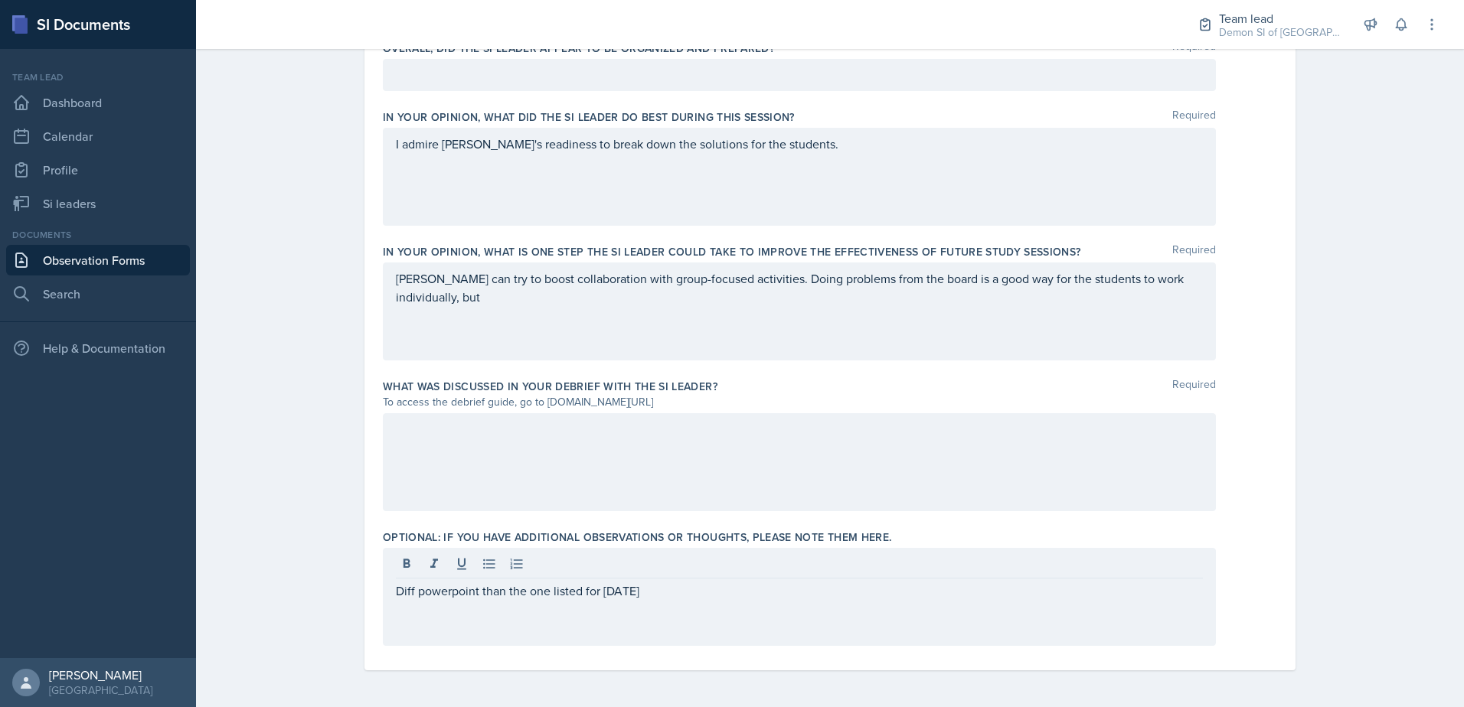
click at [606, 456] on div at bounding box center [799, 462] width 833 height 98
click at [508, 311] on div "[PERSON_NAME] can try to boost collaboration with group-focused activities. Doi…" at bounding box center [799, 312] width 833 height 98
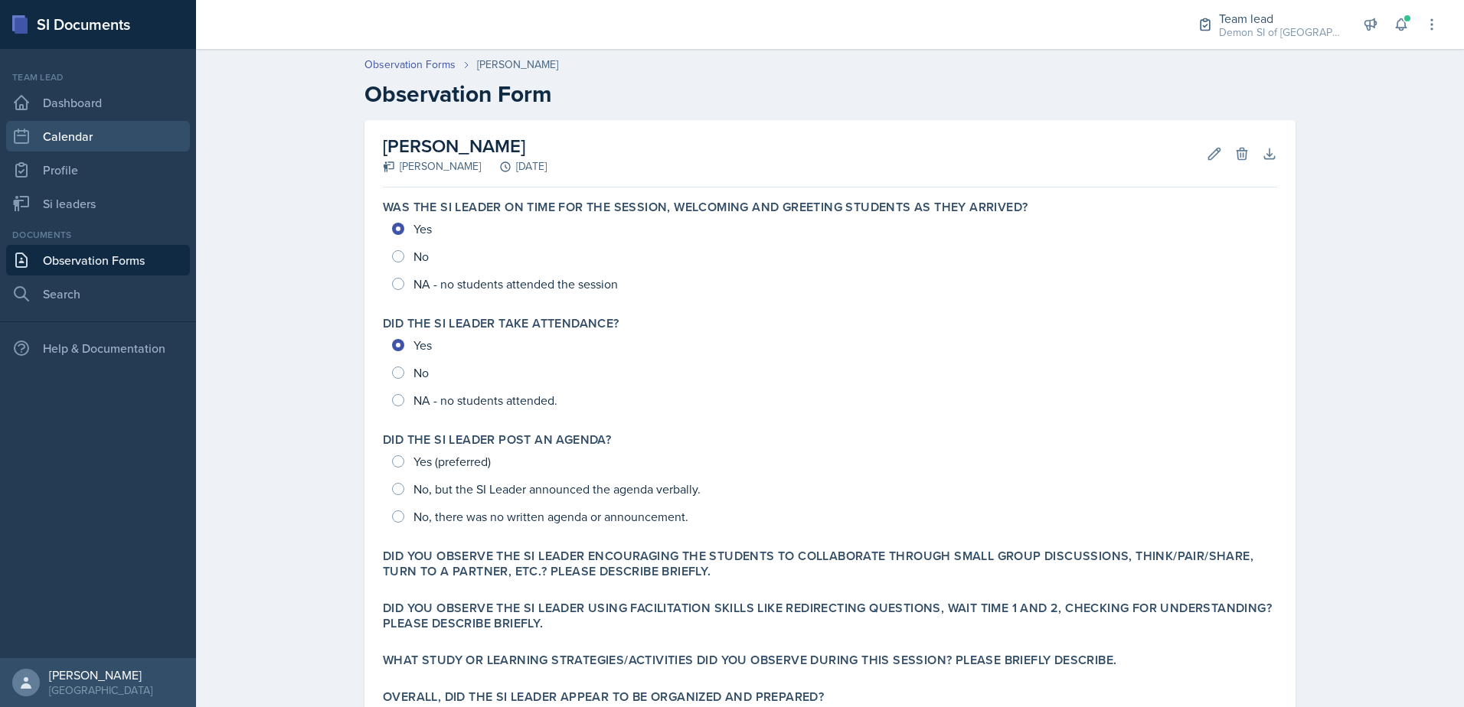
click at [109, 145] on link "Calendar" at bounding box center [98, 136] width 184 height 31
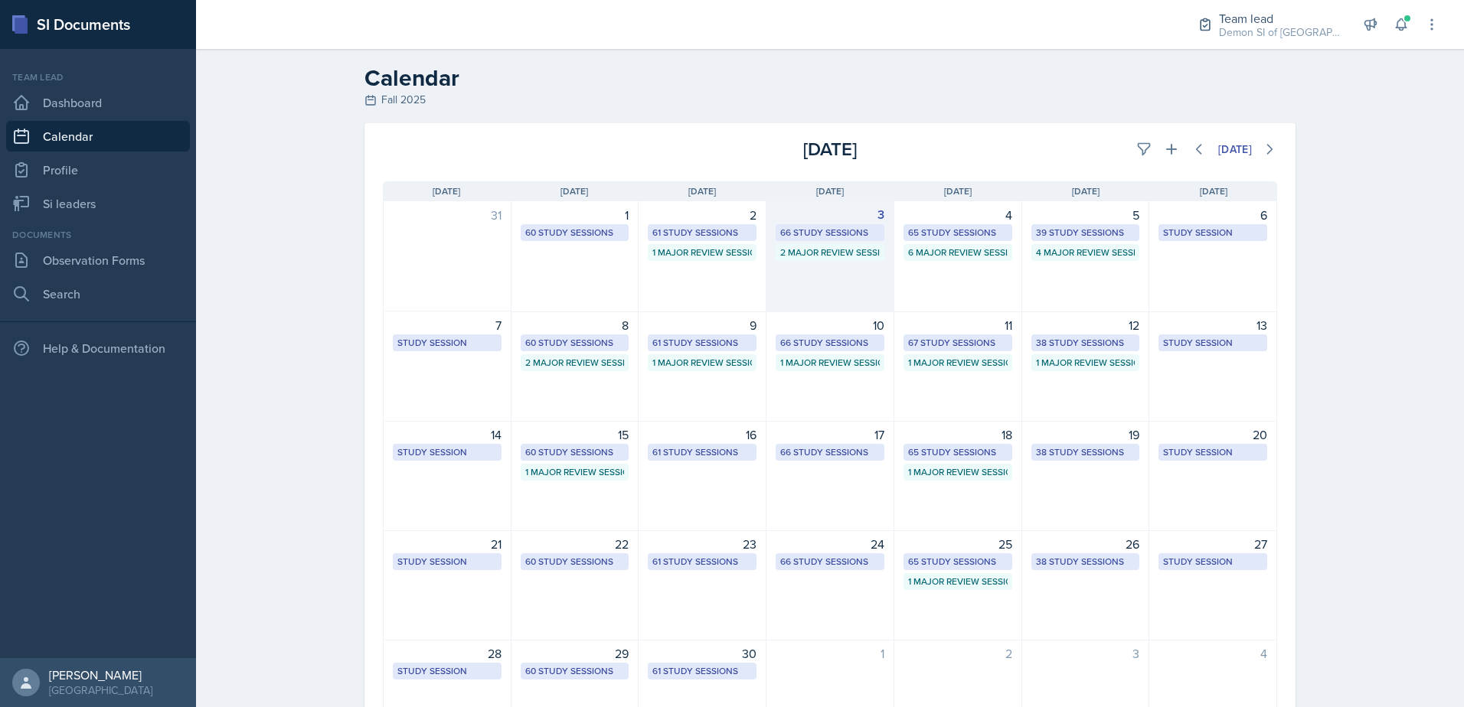
click at [815, 234] on div "66 Study Sessions" at bounding box center [830, 233] width 100 height 14
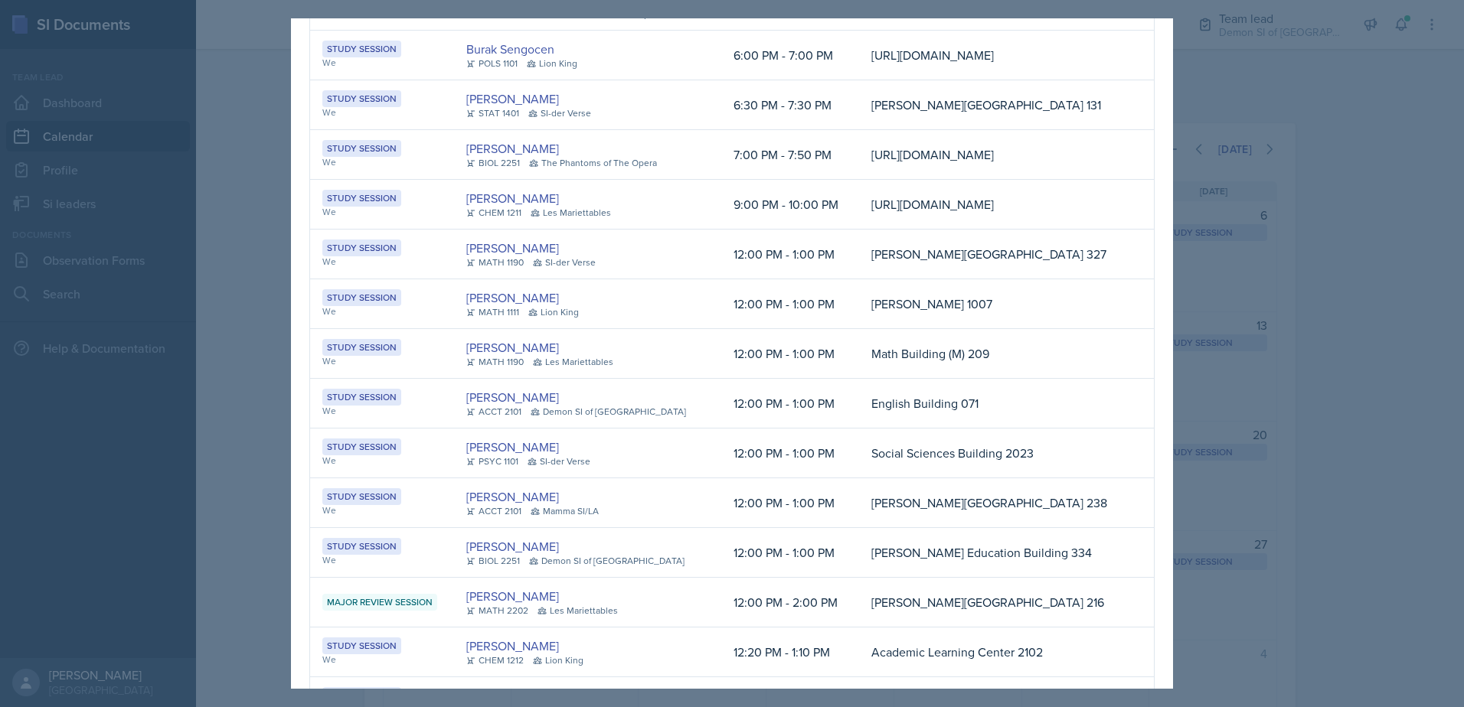
scroll to position [2471, 0]
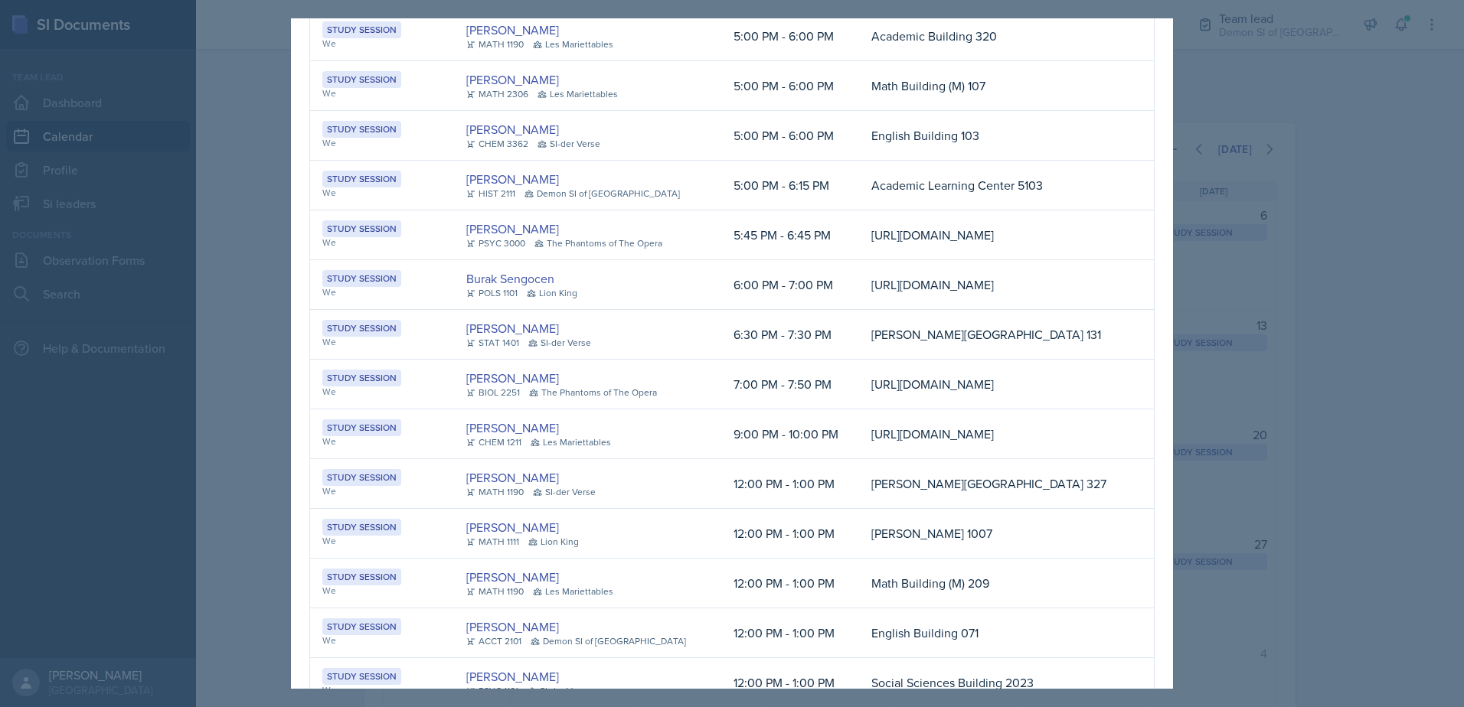
click at [1291, 235] on div at bounding box center [732, 353] width 1464 height 707
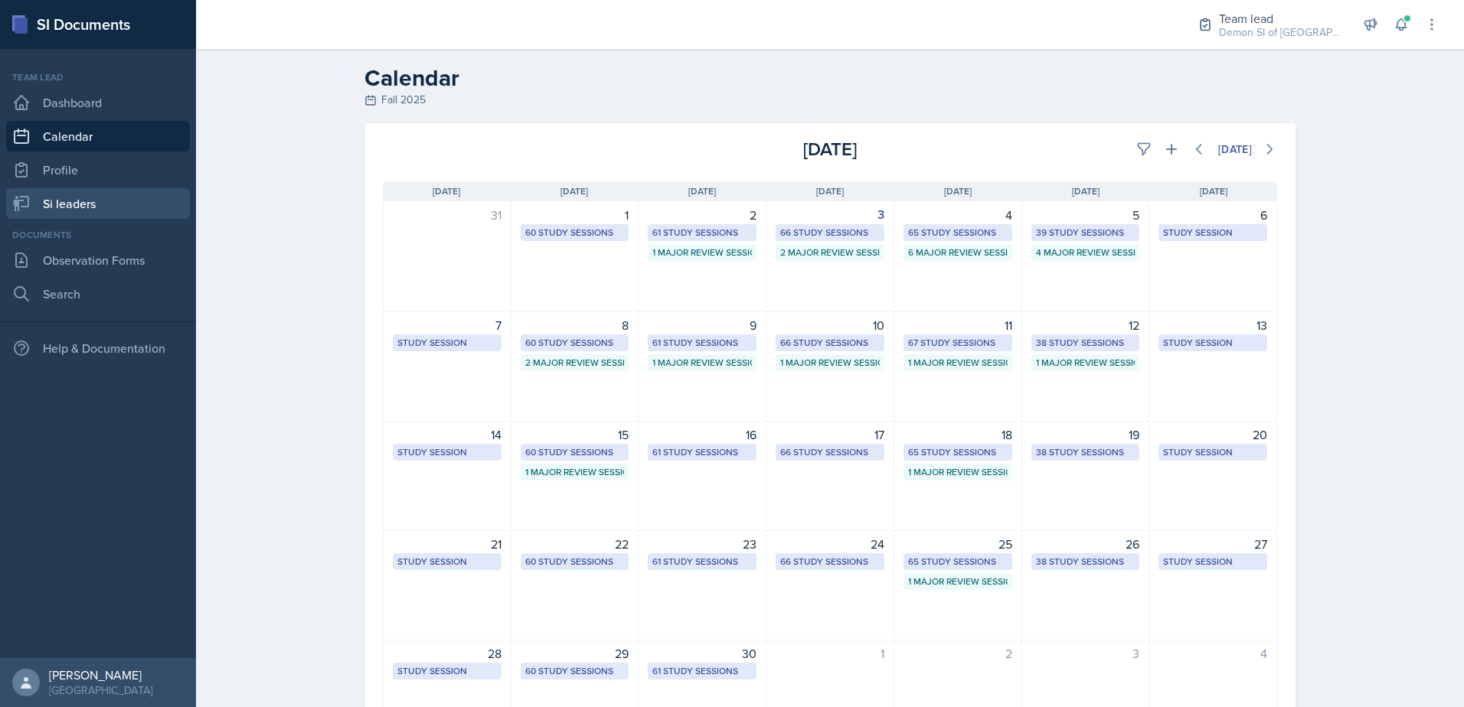
click at [77, 206] on link "Si leaders" at bounding box center [98, 203] width 184 height 31
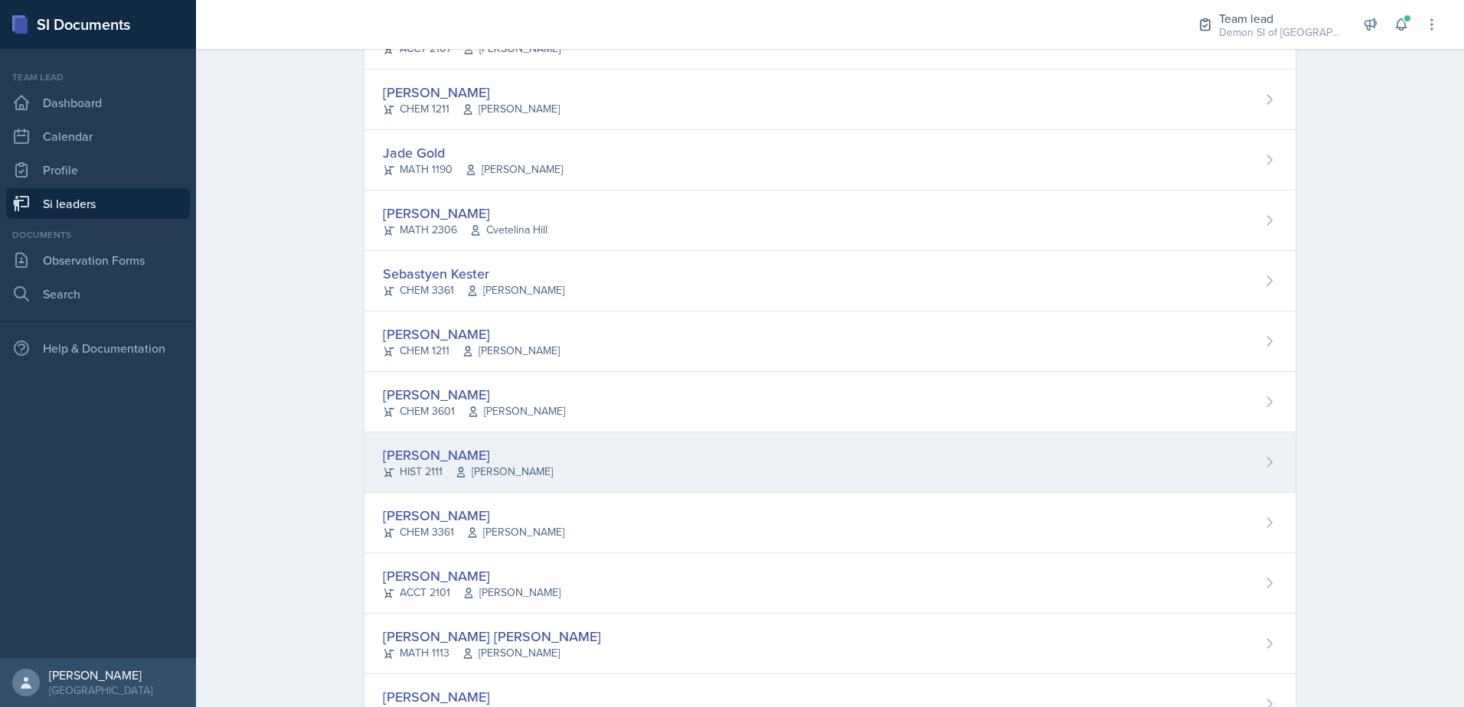
scroll to position [673, 0]
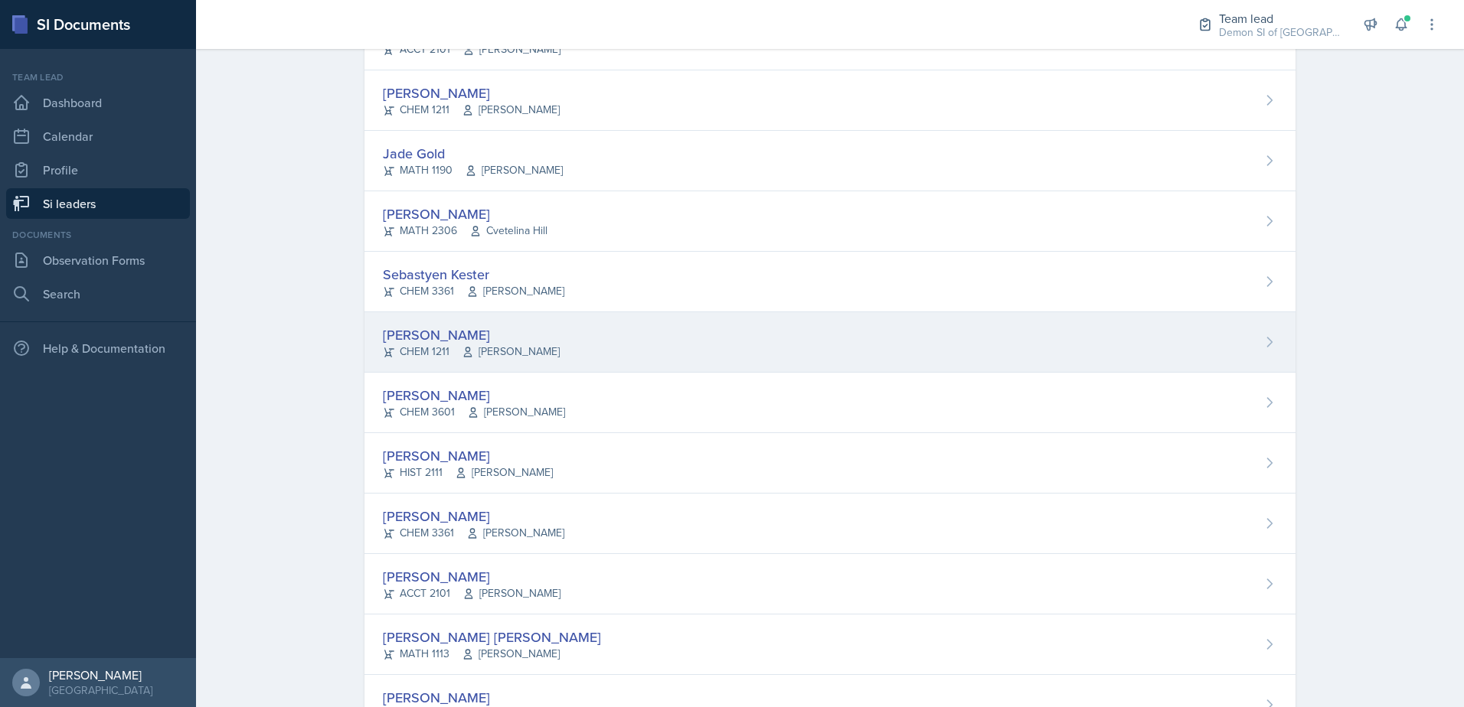
click at [451, 341] on div "[PERSON_NAME]" at bounding box center [471, 335] width 177 height 21
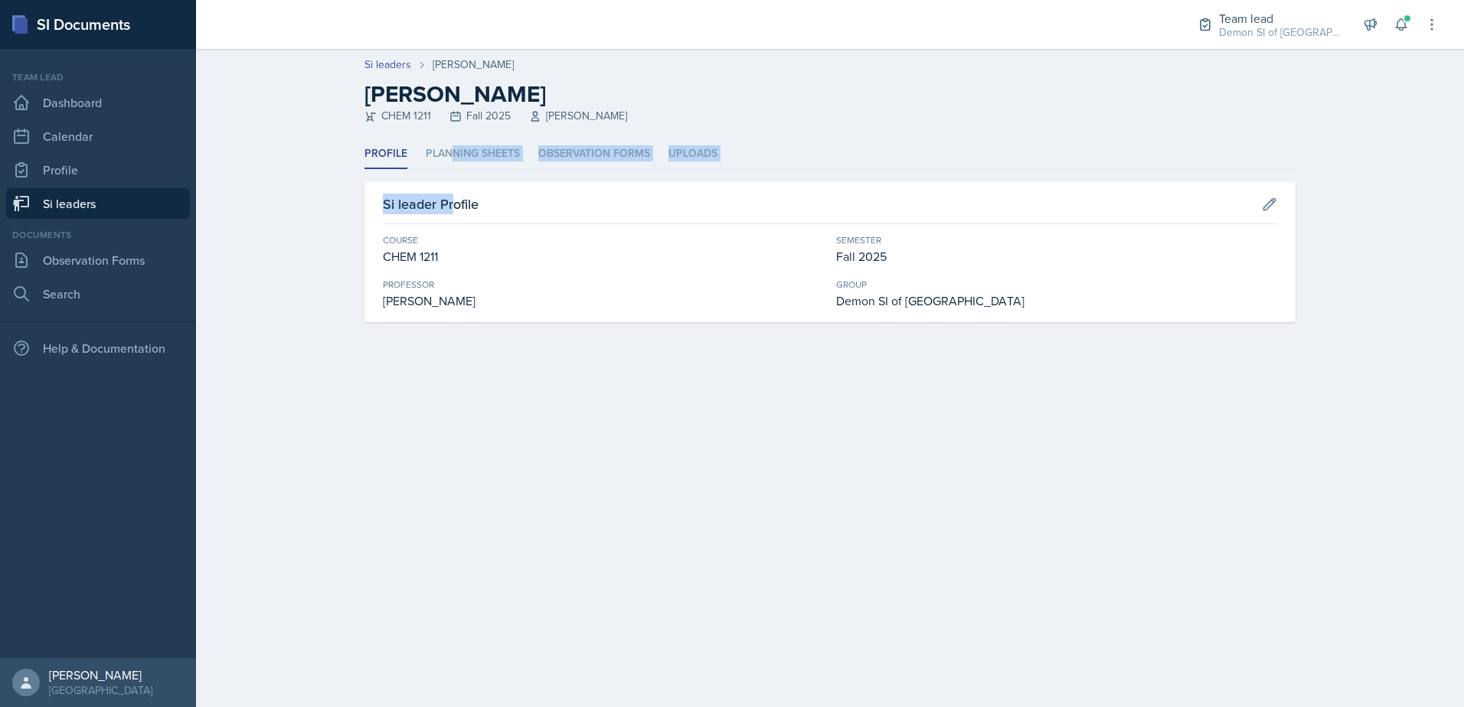
click at [452, 170] on div "Profile Planning Sheets Observation Forms Uploads Profile Planning Sheets Obser…" at bounding box center [829, 230] width 931 height 183
drag, startPoint x: 452, startPoint y: 170, endPoint x: 440, endPoint y: 154, distance: 20.2
click at [440, 154] on li "Planning Sheets" at bounding box center [473, 154] width 94 height 30
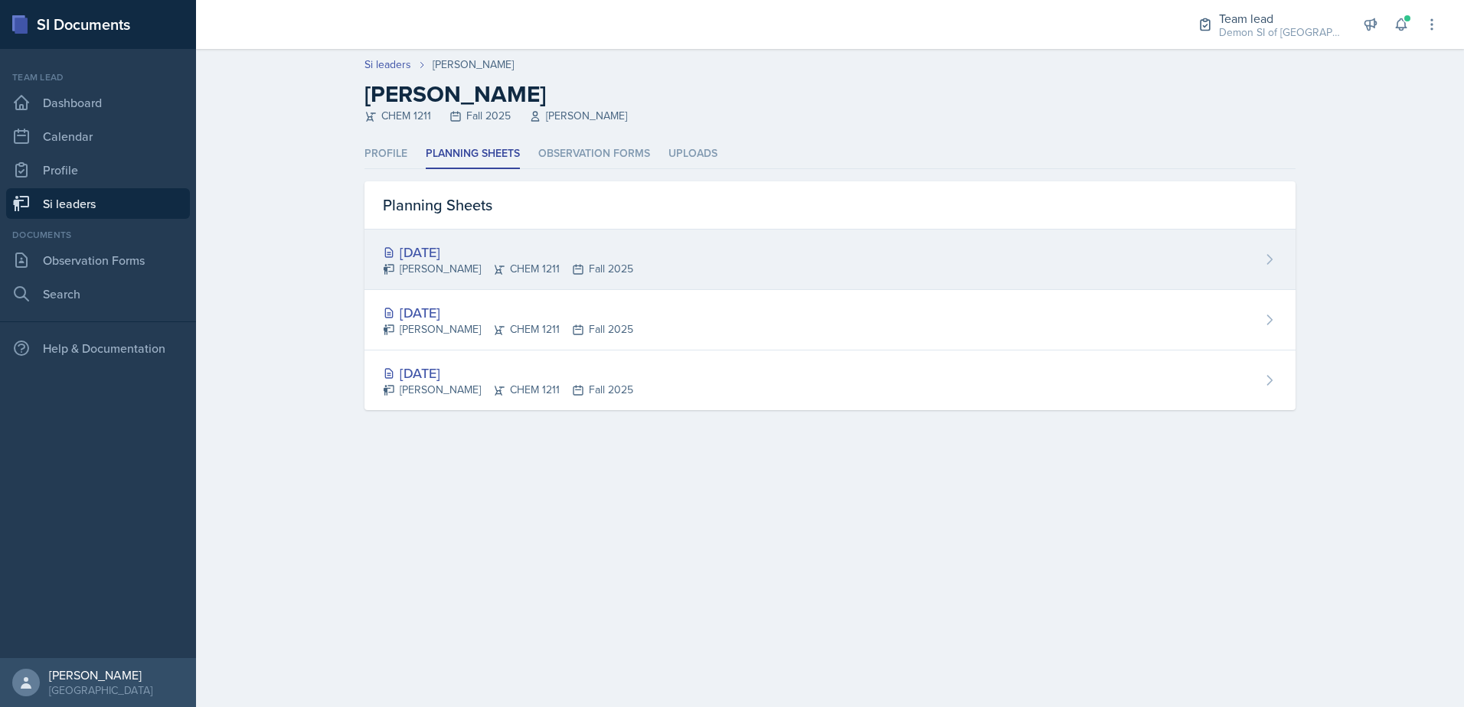
click at [436, 255] on div "[DATE]" at bounding box center [508, 252] width 250 height 21
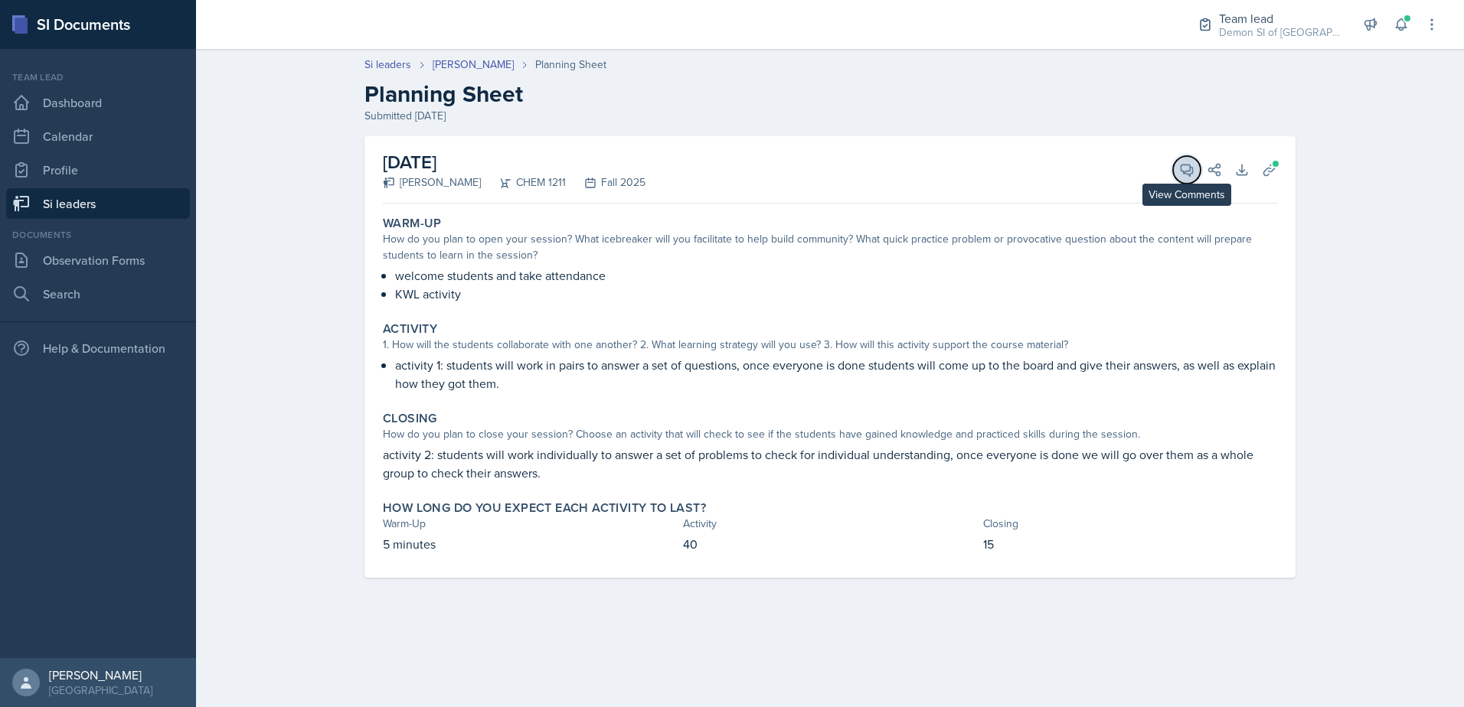
click at [1194, 169] on icon at bounding box center [1186, 169] width 15 height 15
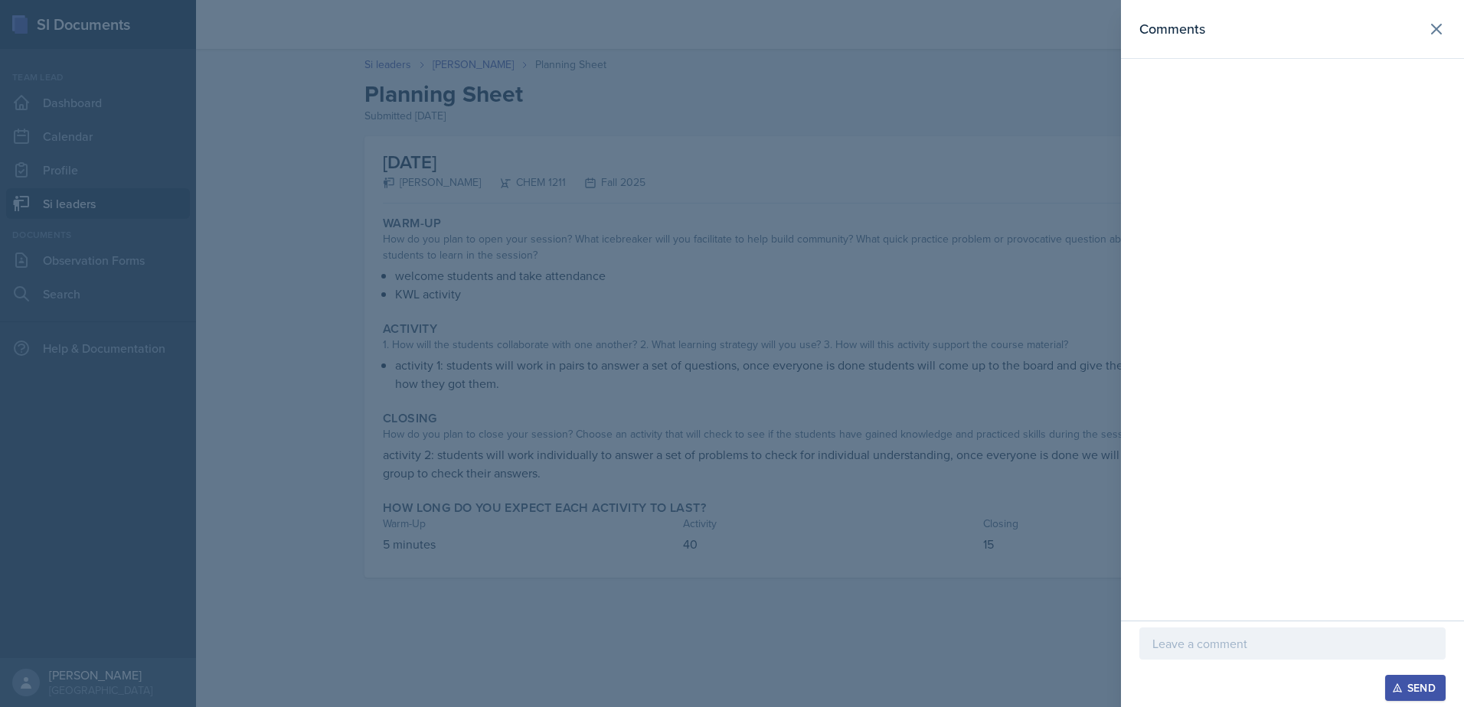
click at [876, 213] on div at bounding box center [732, 353] width 1464 height 707
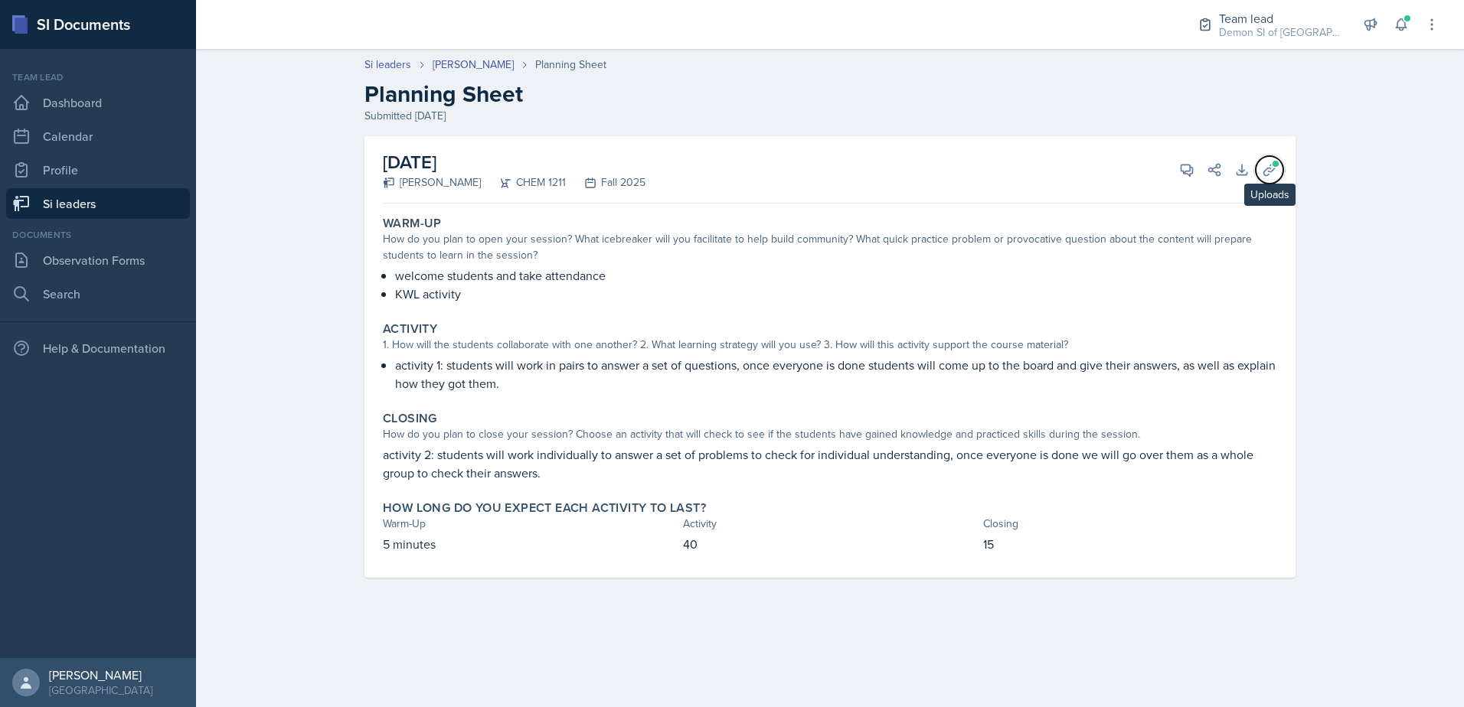
click at [1266, 165] on icon at bounding box center [1269, 169] width 15 height 15
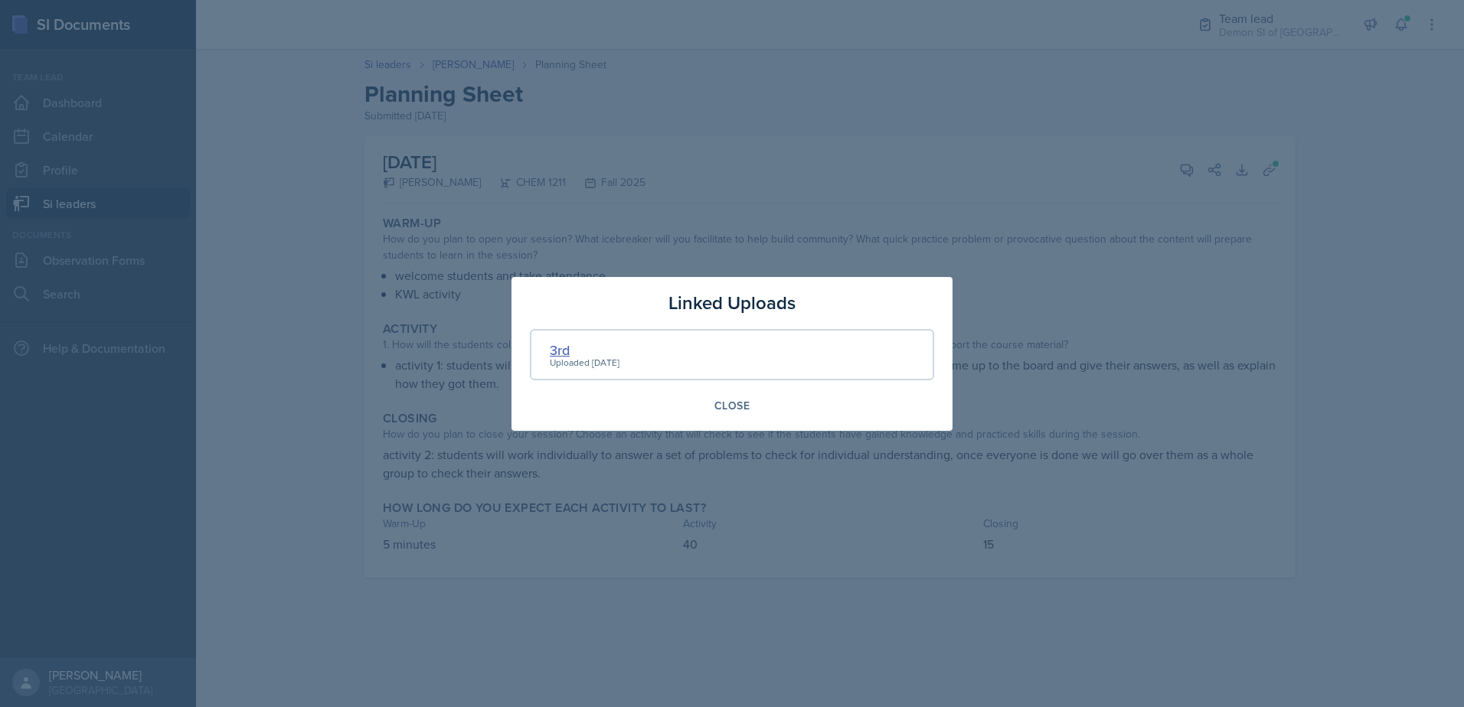
click at [560, 350] on div "3rd" at bounding box center [585, 350] width 70 height 21
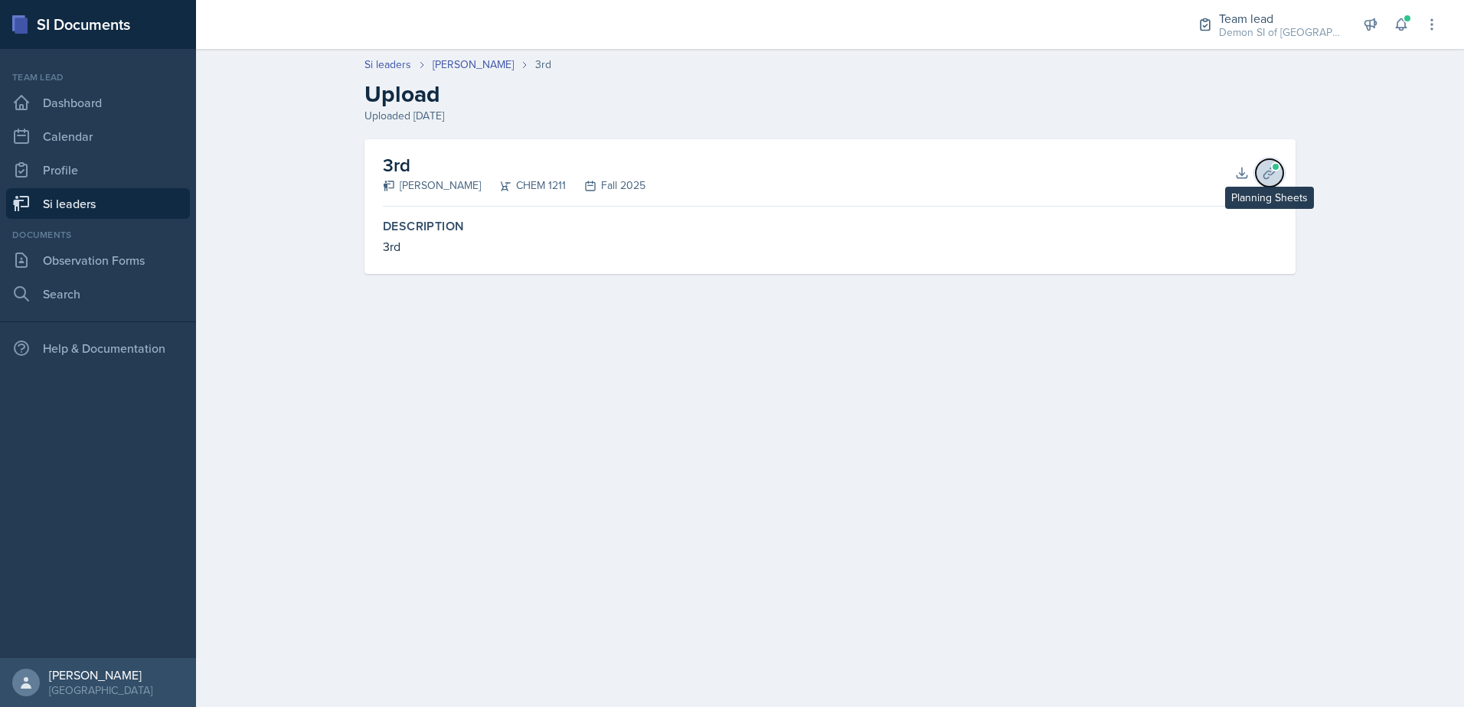
click at [1266, 164] on button "Planning Sheets" at bounding box center [1270, 173] width 28 height 28
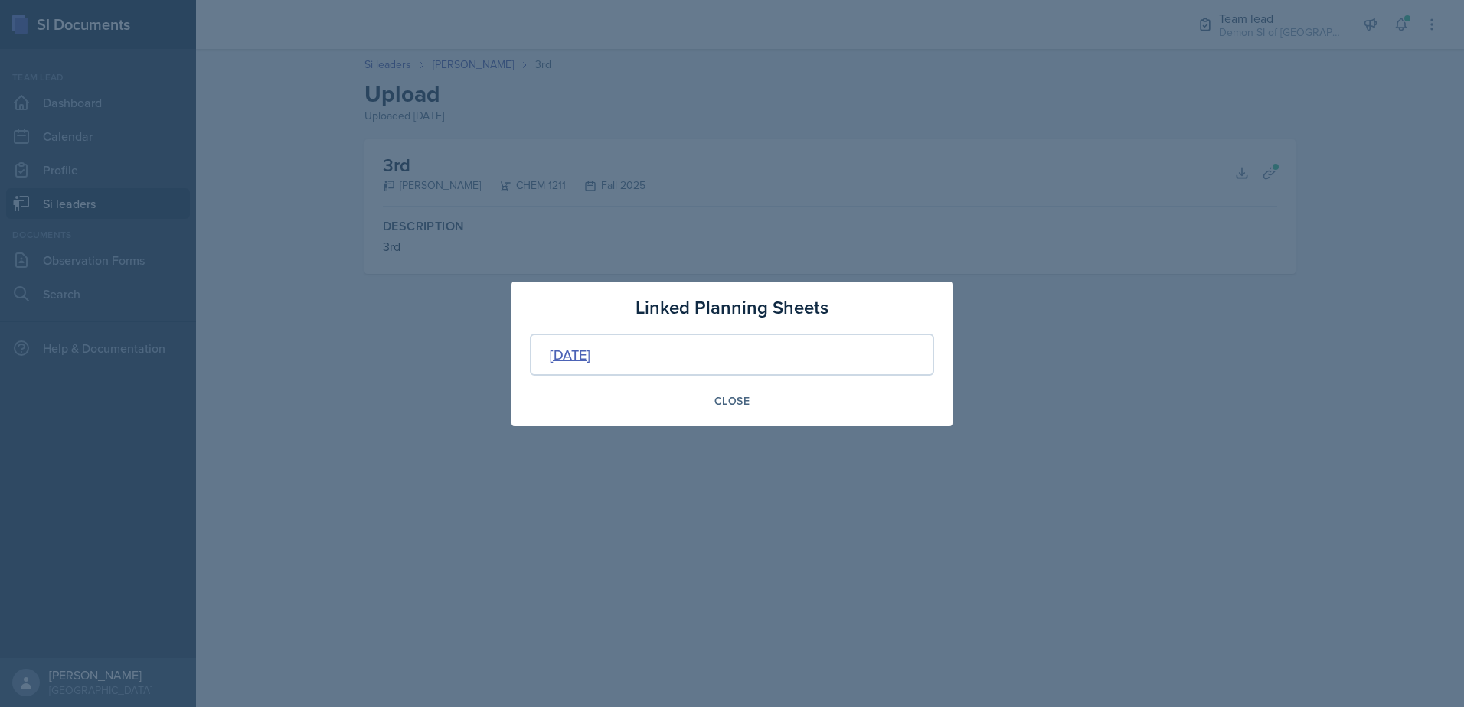
click at [590, 355] on div "[DATE]" at bounding box center [570, 355] width 41 height 21
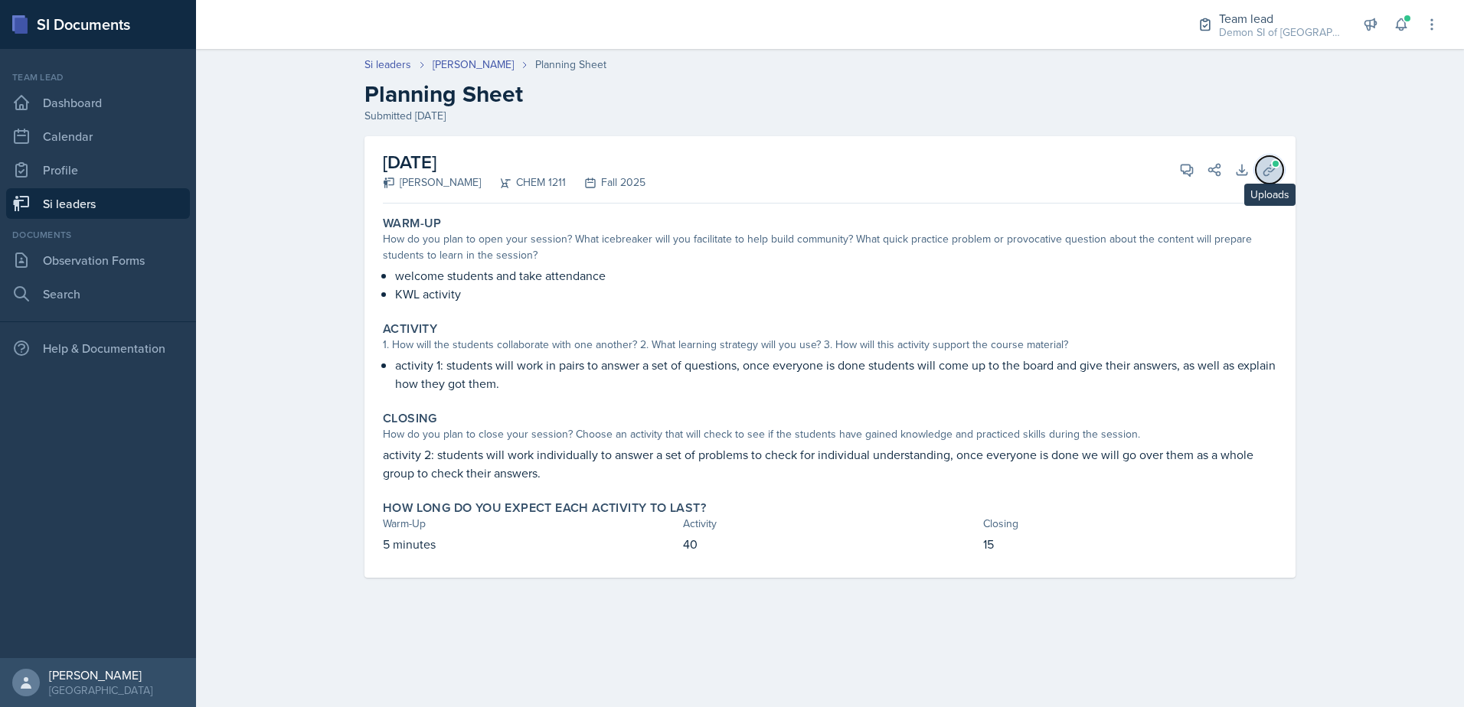
click at [1278, 167] on span at bounding box center [1275, 163] width 9 height 9
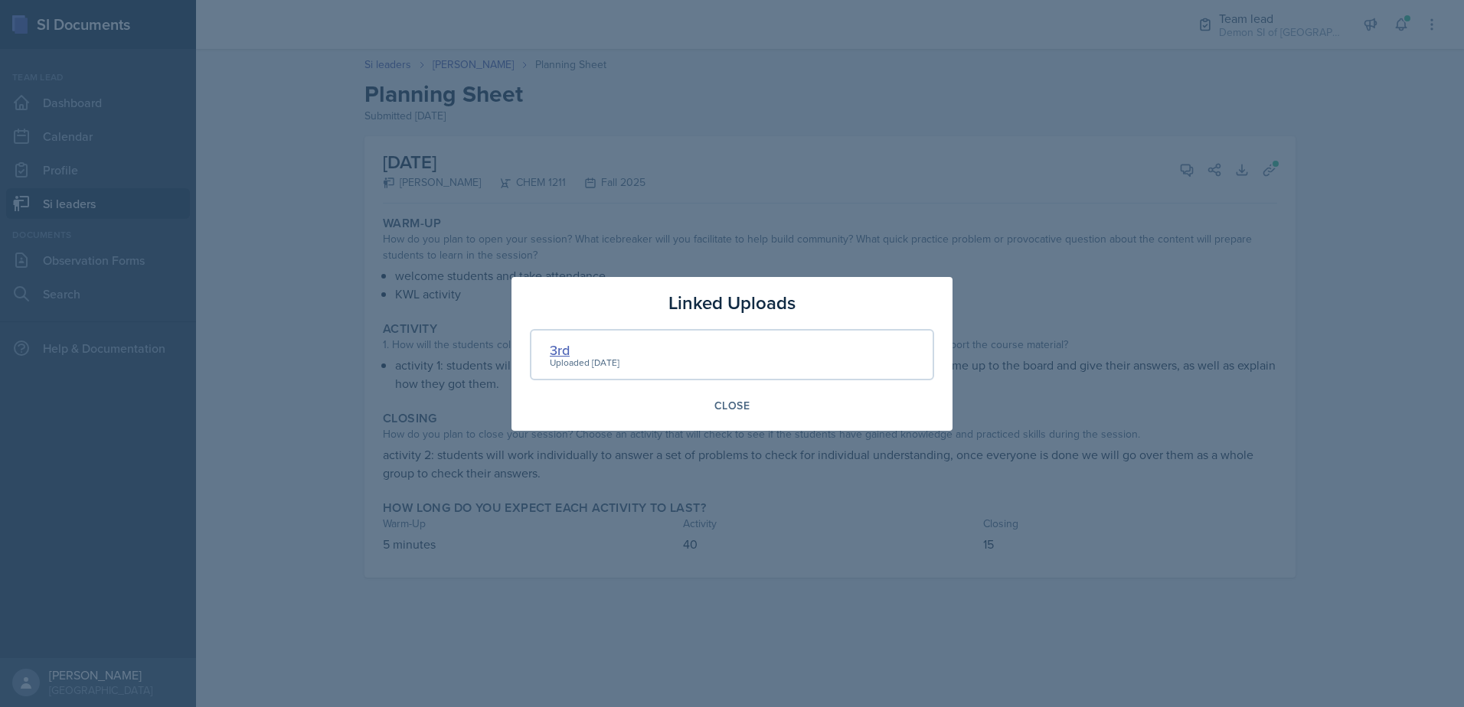
click at [562, 353] on div "3rd" at bounding box center [585, 350] width 70 height 21
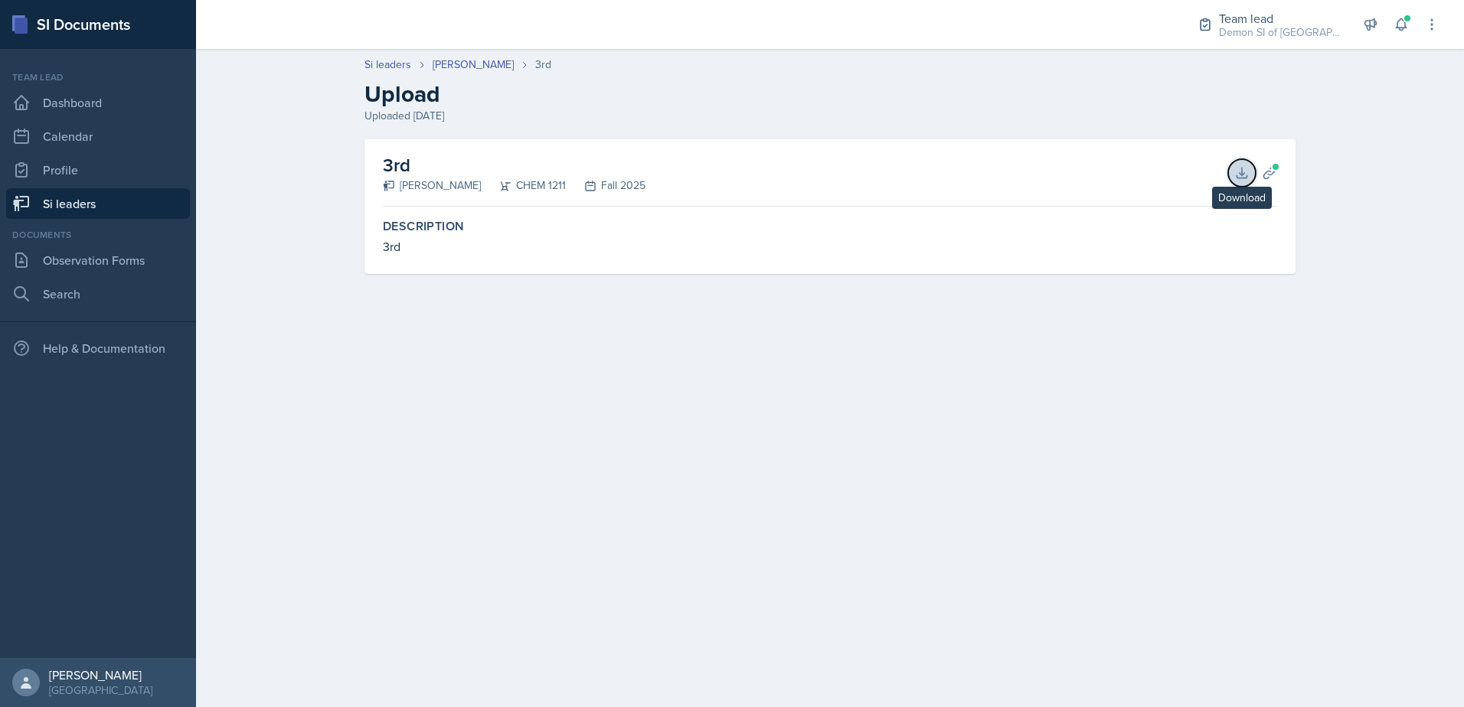
click at [1246, 175] on icon at bounding box center [1241, 172] width 15 height 15
click at [401, 60] on link "Si leaders" at bounding box center [387, 65] width 47 height 16
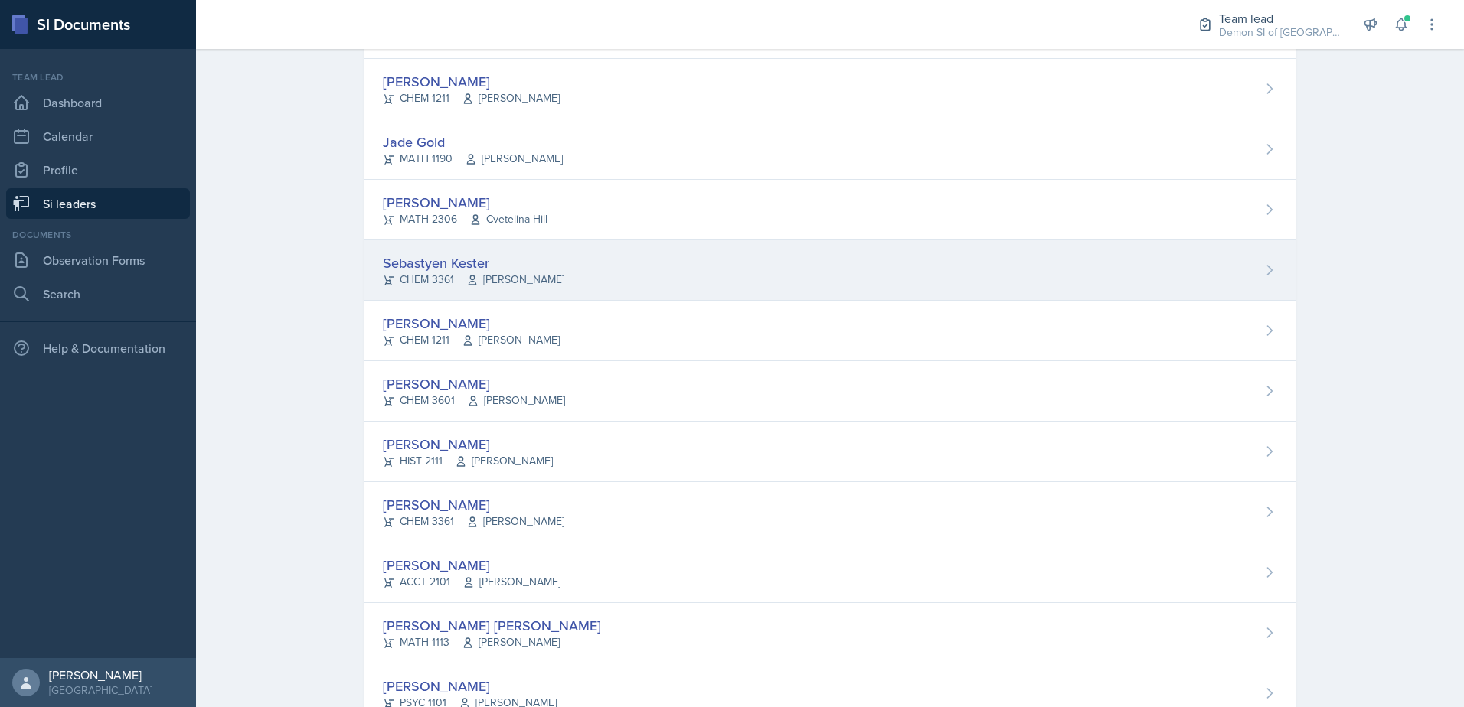
scroll to position [766, 0]
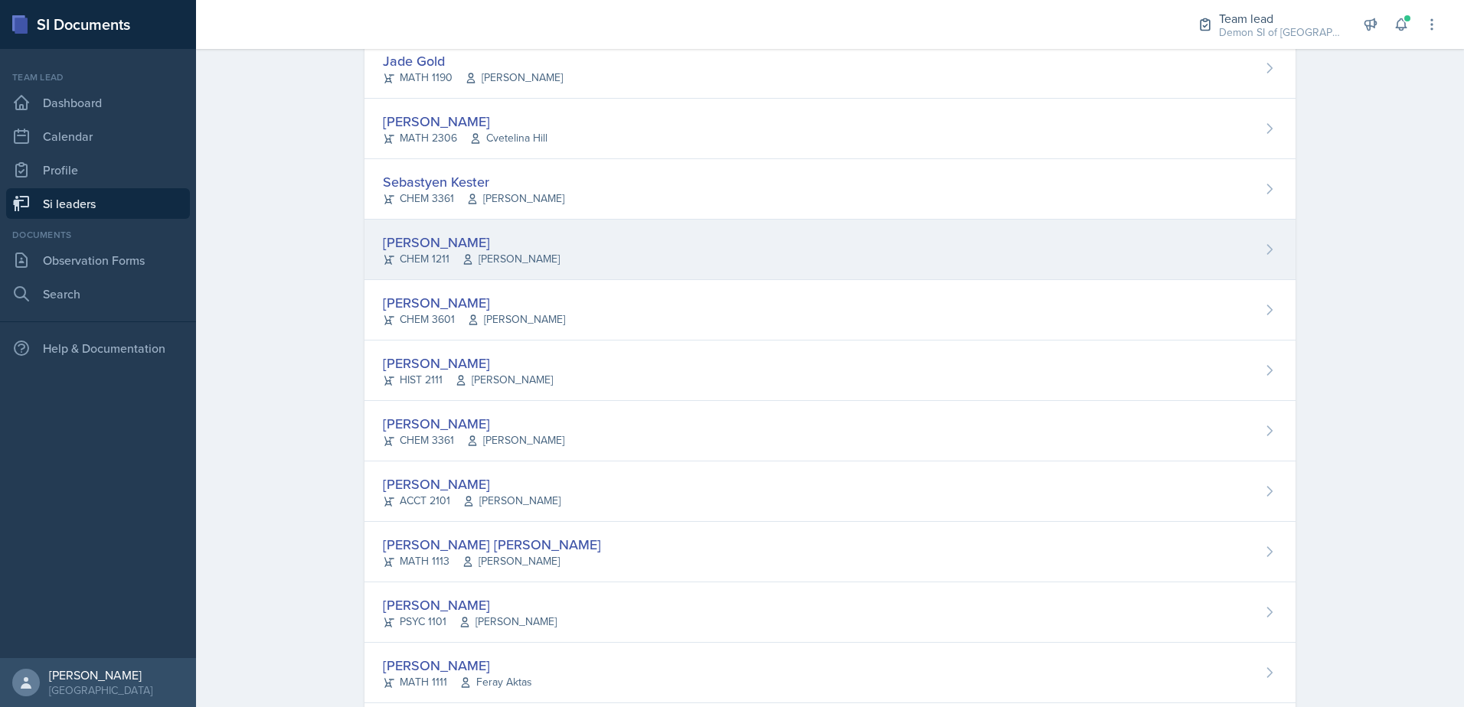
click at [460, 231] on div "[PERSON_NAME] CHEM 1211 [PERSON_NAME]" at bounding box center [829, 250] width 931 height 60
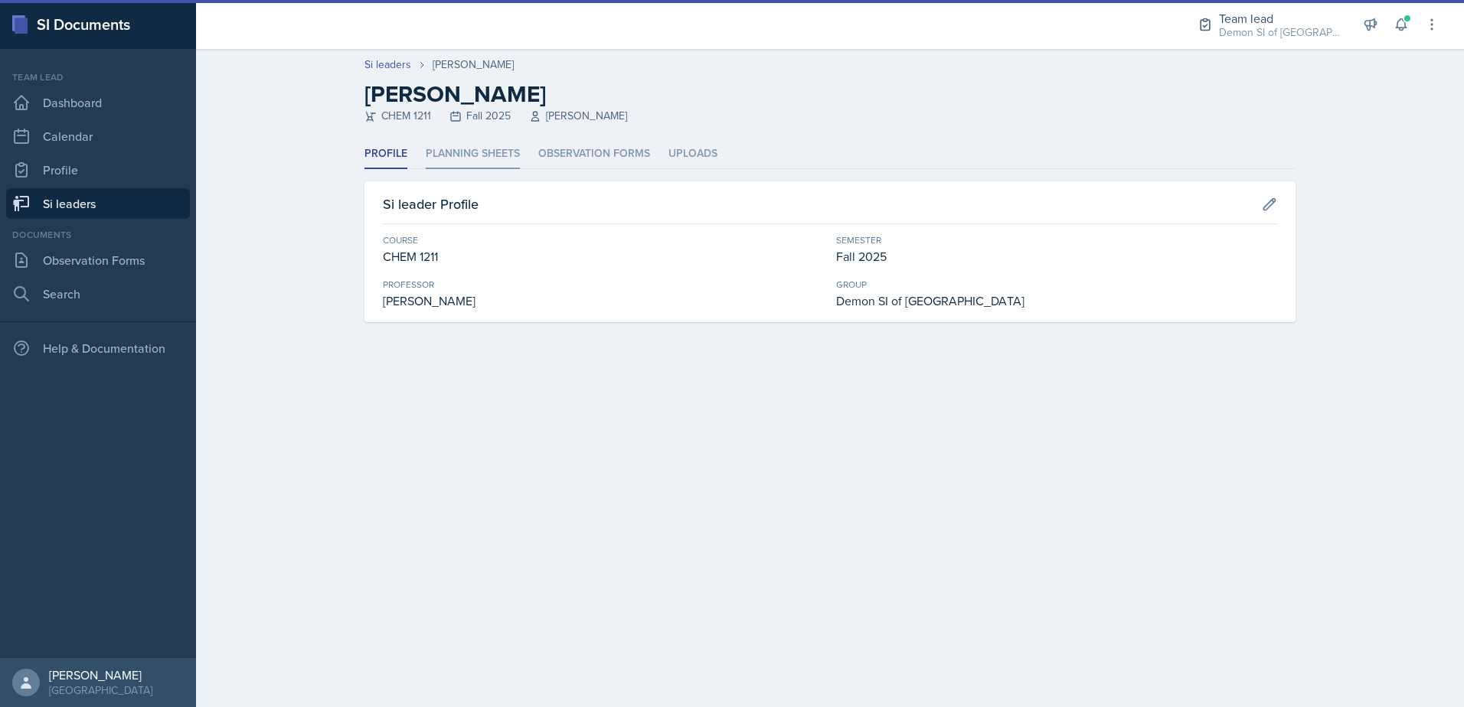
click at [491, 165] on li "Planning Sheets" at bounding box center [473, 154] width 94 height 30
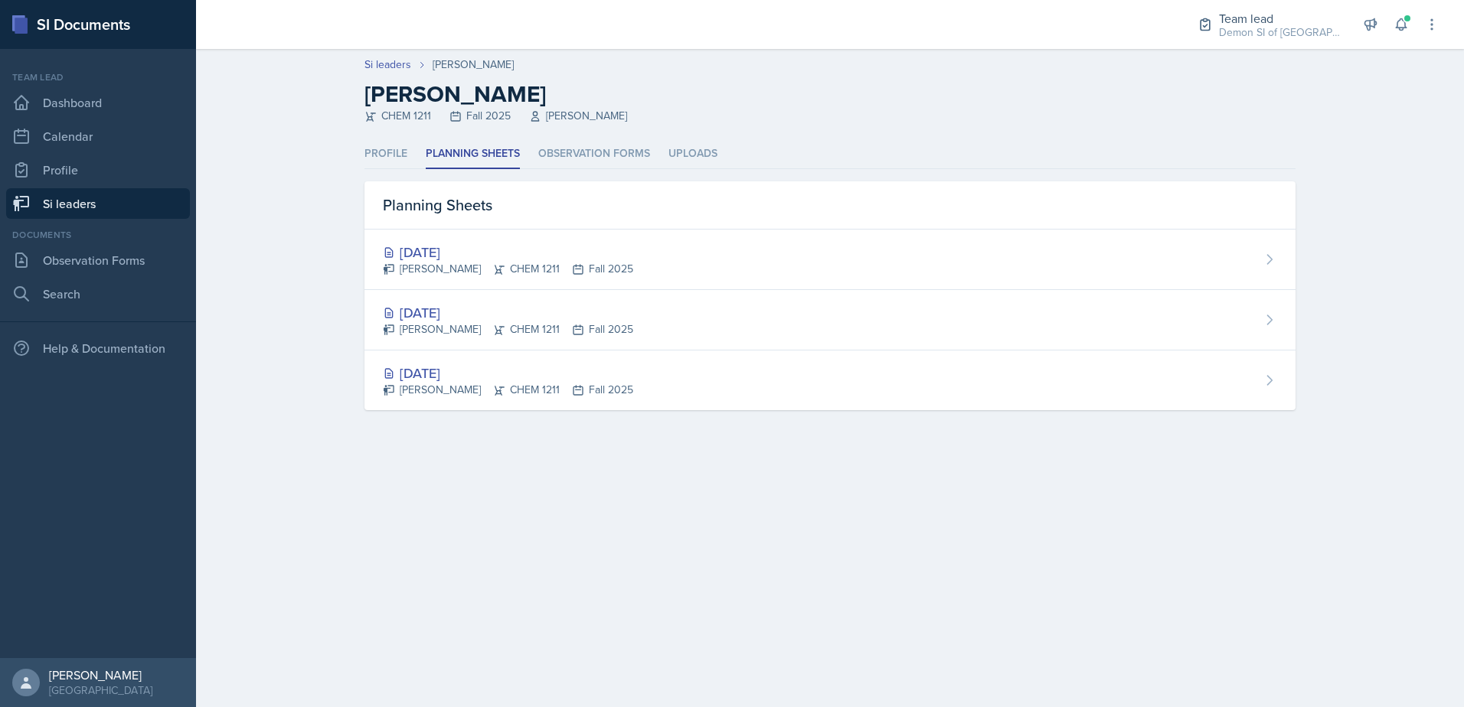
click at [536, 163] on ul "Profile Planning Sheets Observation Forms Uploads" at bounding box center [829, 154] width 931 height 30
click at [557, 152] on li "Observation Forms" at bounding box center [594, 154] width 112 height 30
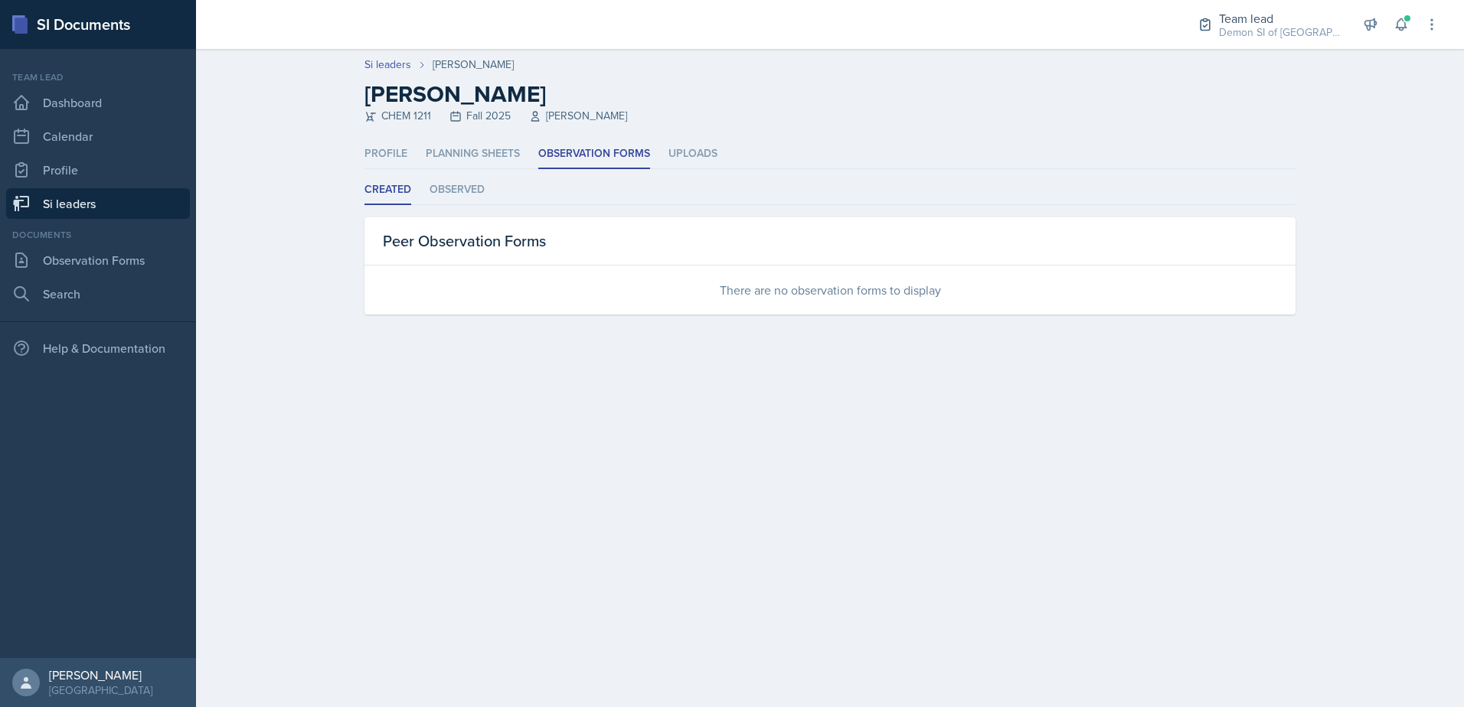
click at [655, 158] on ul "Profile Planning Sheets Observation Forms Uploads" at bounding box center [829, 154] width 931 height 30
click at [668, 155] on li "Uploads" at bounding box center [692, 154] width 49 height 30
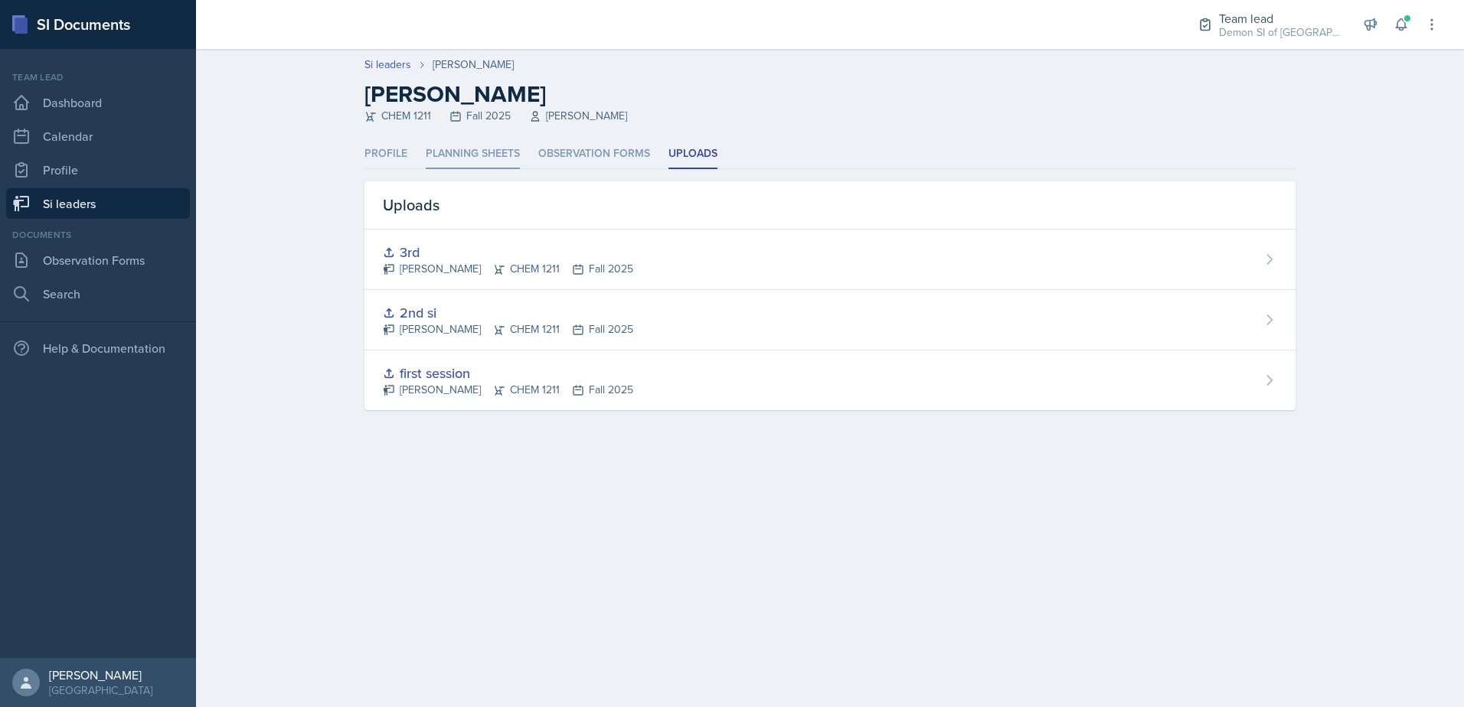
click at [467, 165] on li "Planning Sheets" at bounding box center [473, 154] width 94 height 30
click at [403, 158] on li "Profile" at bounding box center [385, 154] width 43 height 30
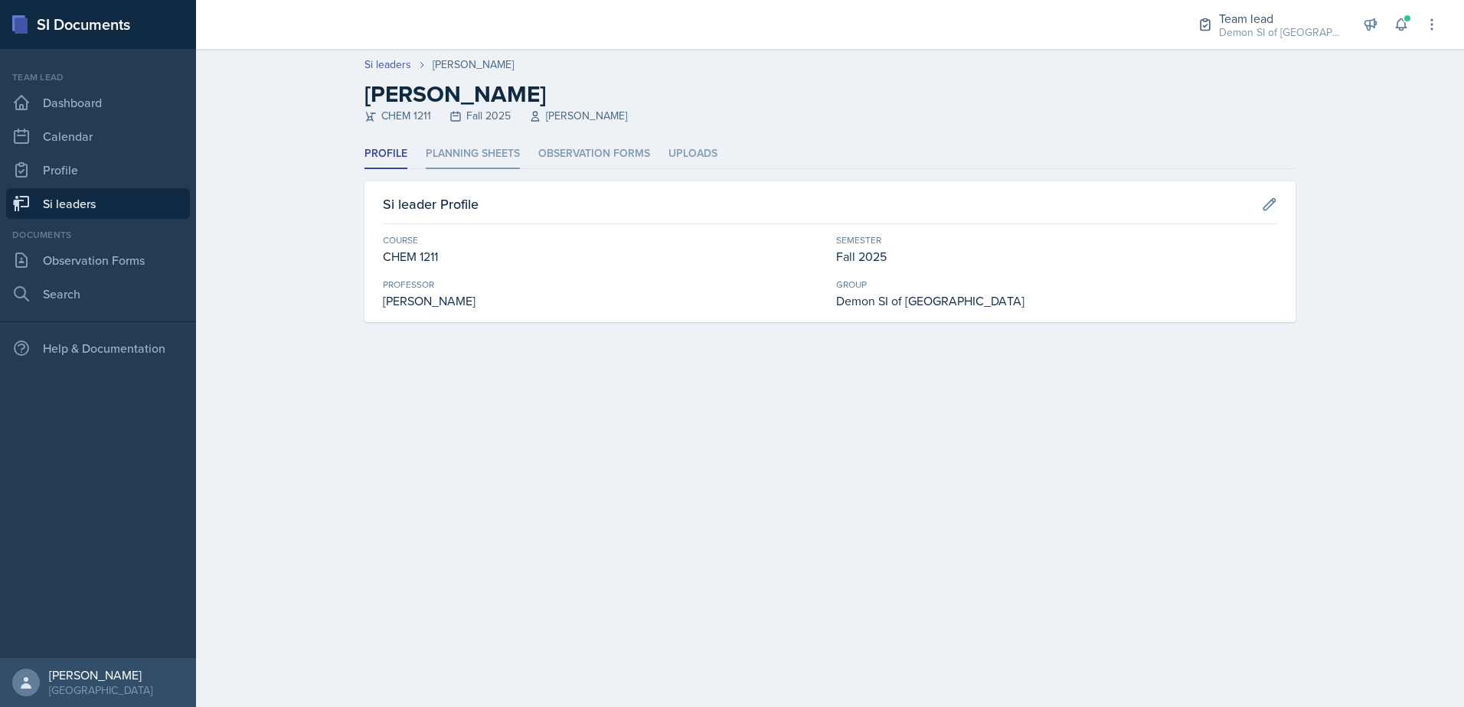
click at [442, 159] on li "Planning Sheets" at bounding box center [473, 154] width 94 height 30
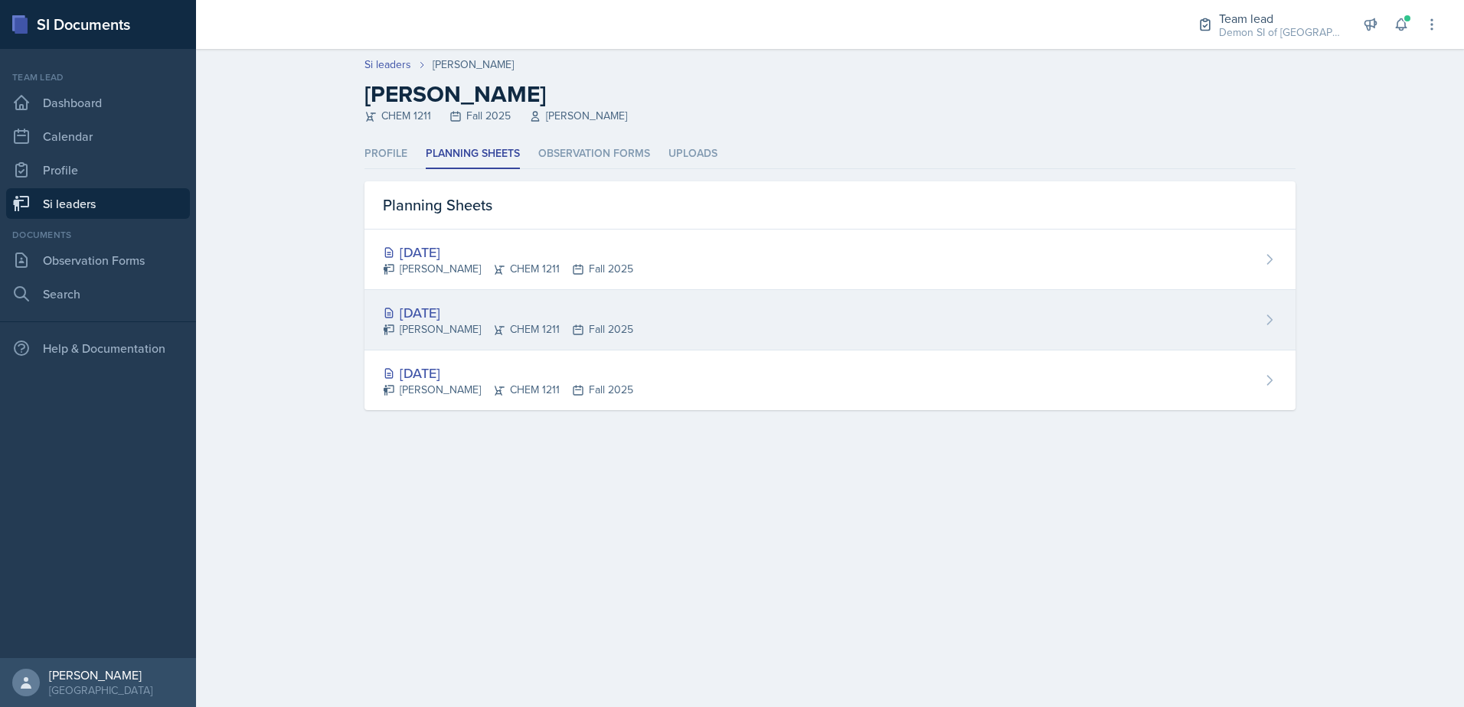
click at [471, 309] on div "[DATE]" at bounding box center [508, 312] width 250 height 21
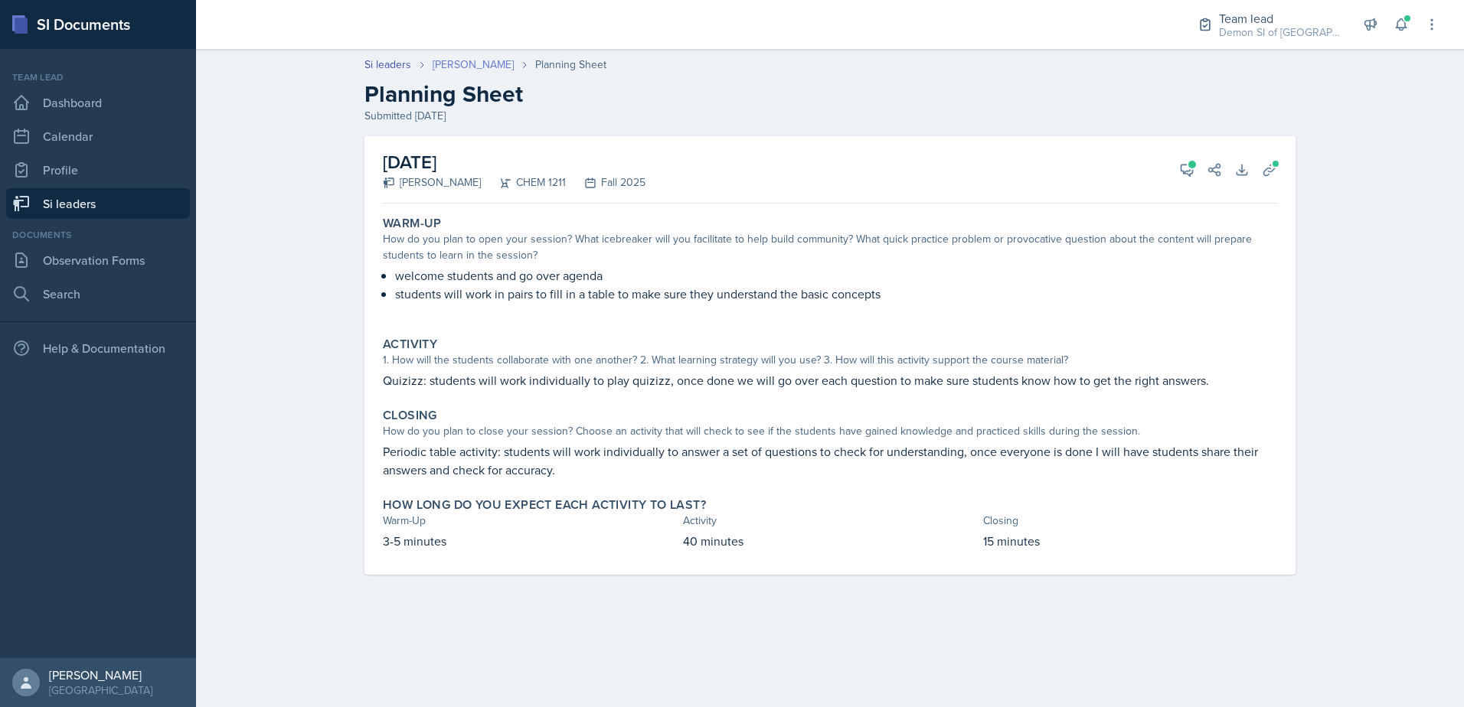
click at [446, 69] on link "[PERSON_NAME]" at bounding box center [473, 65] width 81 height 16
